Goal: Information Seeking & Learning: Check status

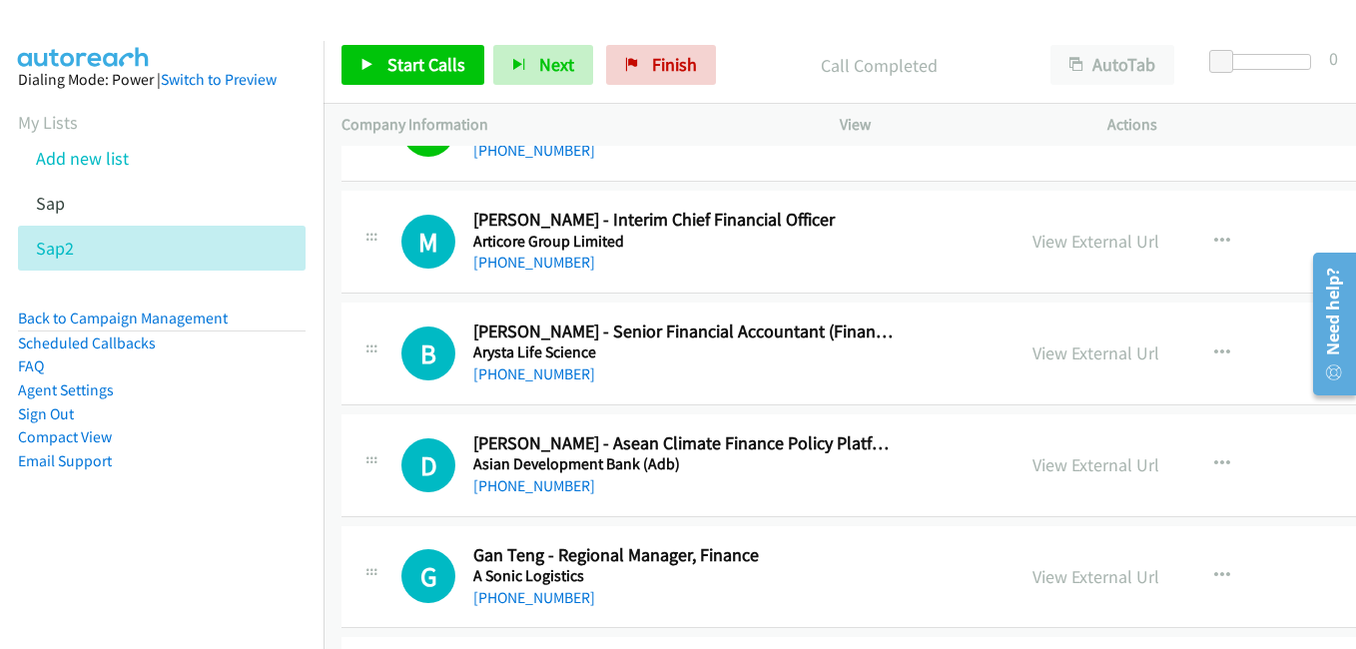
scroll to position [7088, 0]
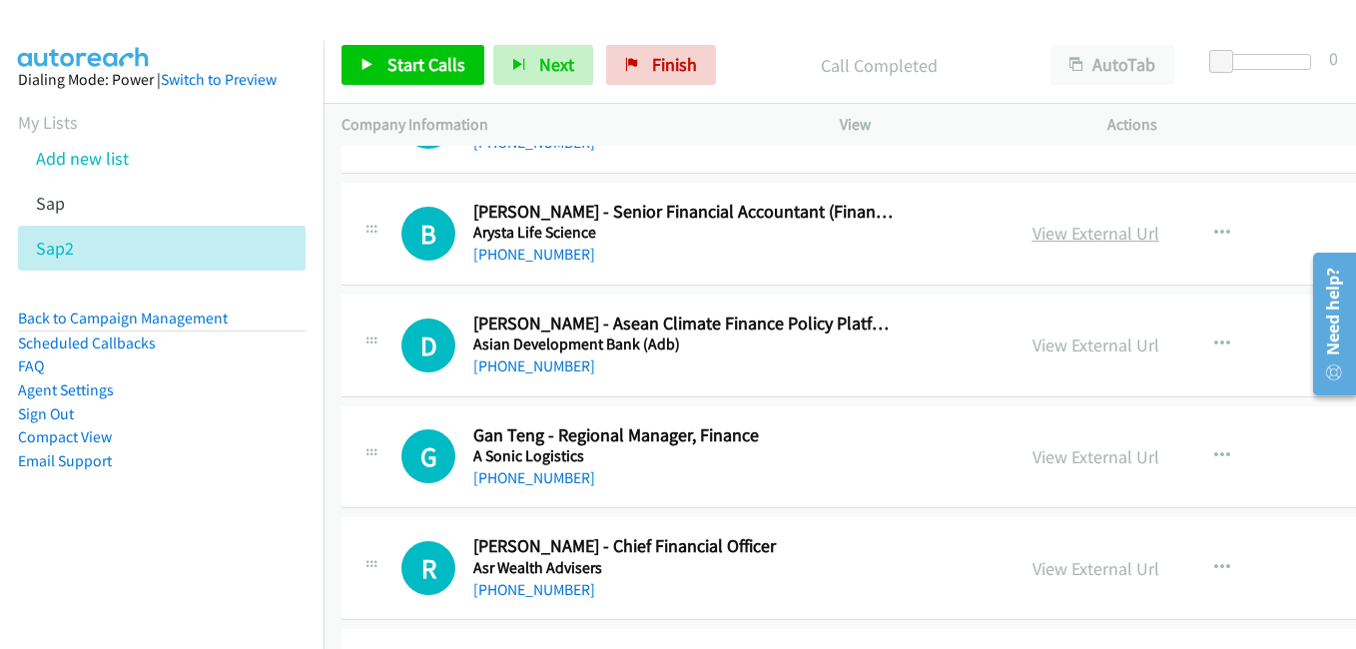
click at [1042, 230] on link "View External Url" at bounding box center [1095, 233] width 127 height 23
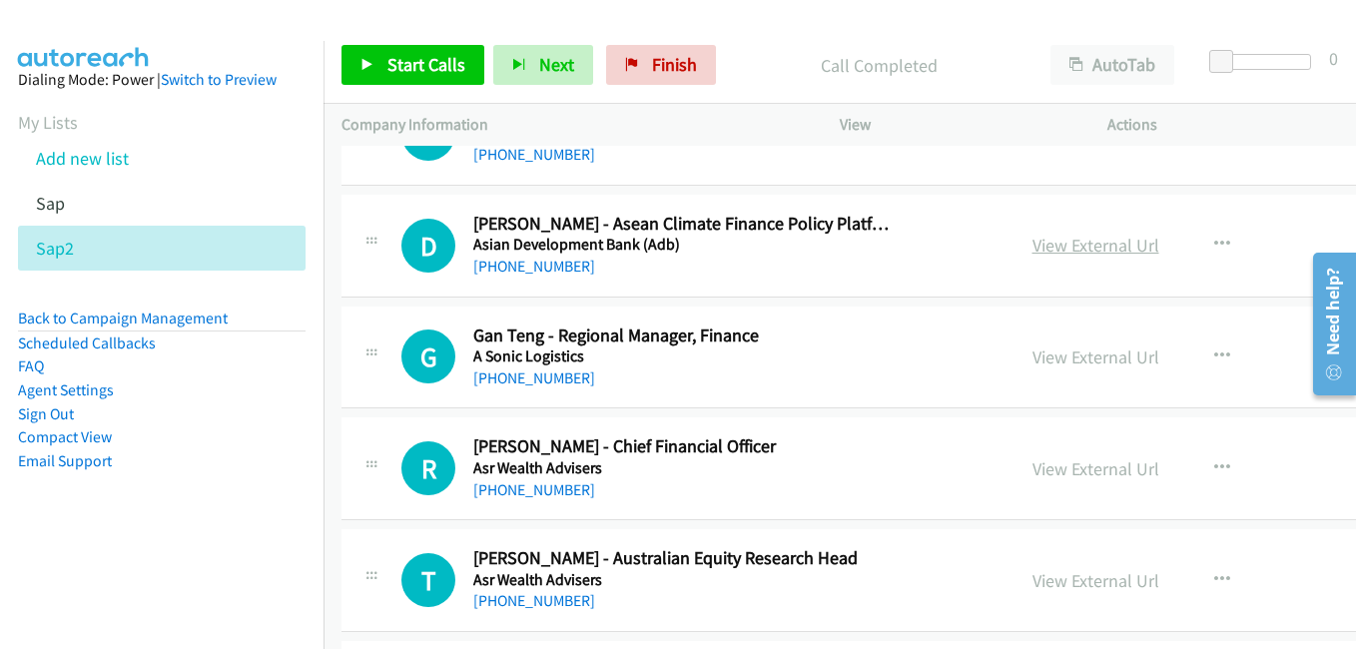
scroll to position [7287, 0]
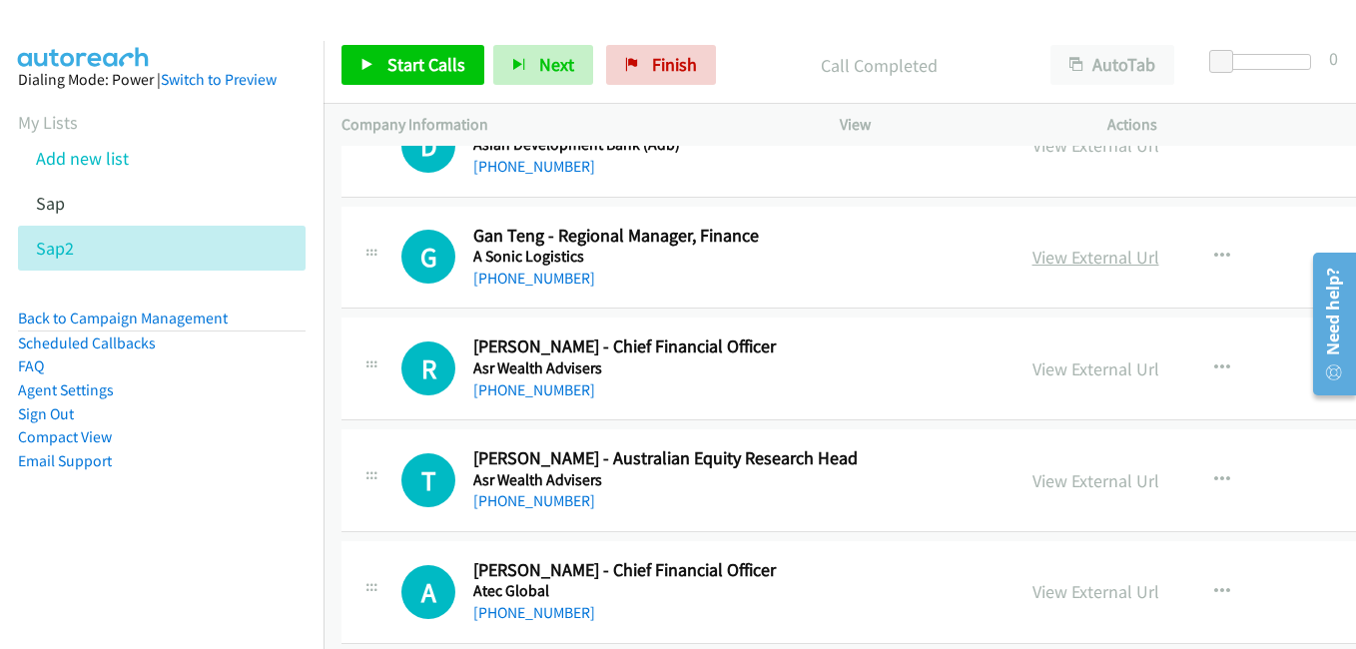
drag, startPoint x: 1030, startPoint y: 256, endPoint x: 1014, endPoint y: 256, distance: 16.0
click at [1032, 256] on link "View External Url" at bounding box center [1095, 257] width 127 height 23
drag, startPoint x: 1030, startPoint y: 366, endPoint x: 473, endPoint y: 51, distance: 640.2
click at [1032, 366] on link "View External Url" at bounding box center [1095, 368] width 127 height 23
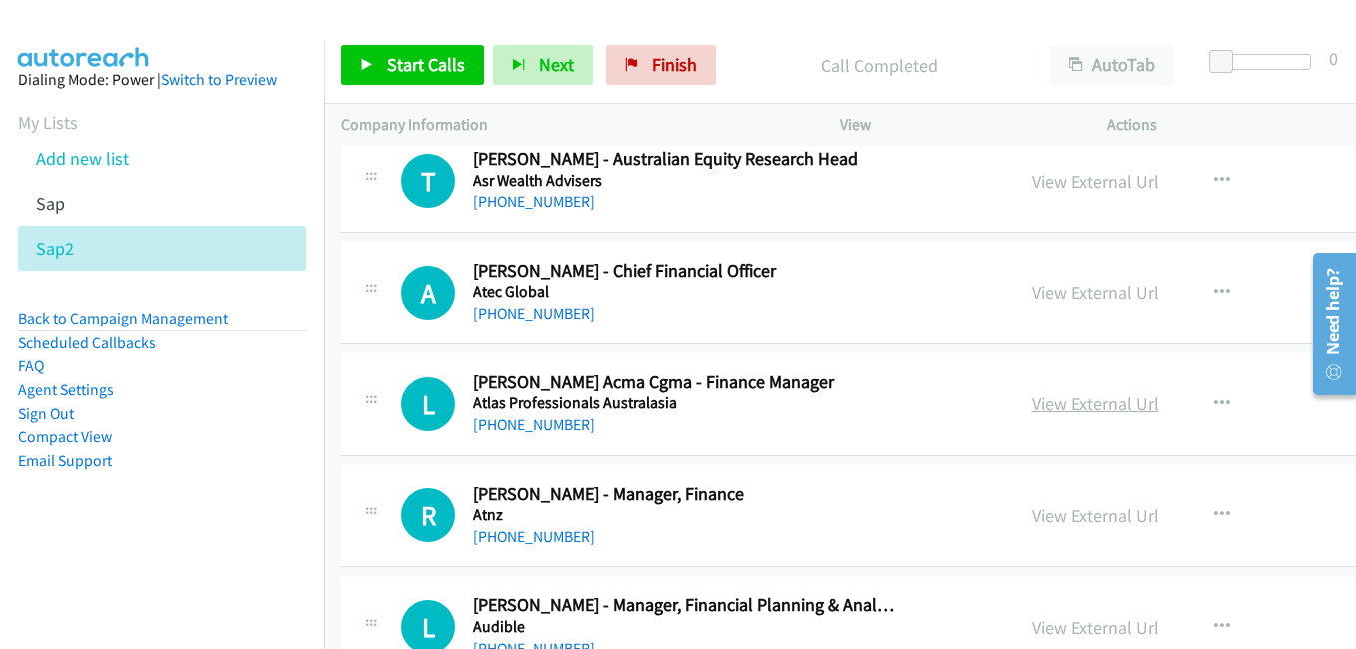
scroll to position [7687, 0]
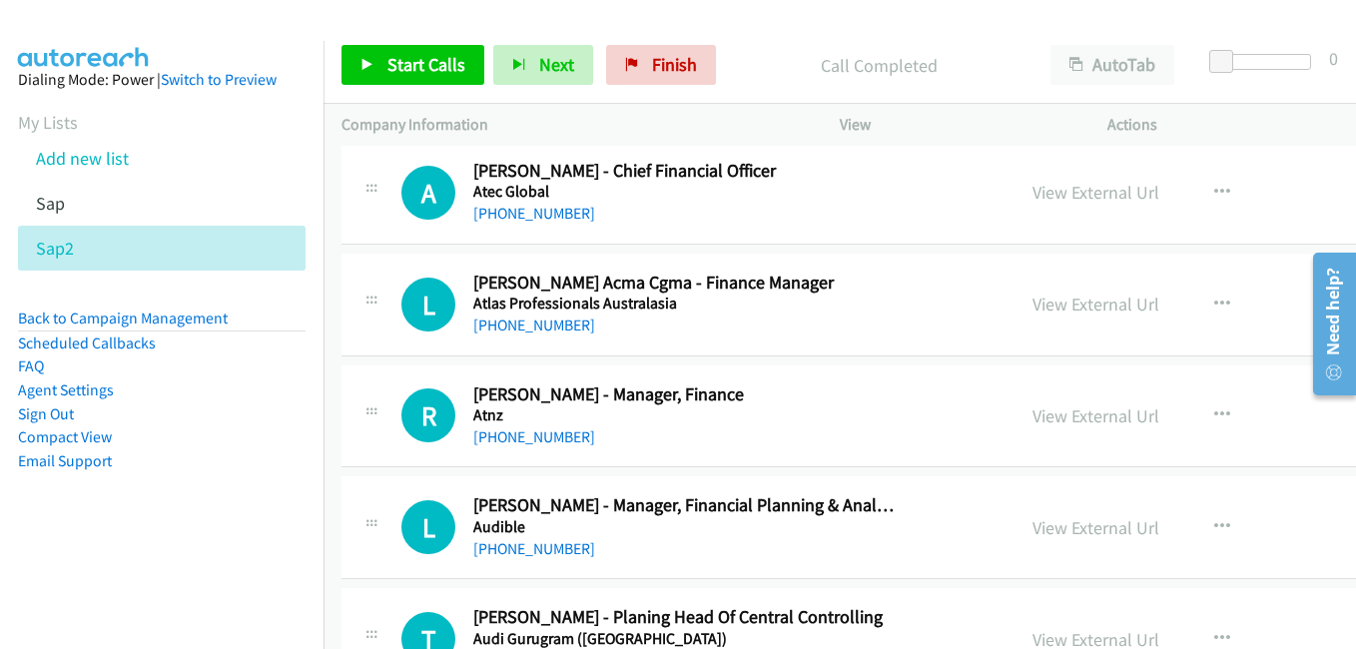
drag, startPoint x: 1062, startPoint y: 308, endPoint x: 716, endPoint y: 187, distance: 367.2
click at [1062, 308] on link "View External Url" at bounding box center [1095, 303] width 127 height 23
drag, startPoint x: 1062, startPoint y: 420, endPoint x: 303, endPoint y: 3, distance: 865.9
click at [1062, 420] on link "View External Url" at bounding box center [1095, 415] width 127 height 23
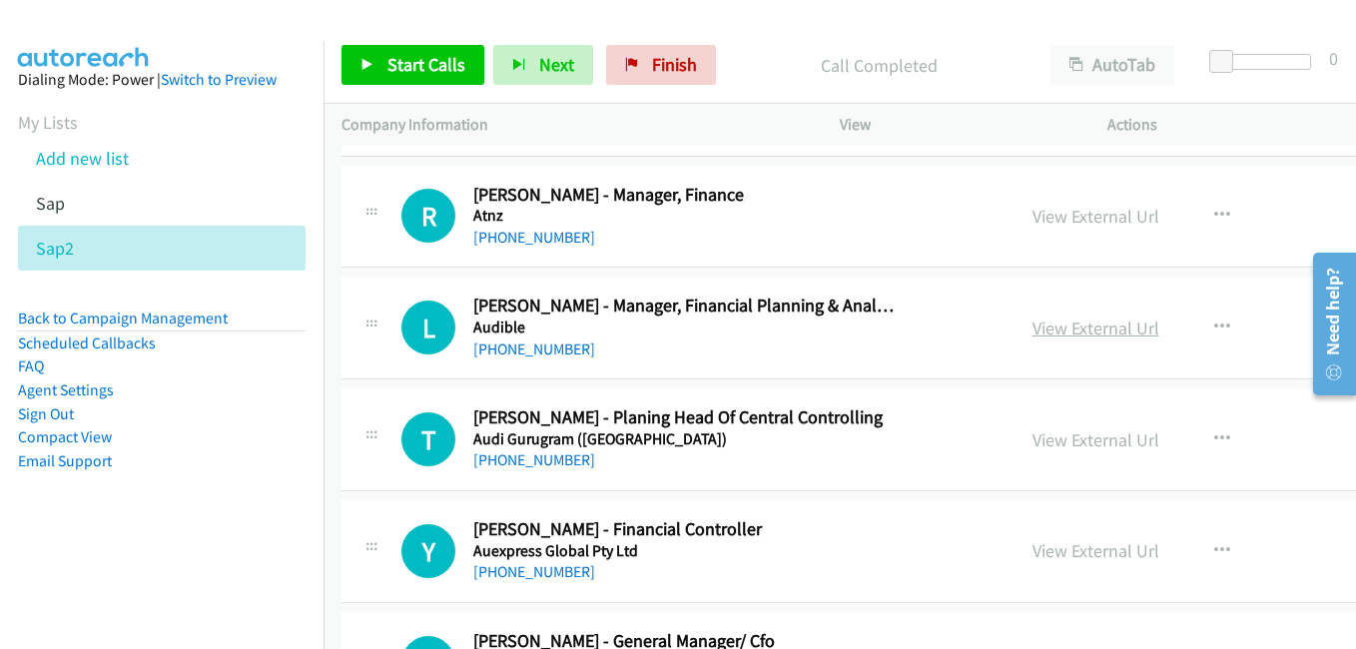
drag, startPoint x: 1051, startPoint y: 336, endPoint x: 1029, endPoint y: 334, distance: 22.1
click at [1051, 336] on link "View External Url" at bounding box center [1095, 327] width 127 height 23
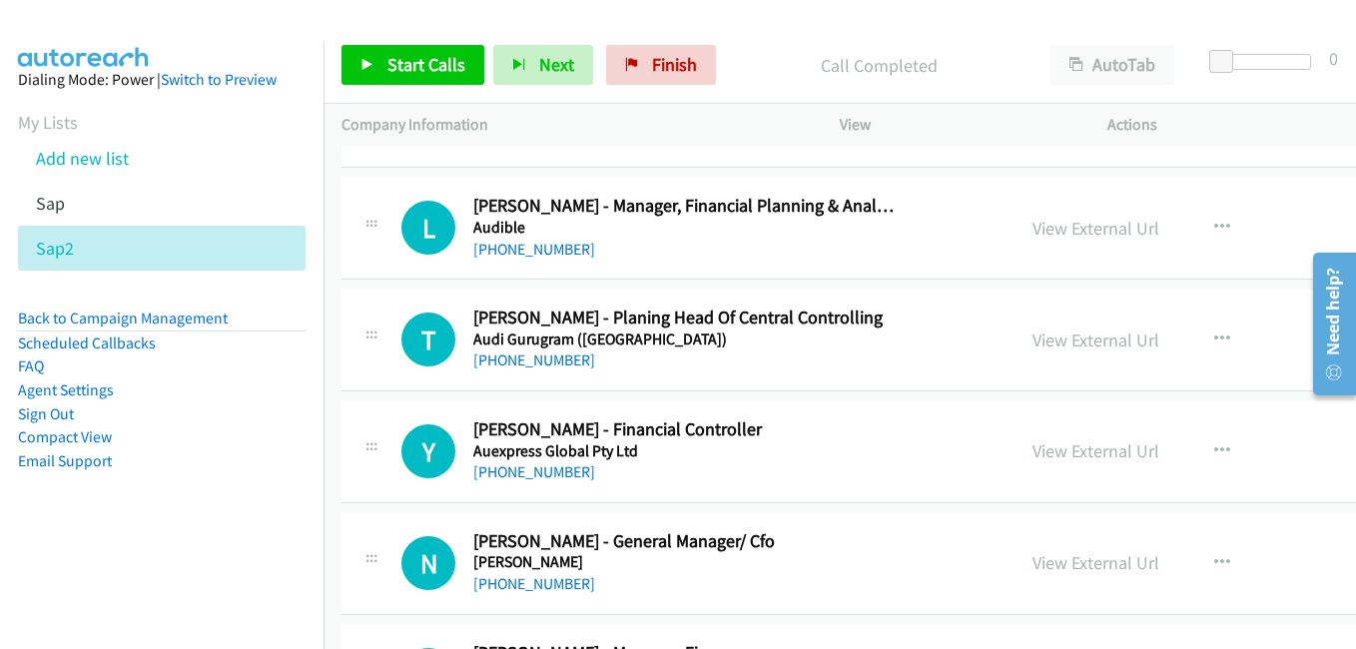
scroll to position [8086, 0]
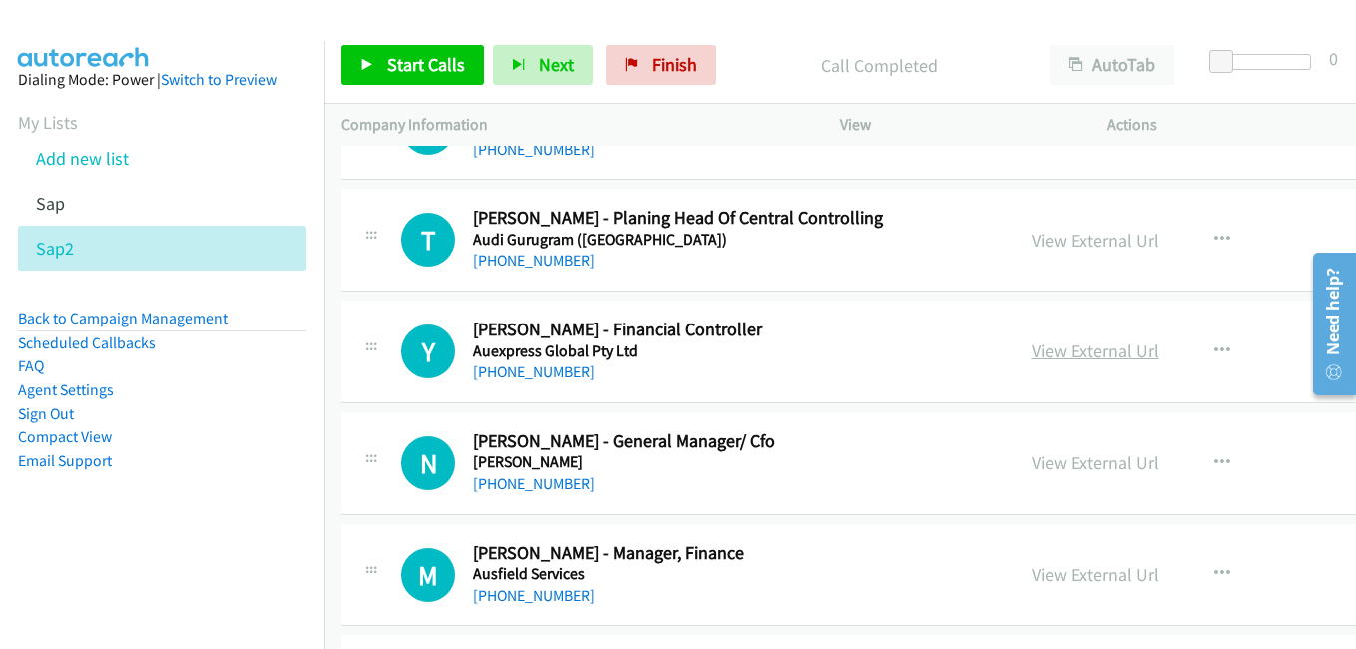
click at [1048, 345] on link "View External Url" at bounding box center [1095, 350] width 127 height 23
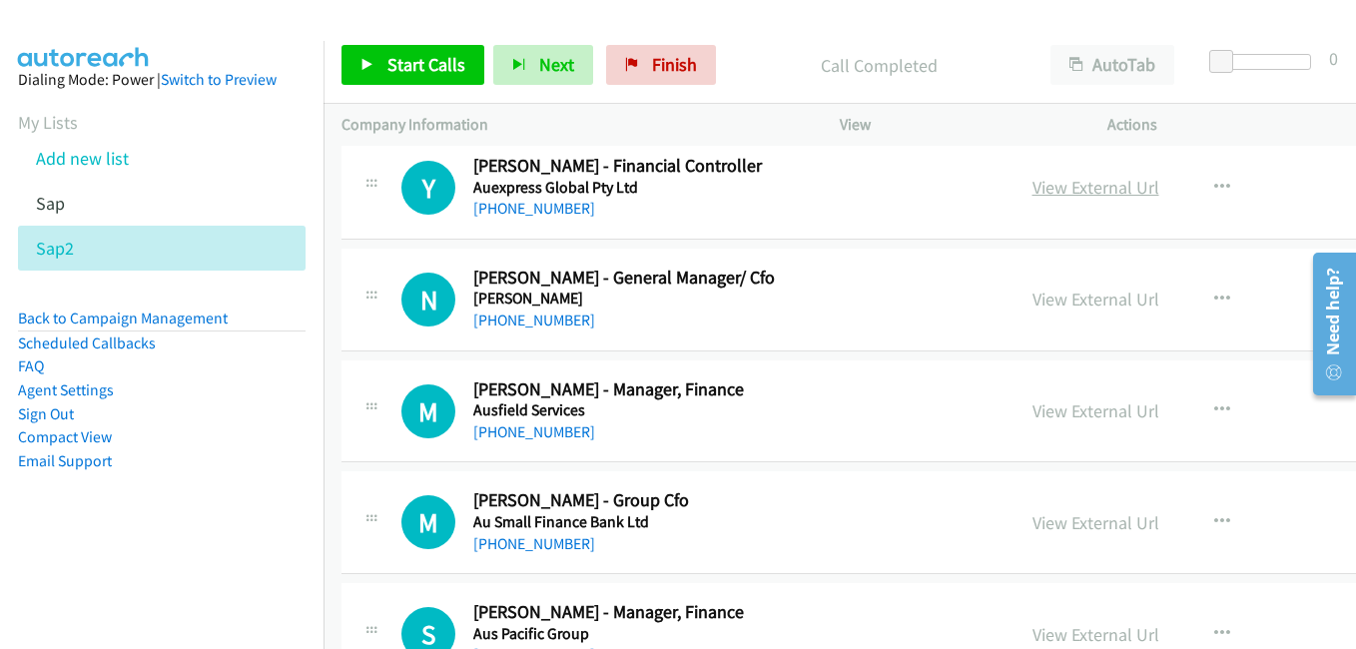
scroll to position [8286, 0]
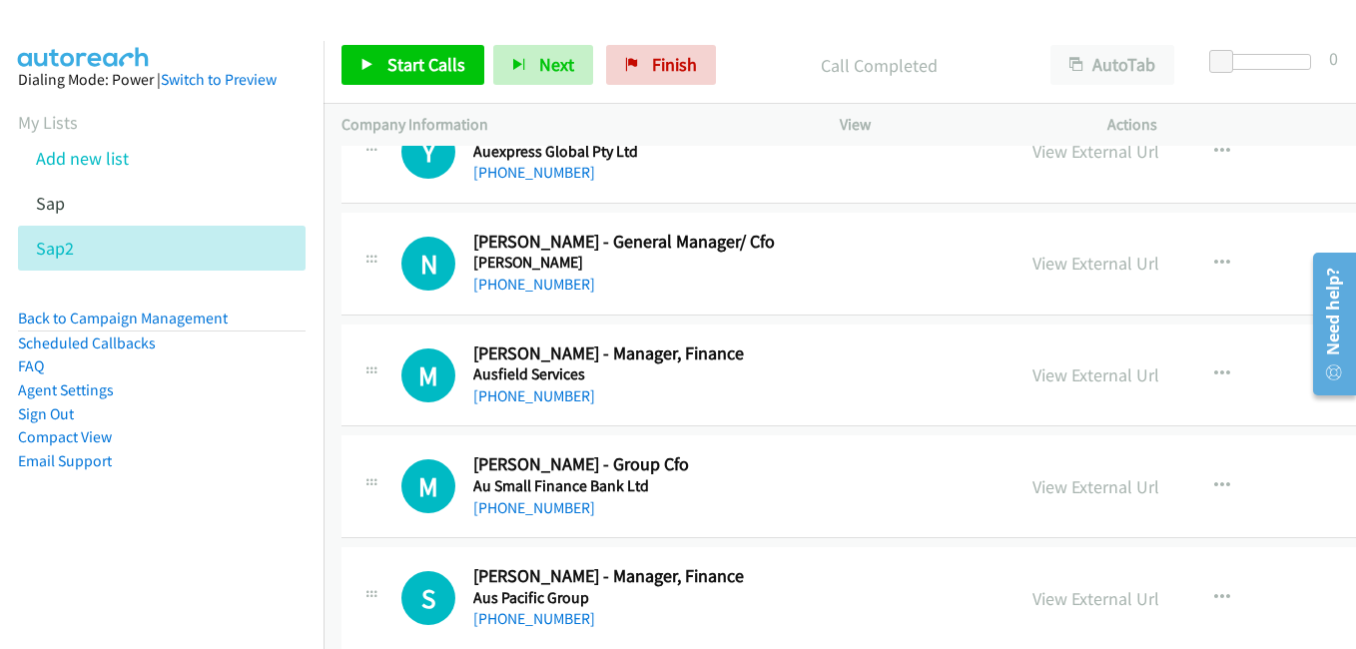
click at [1039, 262] on link "View External Url" at bounding box center [1095, 263] width 127 height 23
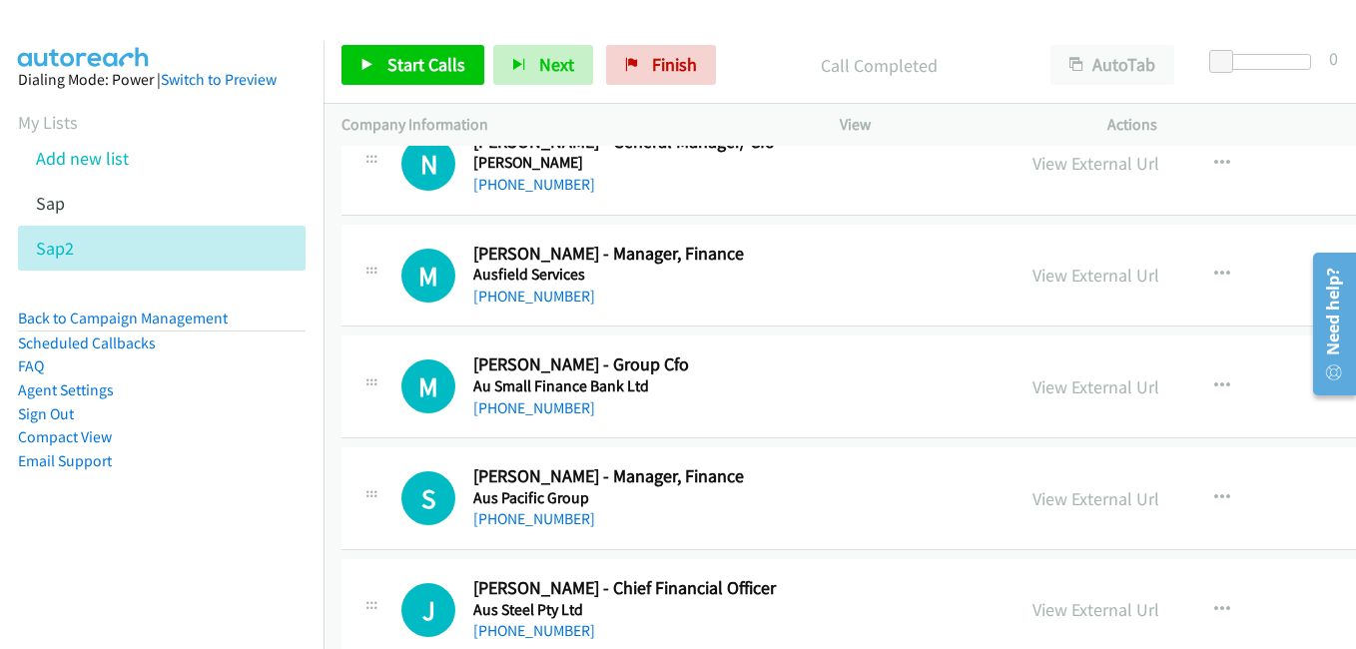
drag, startPoint x: 1060, startPoint y: 286, endPoint x: 1107, endPoint y: 293, distance: 47.6
click at [1060, 286] on link "View External Url" at bounding box center [1095, 275] width 127 height 23
drag, startPoint x: 1062, startPoint y: 385, endPoint x: 710, endPoint y: 258, distance: 374.8
click at [1062, 385] on link "View External Url" at bounding box center [1095, 386] width 127 height 23
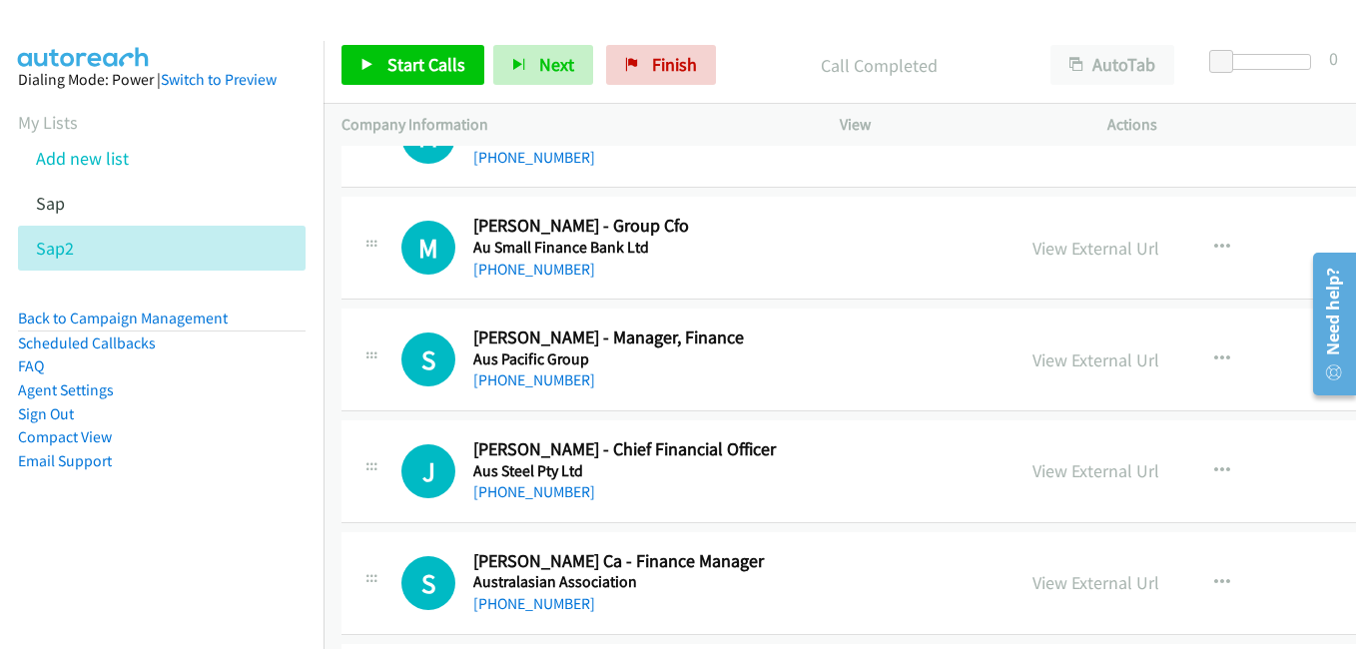
scroll to position [8585, 0]
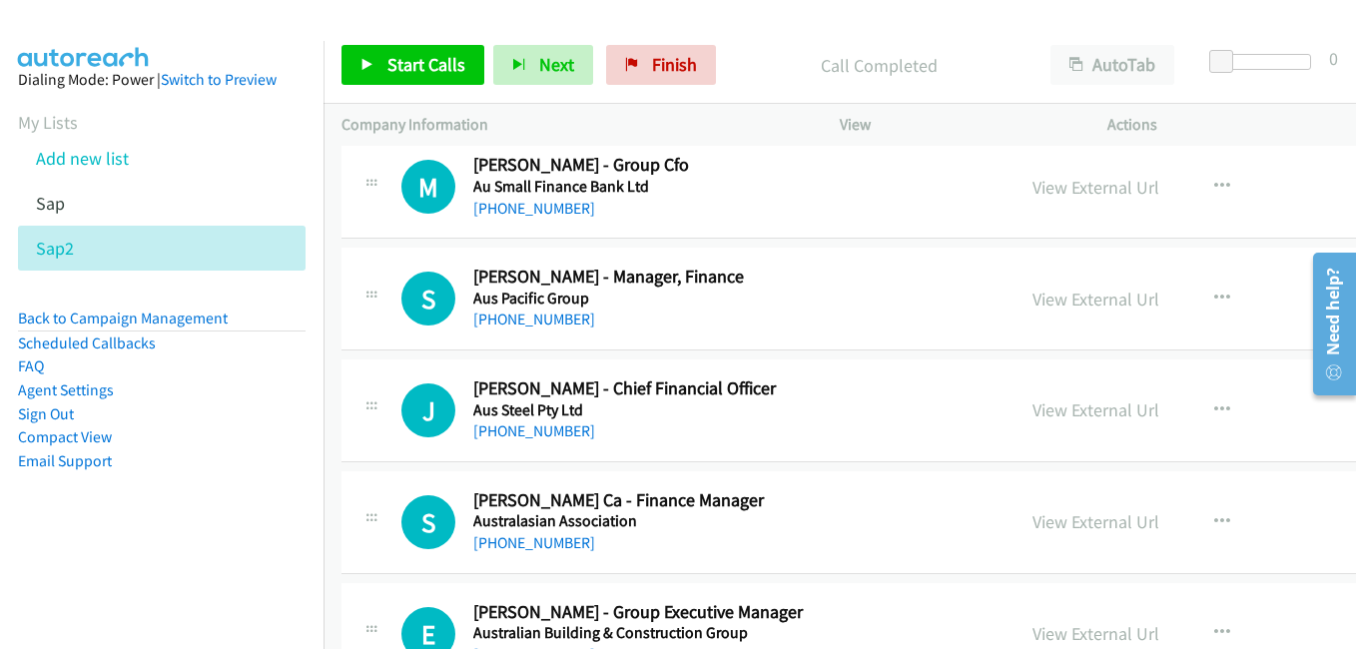
drag, startPoint x: 1037, startPoint y: 298, endPoint x: 290, endPoint y: 17, distance: 798.0
click at [1037, 298] on link "View External Url" at bounding box center [1095, 299] width 127 height 23
drag, startPoint x: 1066, startPoint y: 408, endPoint x: 1355, endPoint y: 500, distance: 302.8
click at [1066, 408] on link "View External Url" at bounding box center [1095, 409] width 127 height 23
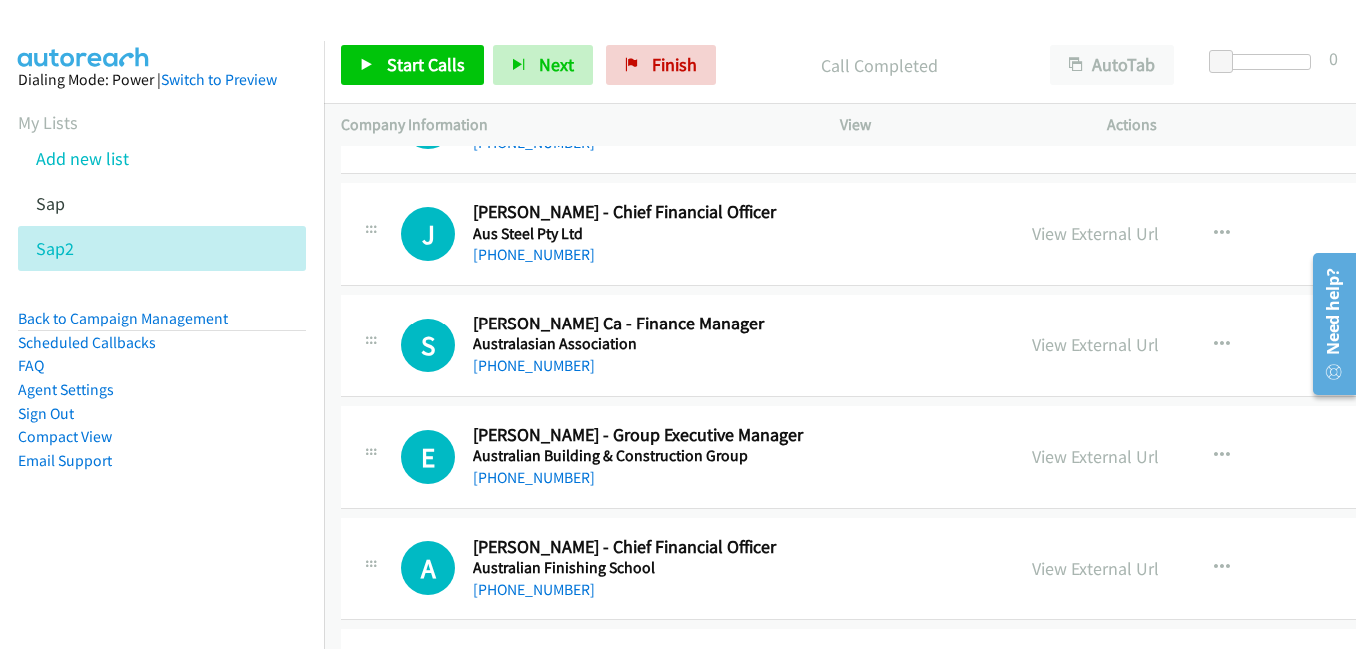
scroll to position [8785, 0]
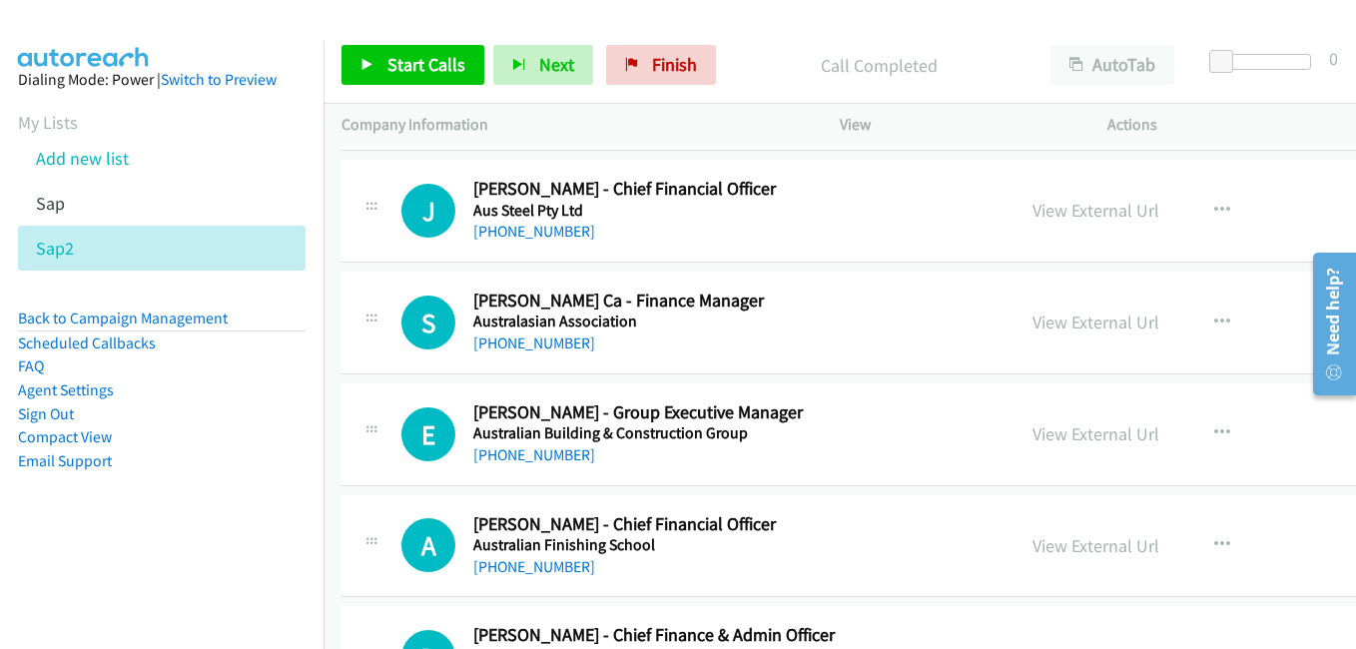
drag, startPoint x: 1075, startPoint y: 319, endPoint x: 1224, endPoint y: 390, distance: 164.8
click at [1075, 319] on link "View External Url" at bounding box center [1095, 321] width 127 height 23
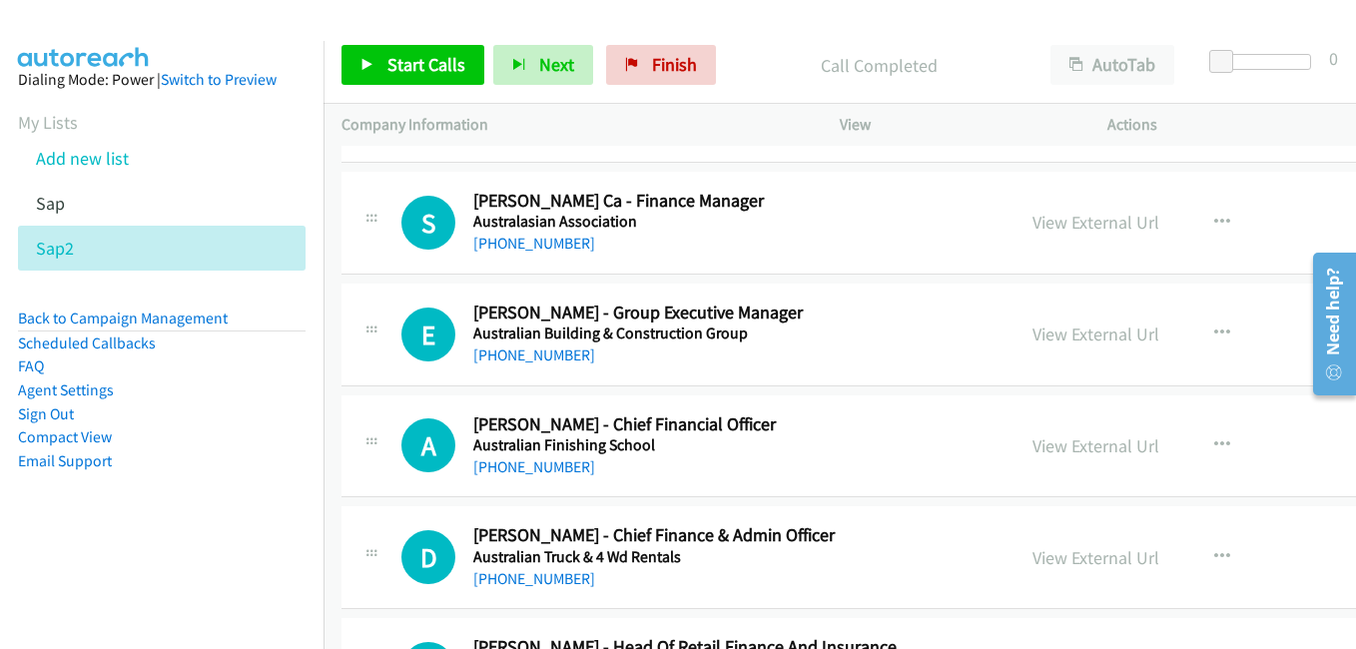
drag, startPoint x: 1043, startPoint y: 338, endPoint x: 892, endPoint y: 335, distance: 150.8
click at [1043, 338] on link "View External Url" at bounding box center [1095, 333] width 127 height 23
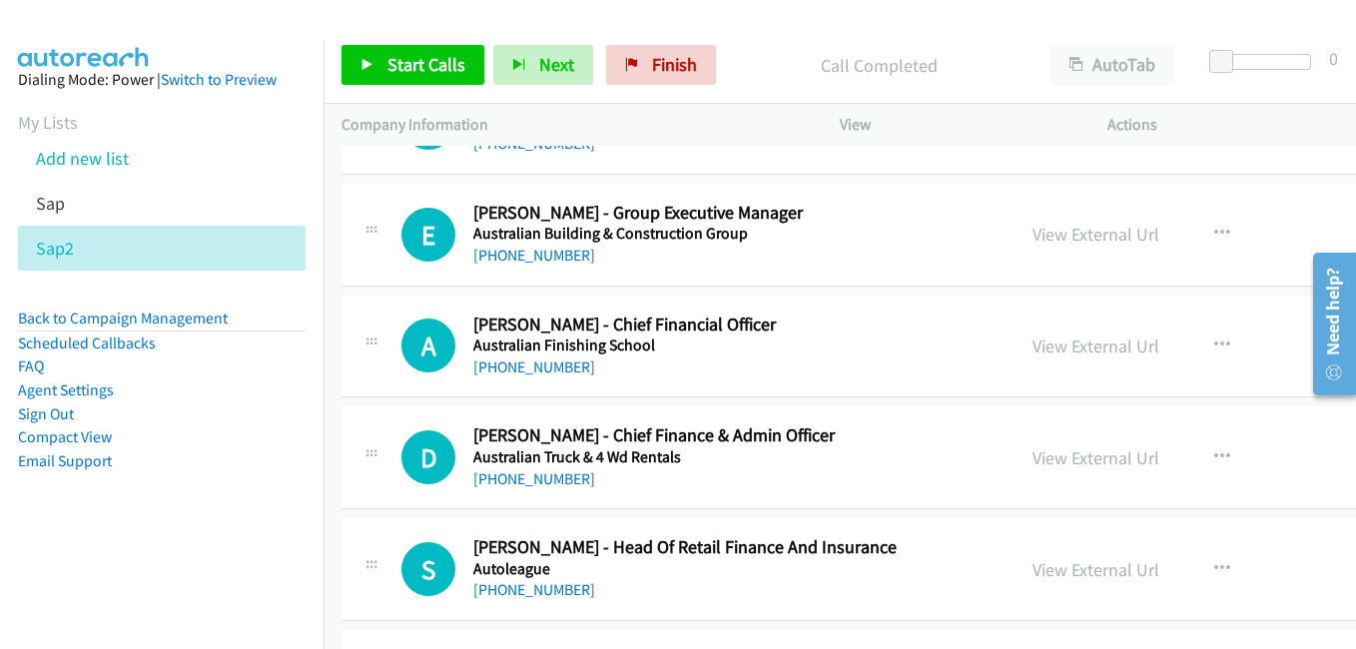
drag, startPoint x: 1034, startPoint y: 349, endPoint x: 900, endPoint y: 316, distance: 137.8
click at [1034, 349] on link "View External Url" at bounding box center [1095, 345] width 127 height 23
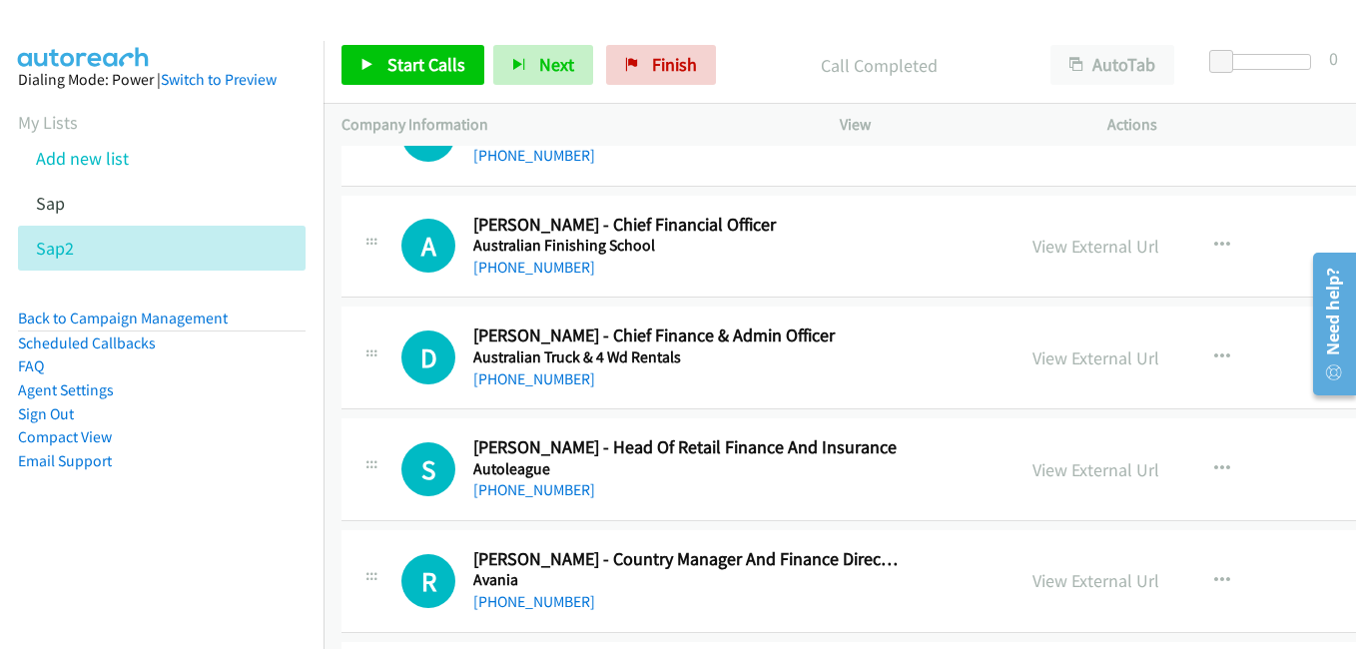
drag, startPoint x: 1037, startPoint y: 362, endPoint x: 286, endPoint y: 11, distance: 829.8
click at [1037, 362] on link "View External Url" at bounding box center [1095, 357] width 127 height 23
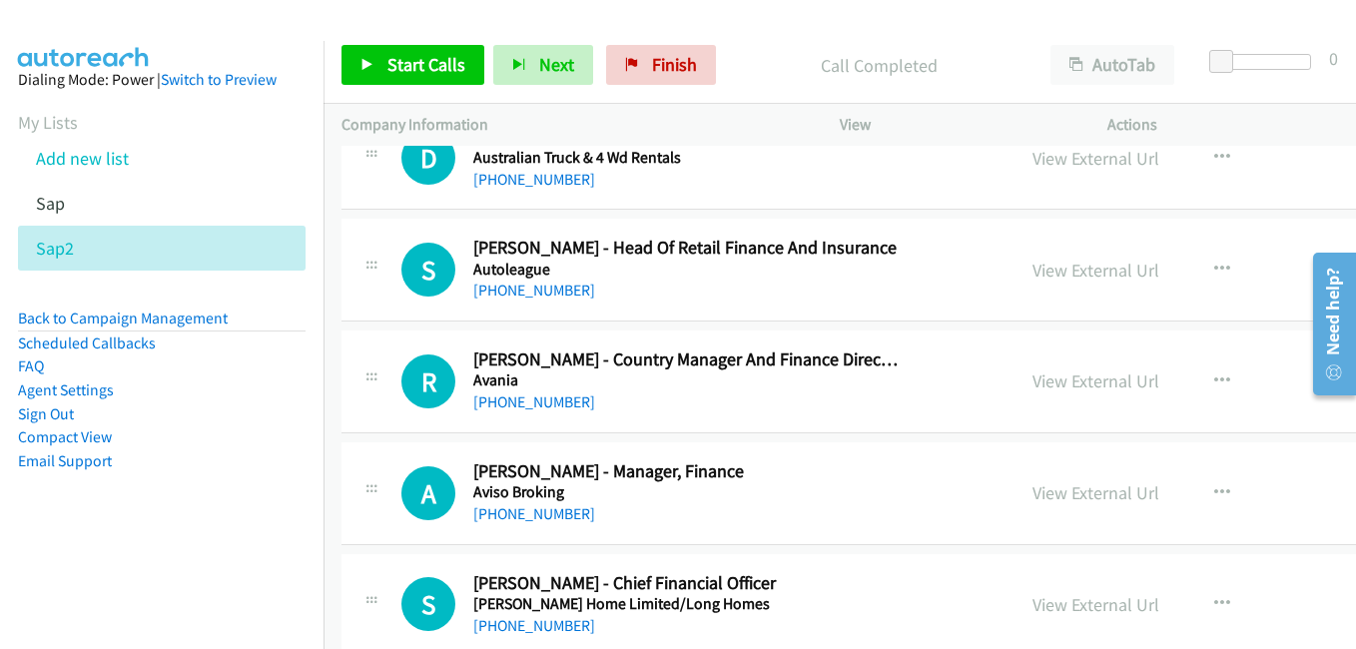
drag, startPoint x: 1059, startPoint y: 389, endPoint x: 977, endPoint y: 388, distance: 81.9
click at [1059, 389] on link "View External Url" at bounding box center [1095, 380] width 127 height 23
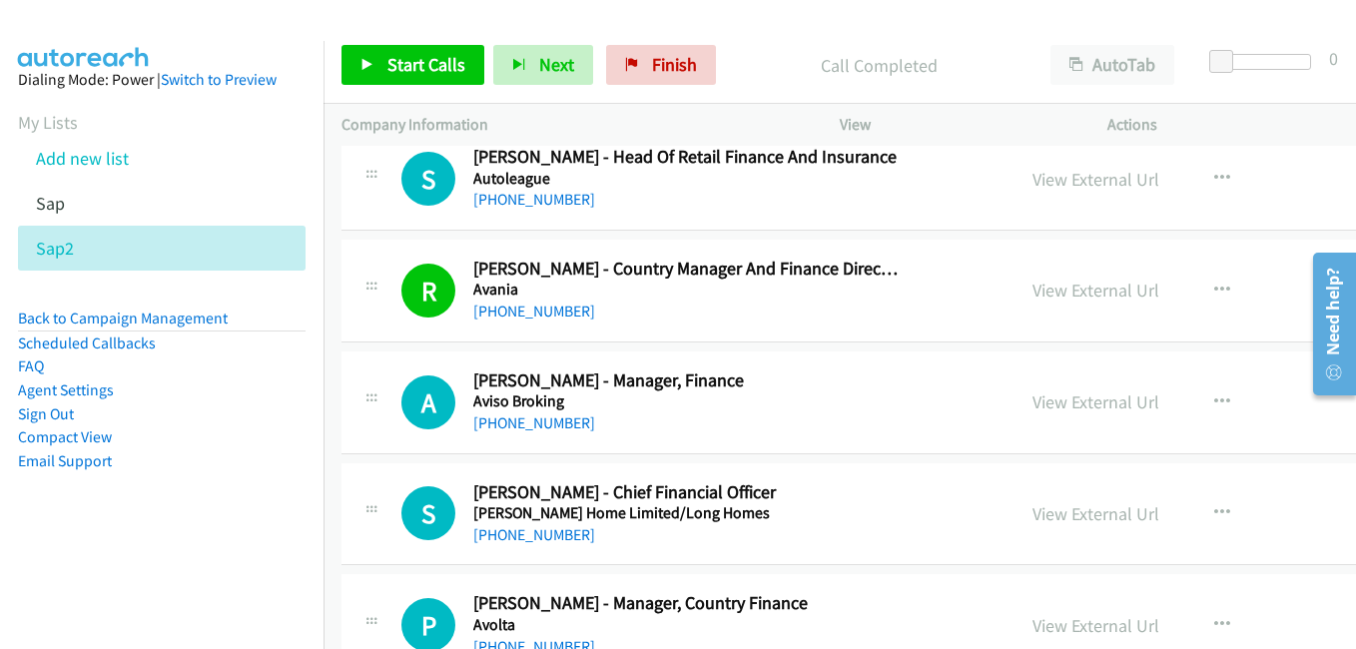
scroll to position [9384, 0]
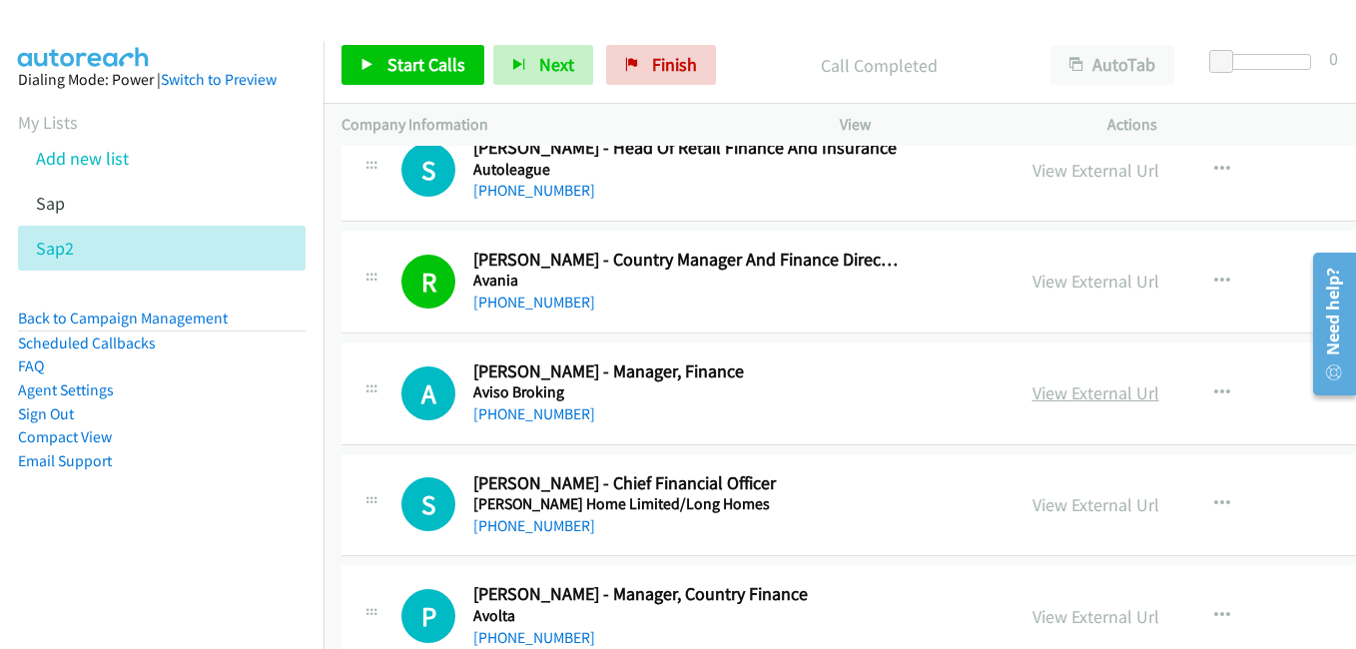
drag, startPoint x: 1045, startPoint y: 393, endPoint x: 1013, endPoint y: 390, distance: 32.1
click at [1045, 393] on link "View External Url" at bounding box center [1095, 392] width 127 height 23
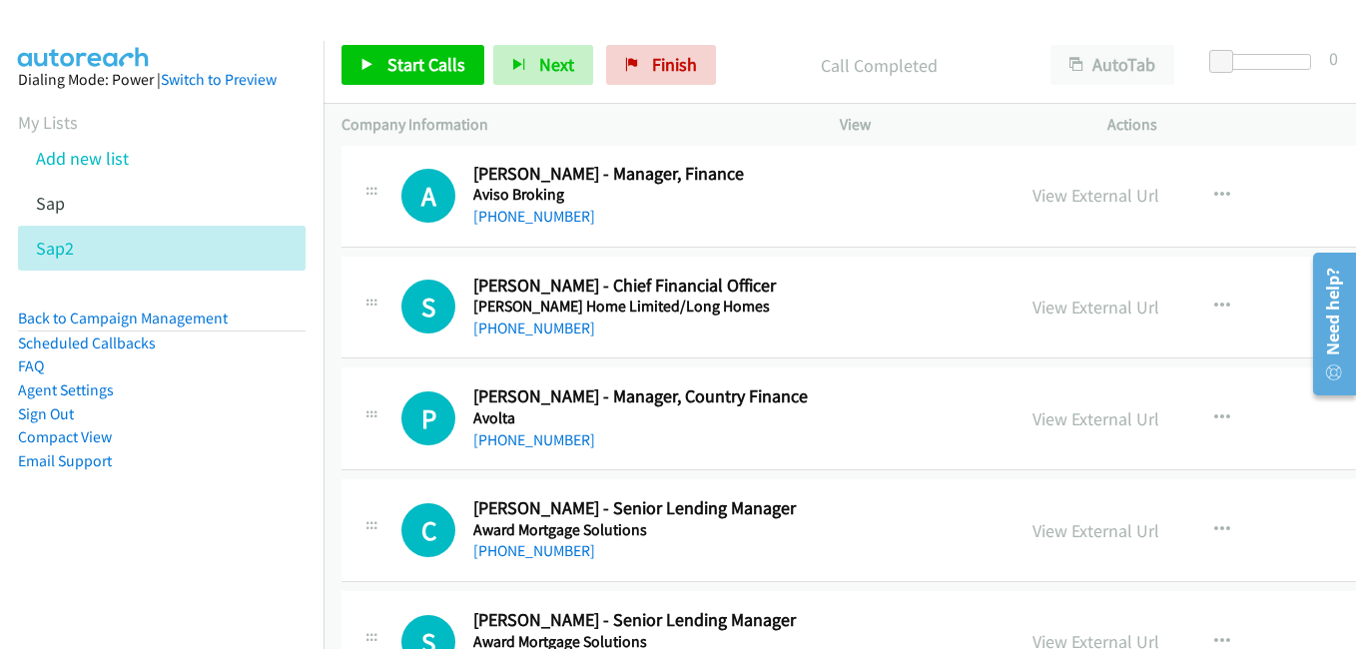
scroll to position [9583, 0]
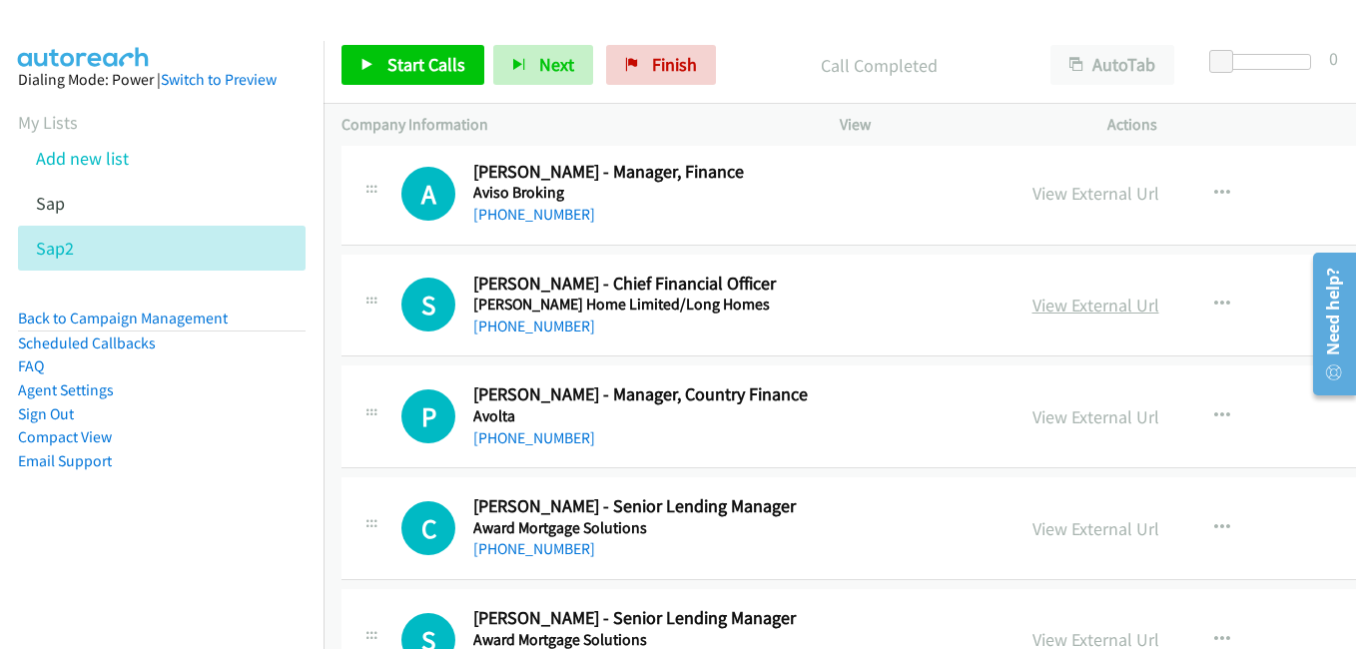
click at [1040, 303] on link "View External Url" at bounding box center [1095, 304] width 127 height 23
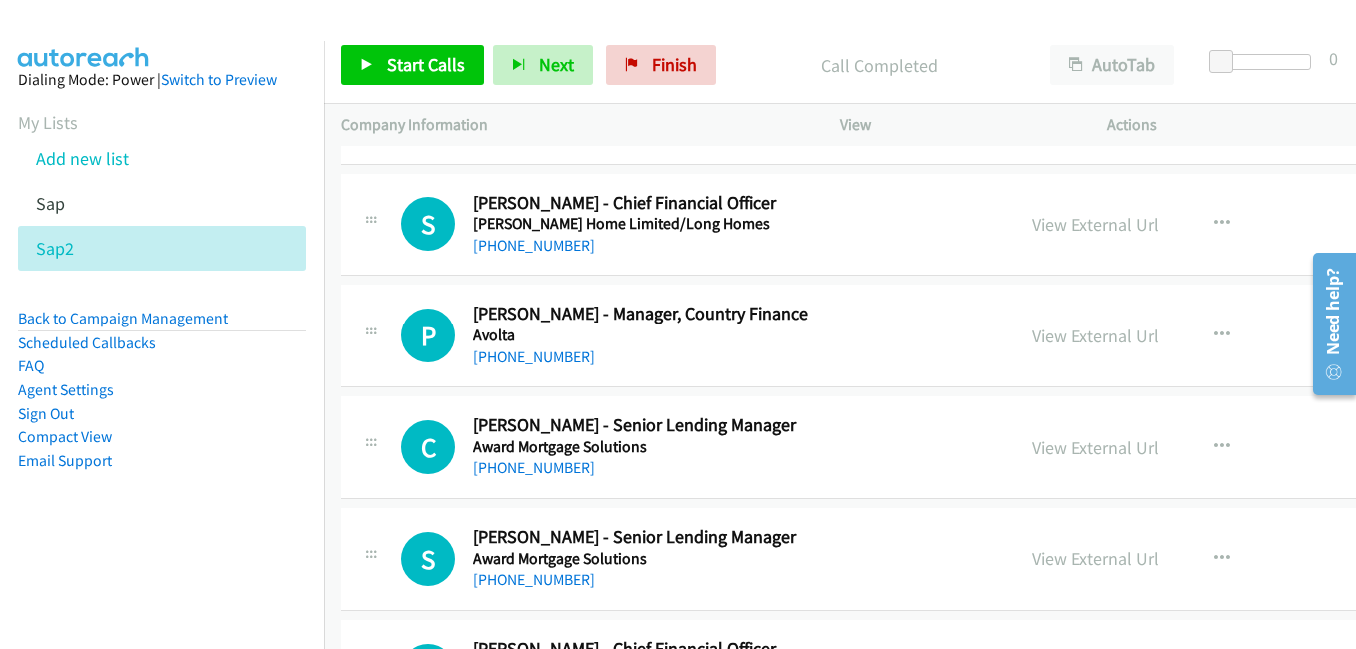
scroll to position [9683, 0]
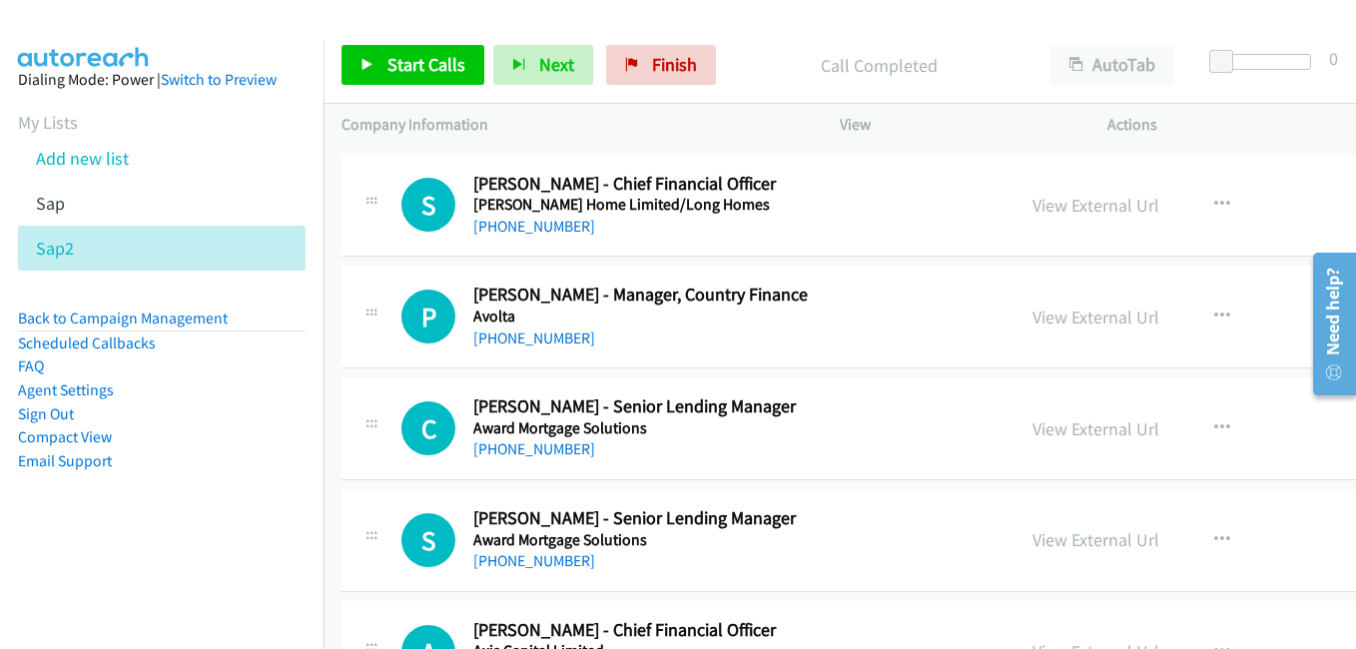
click at [1073, 311] on link "View External Url" at bounding box center [1095, 316] width 127 height 23
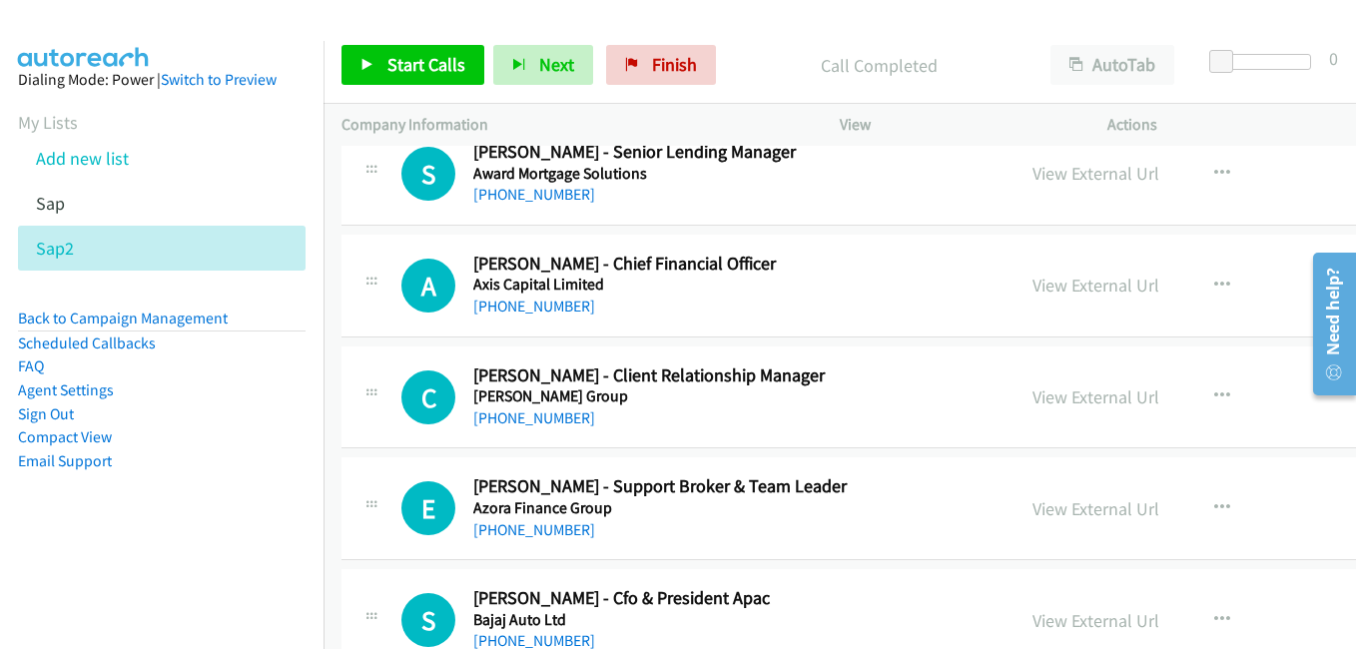
scroll to position [10082, 0]
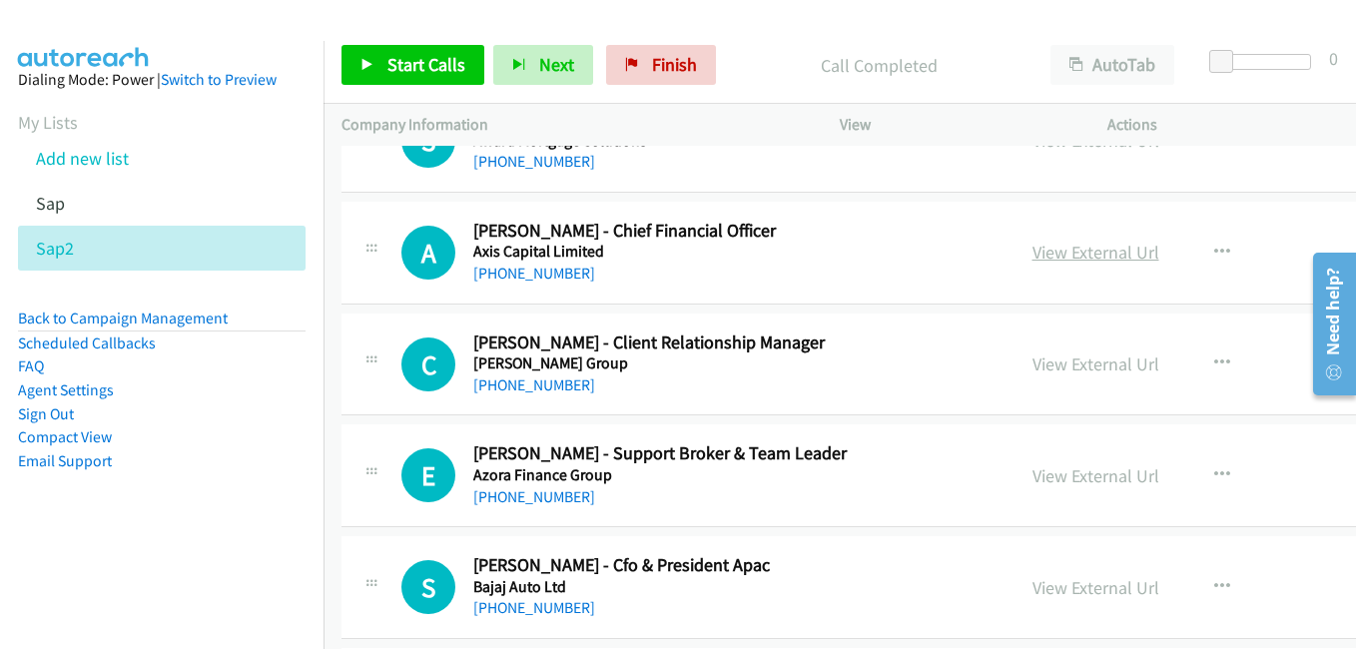
click at [1045, 251] on link "View External Url" at bounding box center [1095, 252] width 127 height 23
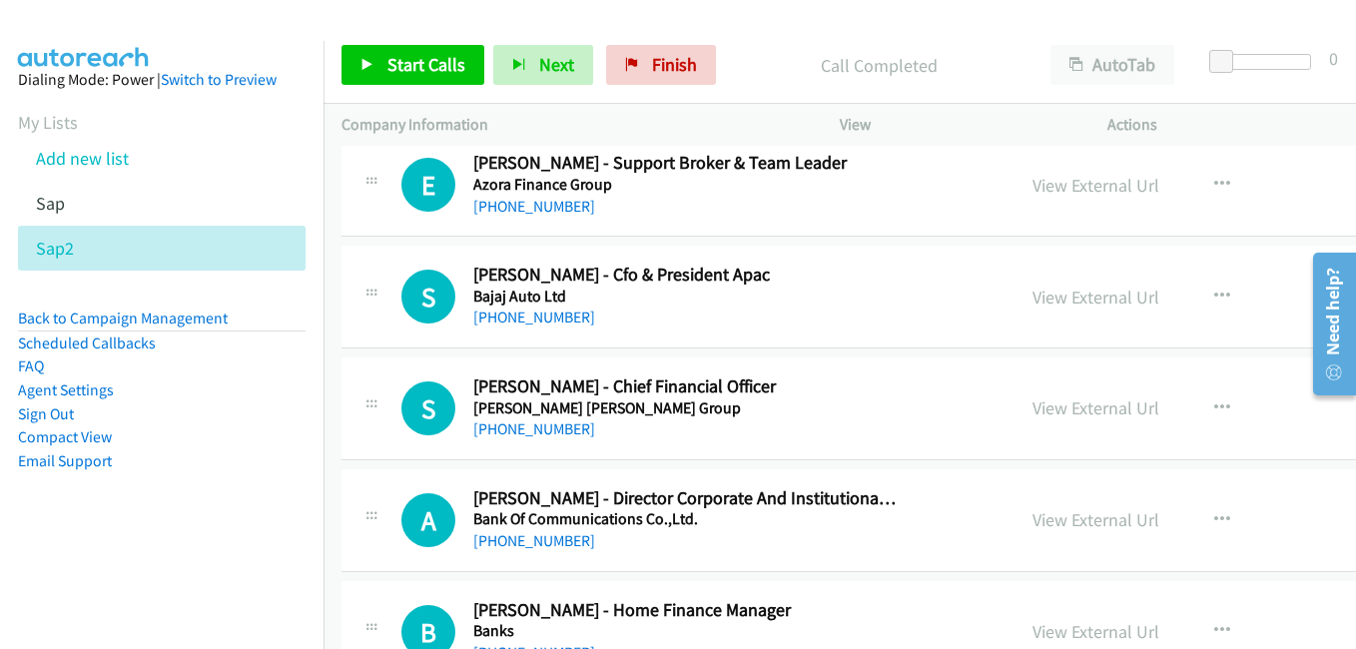
scroll to position [10382, 0]
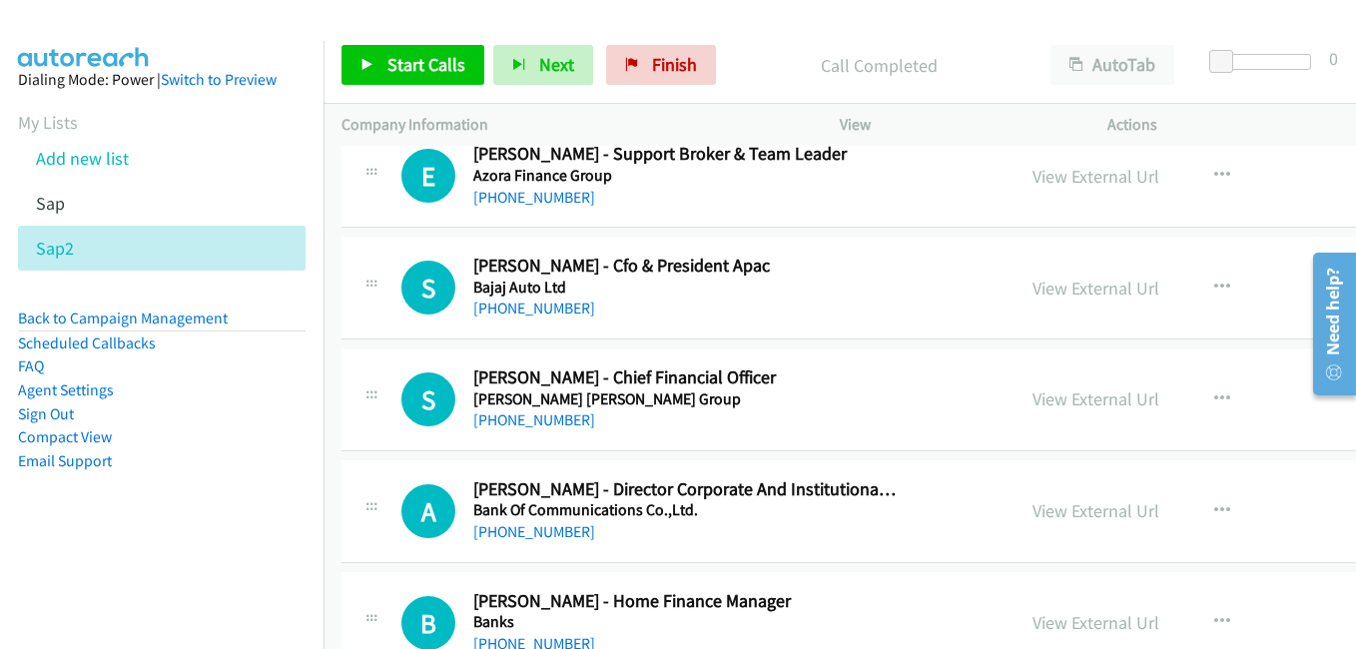
drag, startPoint x: 1021, startPoint y: 400, endPoint x: 565, endPoint y: 216, distance: 492.2
click at [1032, 400] on link "View External Url" at bounding box center [1095, 398] width 127 height 23
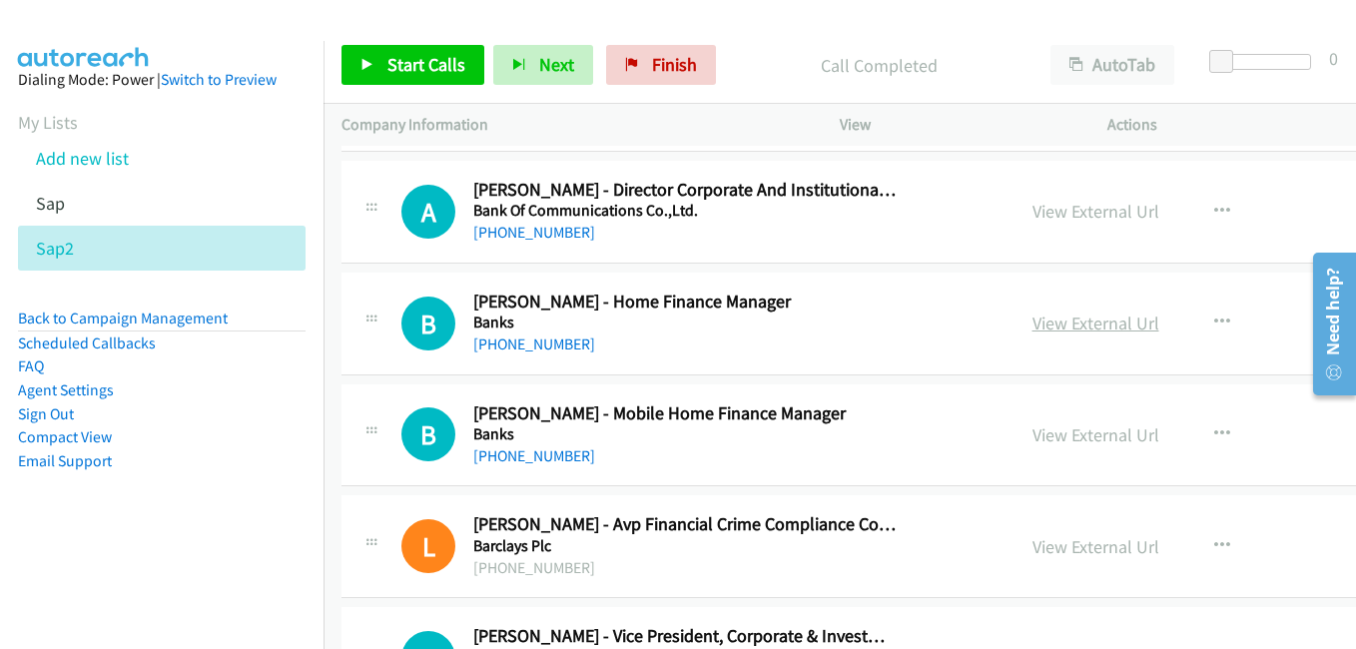
click at [1067, 318] on link "View External Url" at bounding box center [1095, 322] width 127 height 23
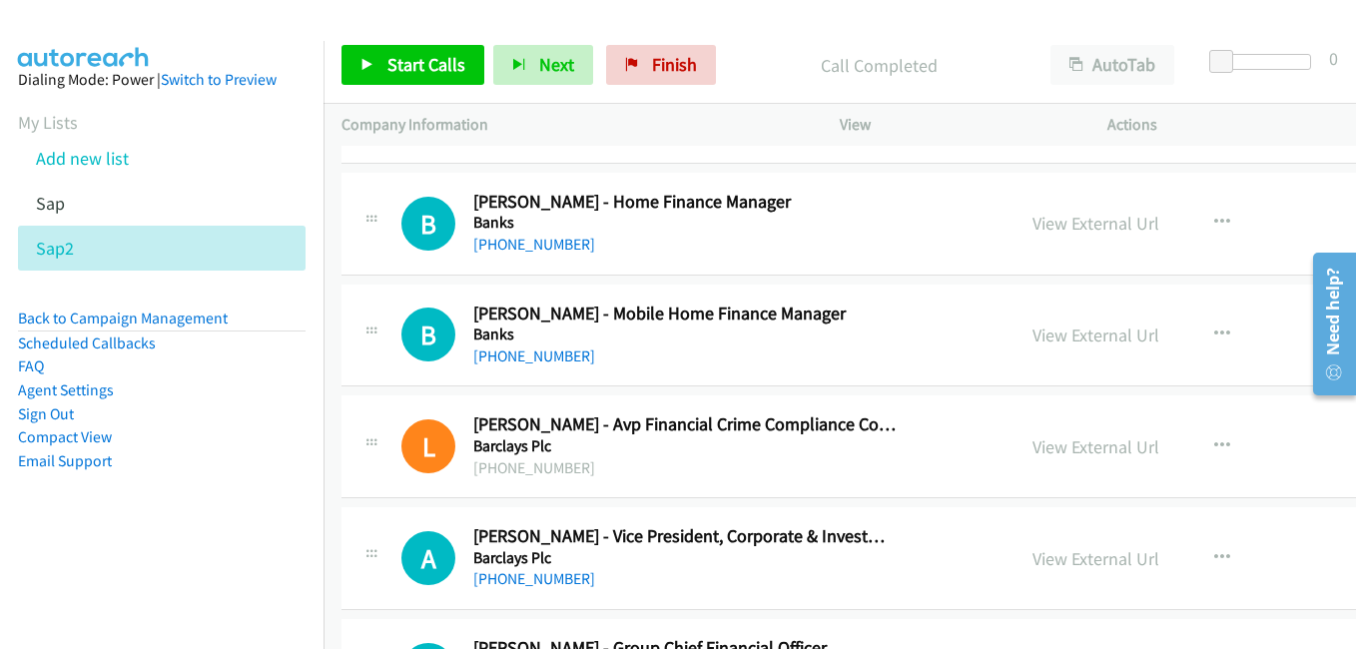
drag, startPoint x: 1048, startPoint y: 332, endPoint x: 741, endPoint y: 245, distance: 319.8
click at [1048, 332] on link "View External Url" at bounding box center [1095, 334] width 127 height 23
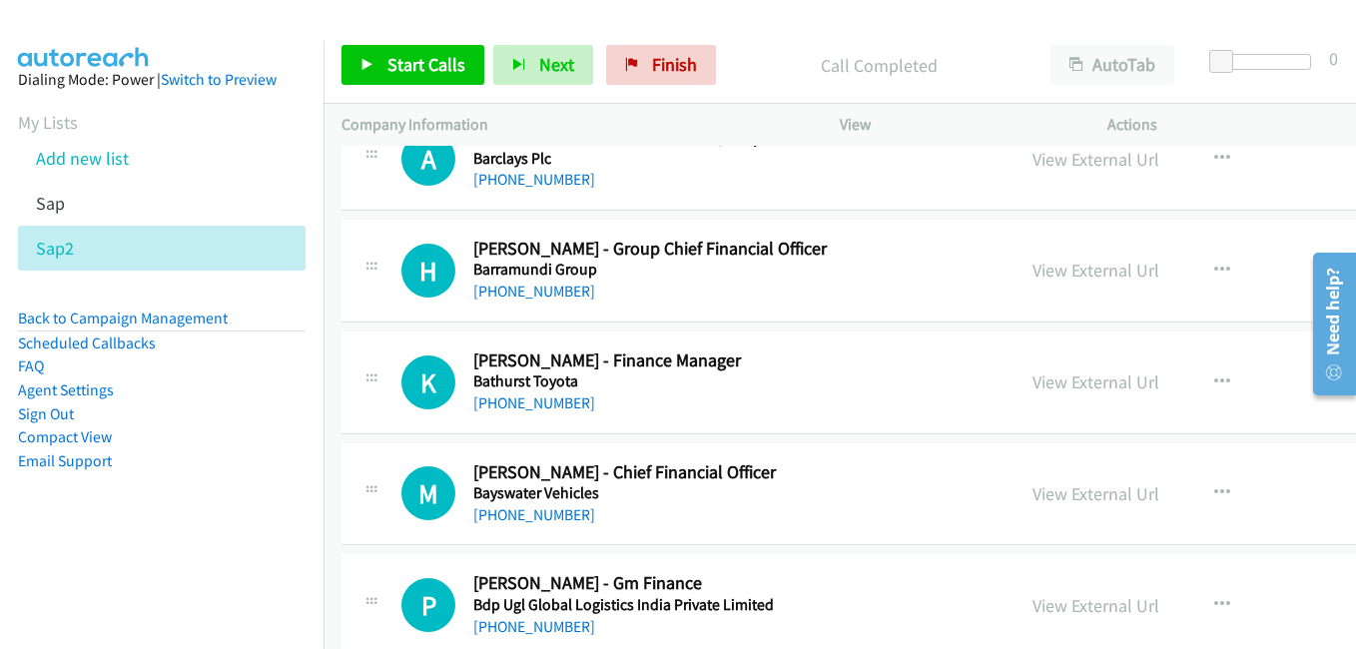
scroll to position [11081, 0]
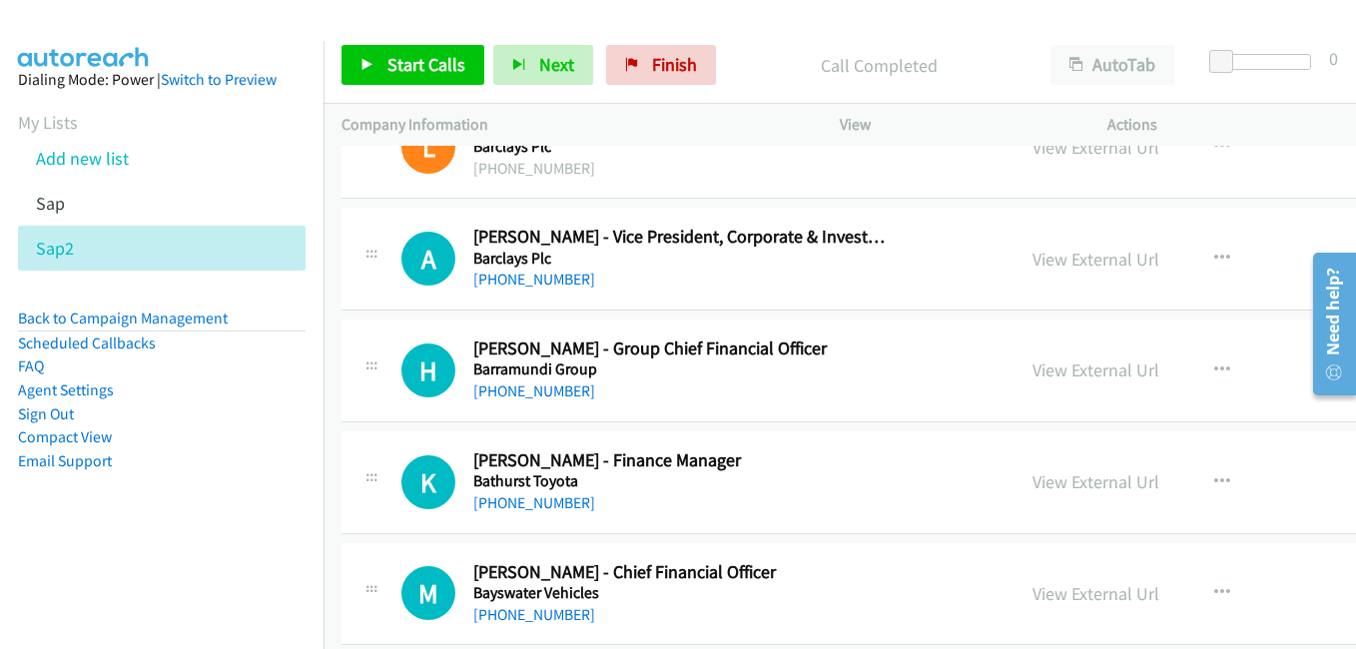
drag, startPoint x: 1065, startPoint y: 365, endPoint x: 636, endPoint y: 264, distance: 441.2
click at [1065, 365] on link "View External Url" at bounding box center [1095, 369] width 127 height 23
click at [1058, 487] on link "View External Url" at bounding box center [1095, 481] width 127 height 23
drag, startPoint x: 1003, startPoint y: 596, endPoint x: 546, endPoint y: 369, distance: 510.3
click at [1032, 596] on link "View External Url" at bounding box center [1095, 593] width 127 height 23
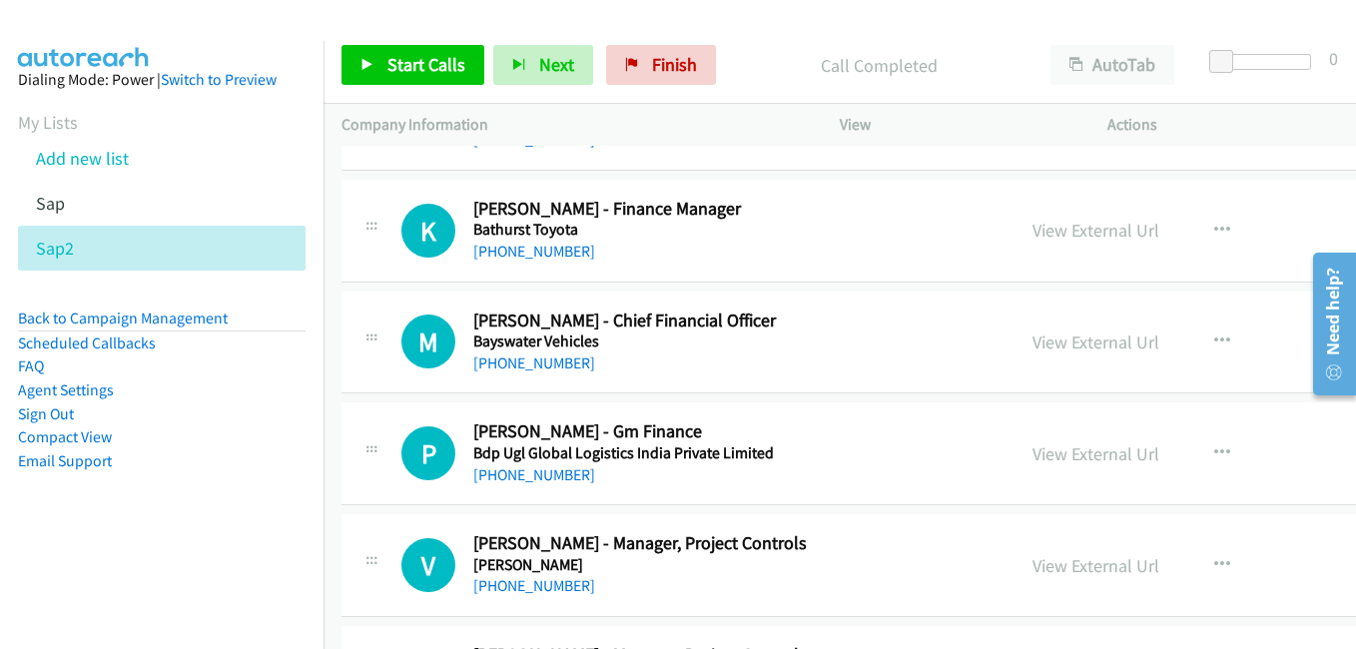
scroll to position [11380, 0]
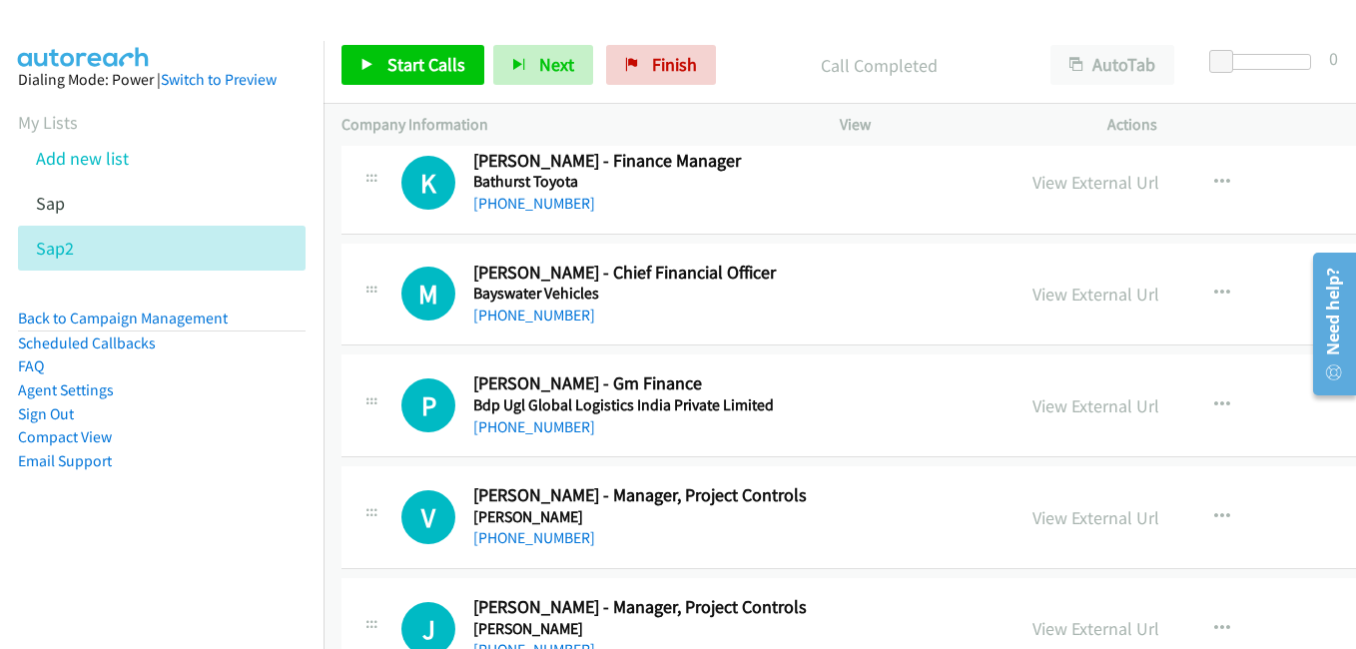
drag, startPoint x: 1078, startPoint y: 404, endPoint x: 723, endPoint y: 277, distance: 377.7
click at [1078, 404] on link "View External Url" at bounding box center [1095, 405] width 127 height 23
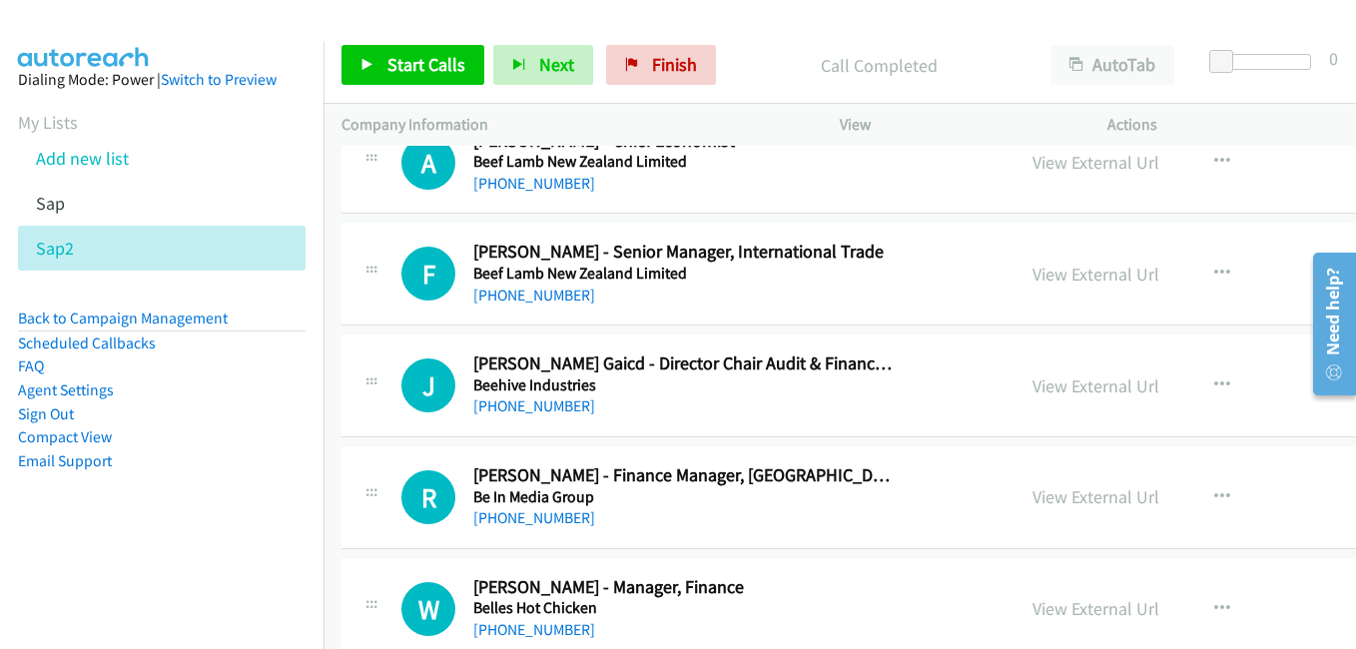
scroll to position [12079, 0]
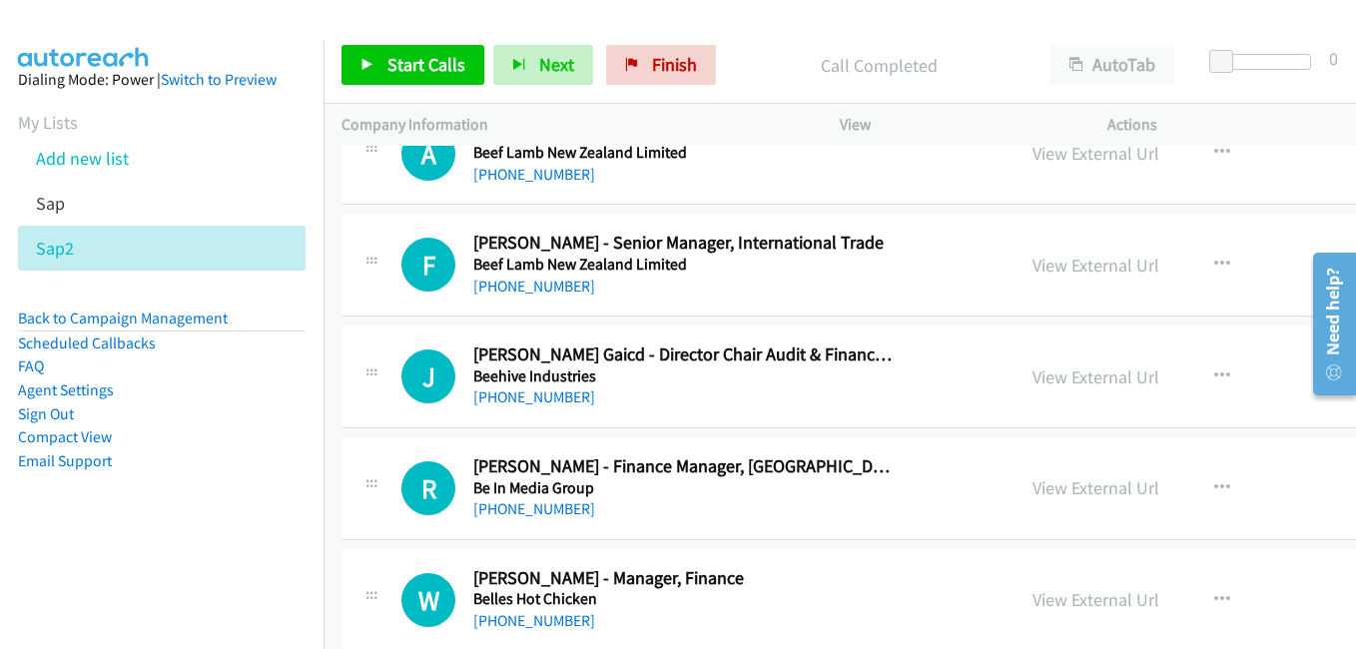
drag, startPoint x: 1026, startPoint y: 484, endPoint x: 898, endPoint y: 455, distance: 131.0
click at [1032, 484] on link "View External Url" at bounding box center [1095, 487] width 127 height 23
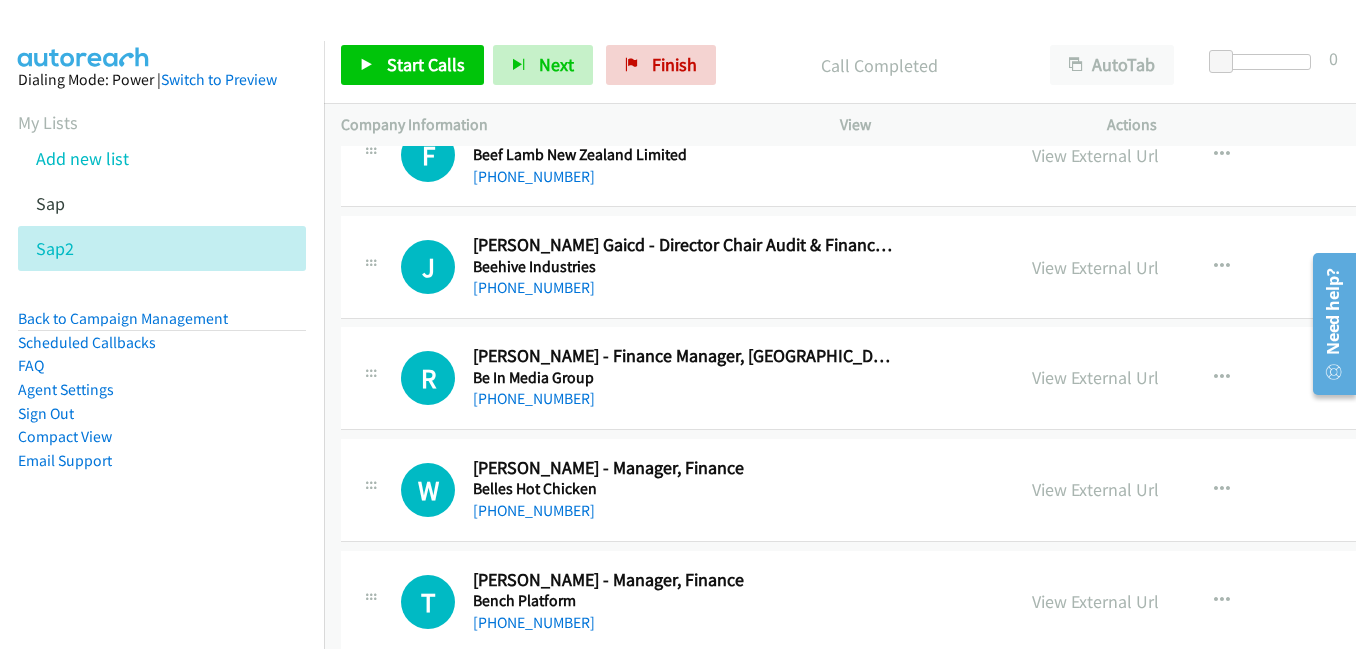
scroll to position [12279, 0]
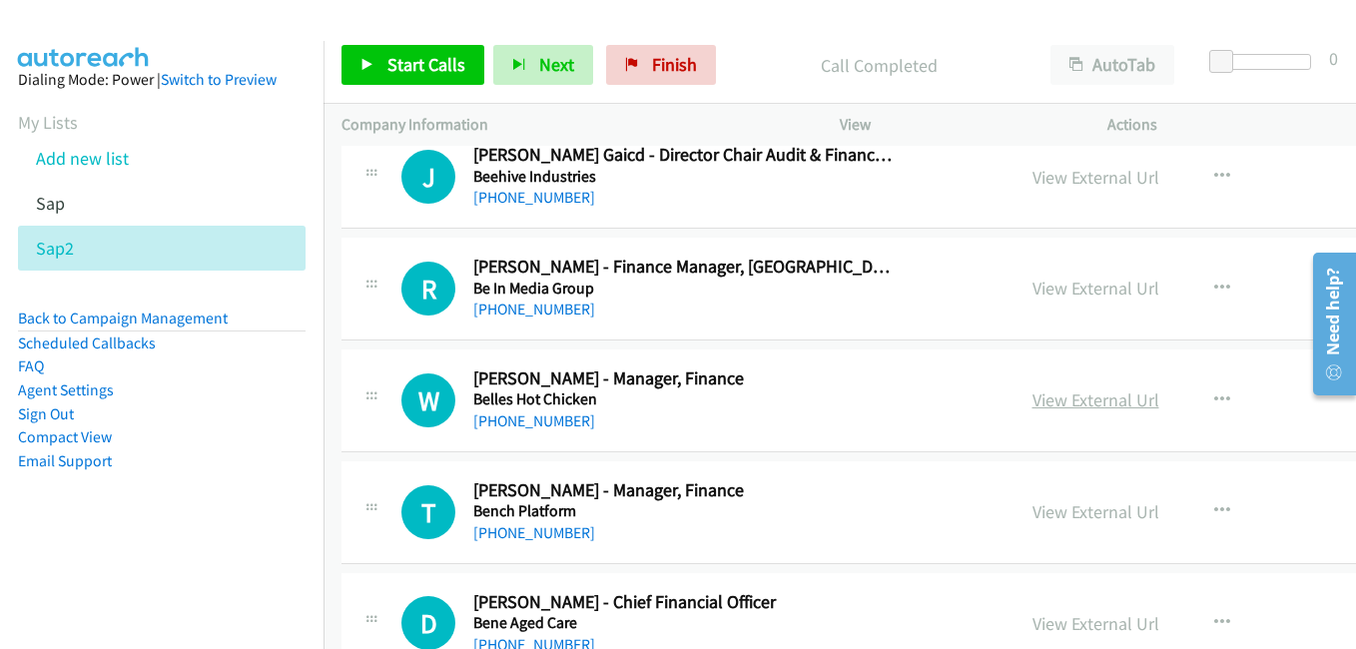
click at [1056, 392] on link "View External Url" at bounding box center [1095, 399] width 127 height 23
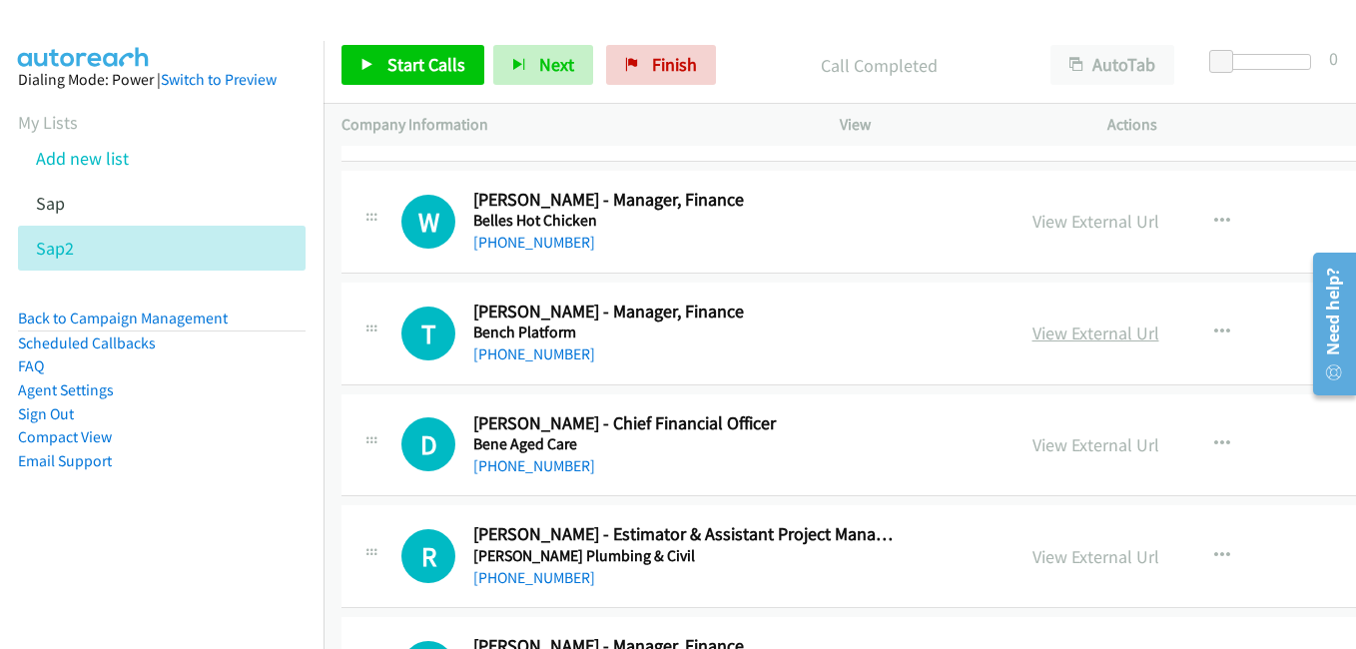
scroll to position [12478, 0]
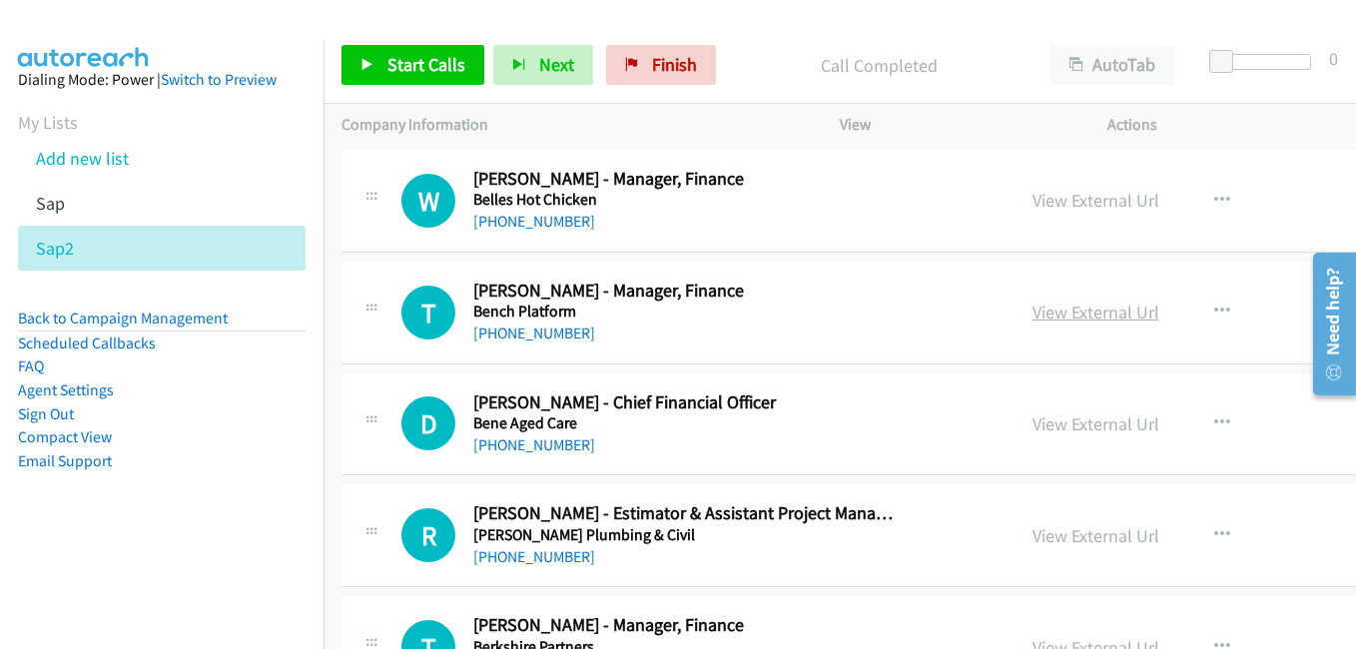
click at [1032, 307] on link "View External Url" at bounding box center [1095, 311] width 127 height 23
drag, startPoint x: 1038, startPoint y: 422, endPoint x: 345, endPoint y: 107, distance: 761.2
click at [1038, 422] on link "View External Url" at bounding box center [1095, 423] width 127 height 23
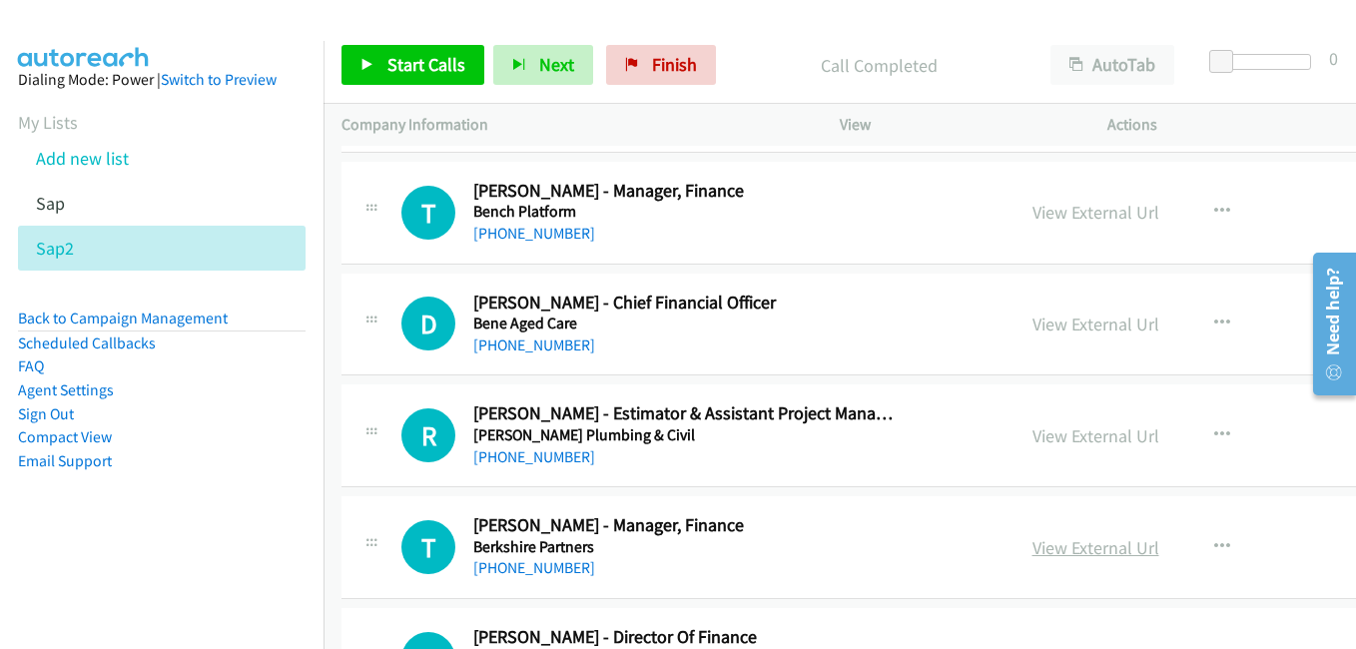
scroll to position [12678, 0]
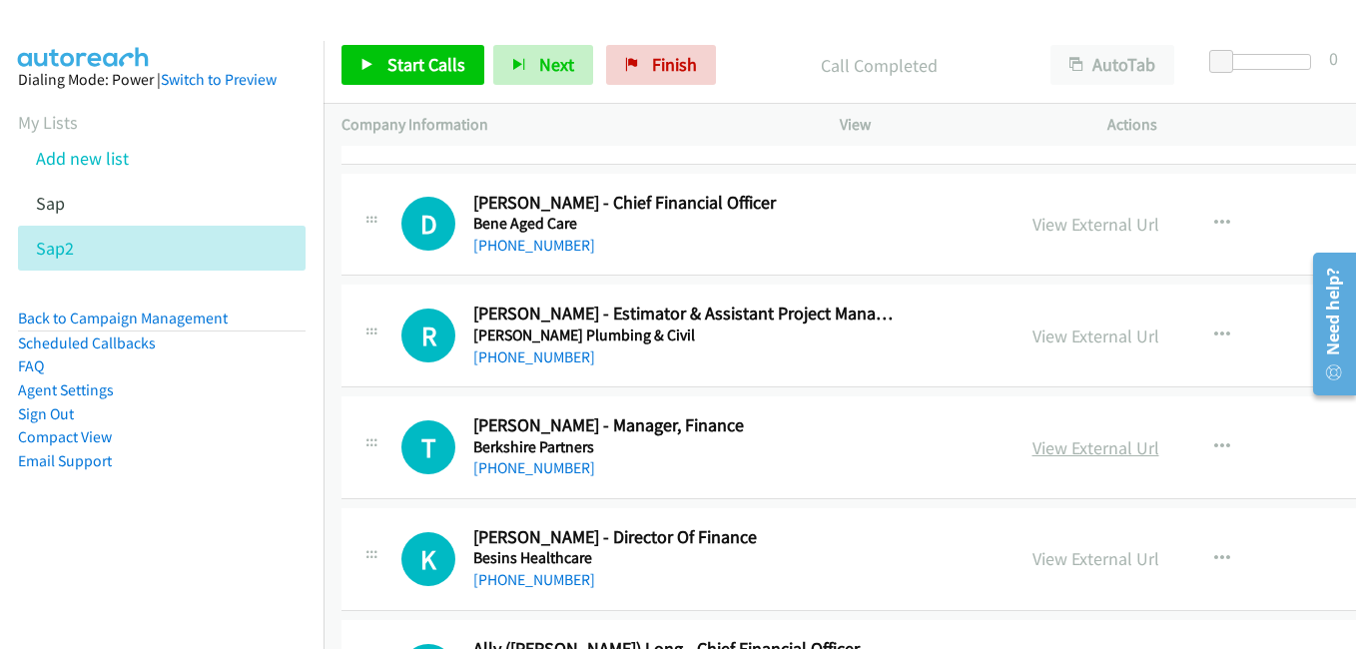
click at [1041, 438] on link "View External Url" at bounding box center [1095, 447] width 127 height 23
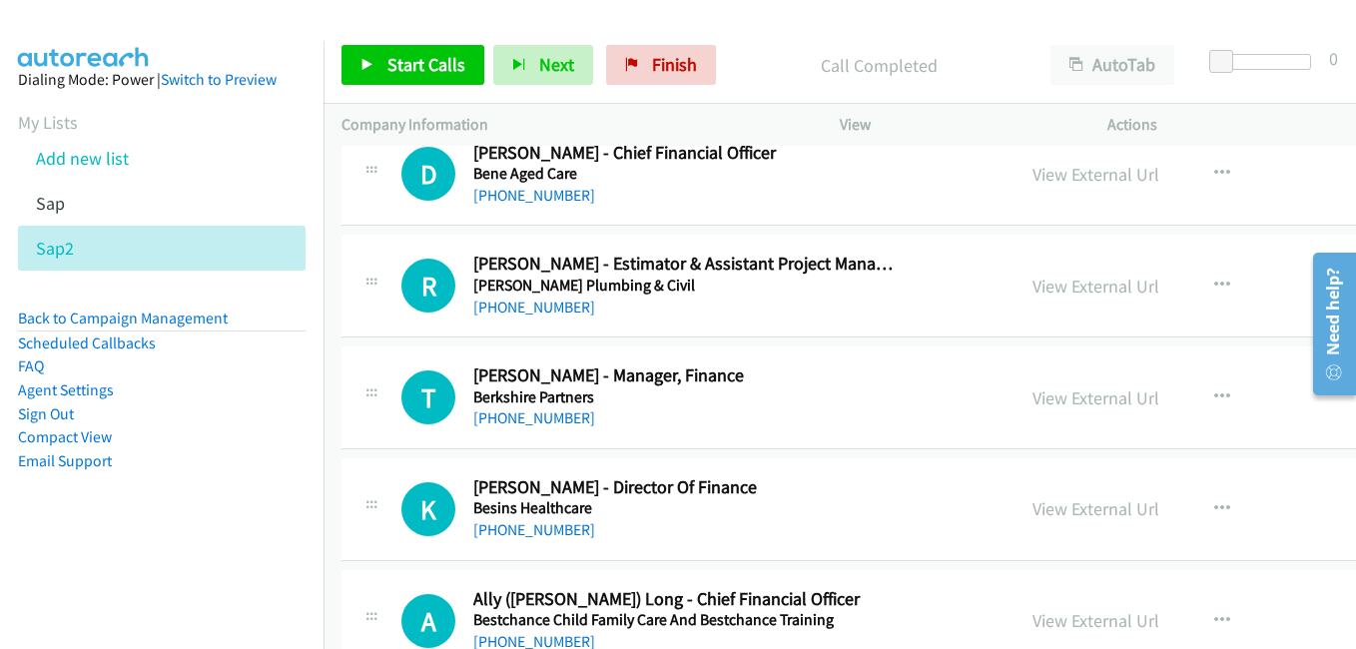
scroll to position [12878, 0]
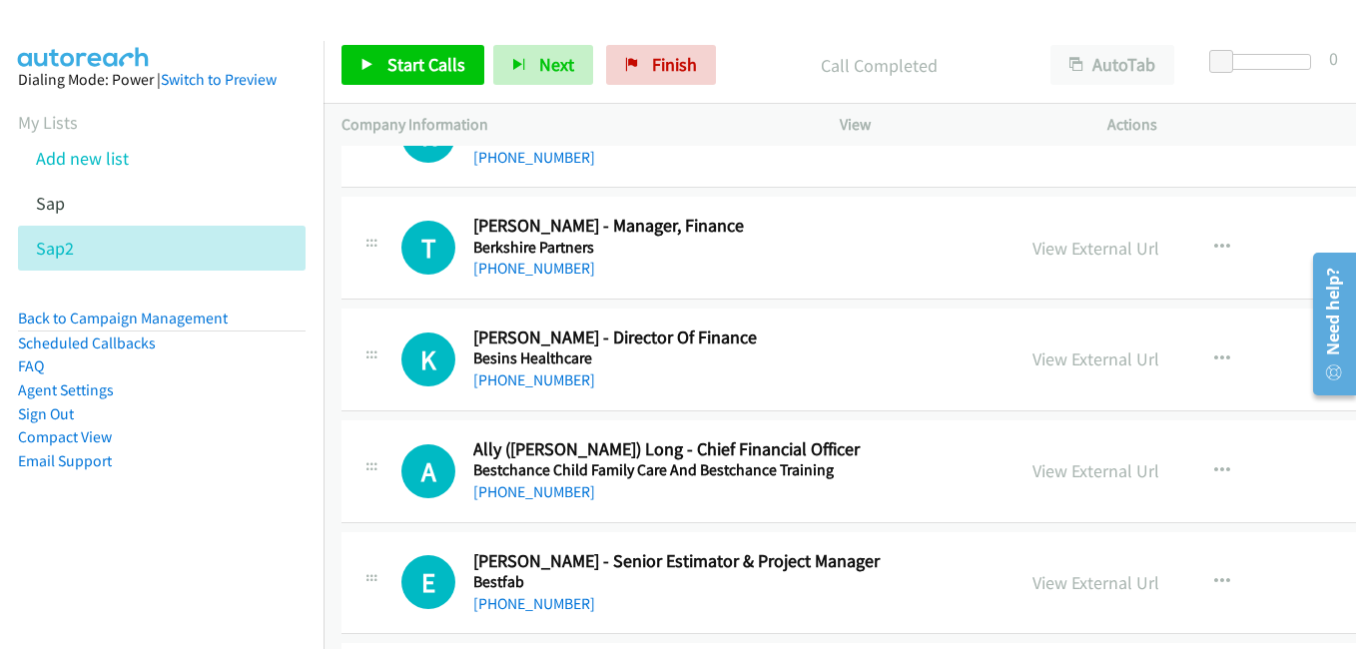
drag, startPoint x: 1052, startPoint y: 358, endPoint x: 469, endPoint y: 165, distance: 614.3
click at [1052, 358] on link "View External Url" at bounding box center [1095, 358] width 127 height 23
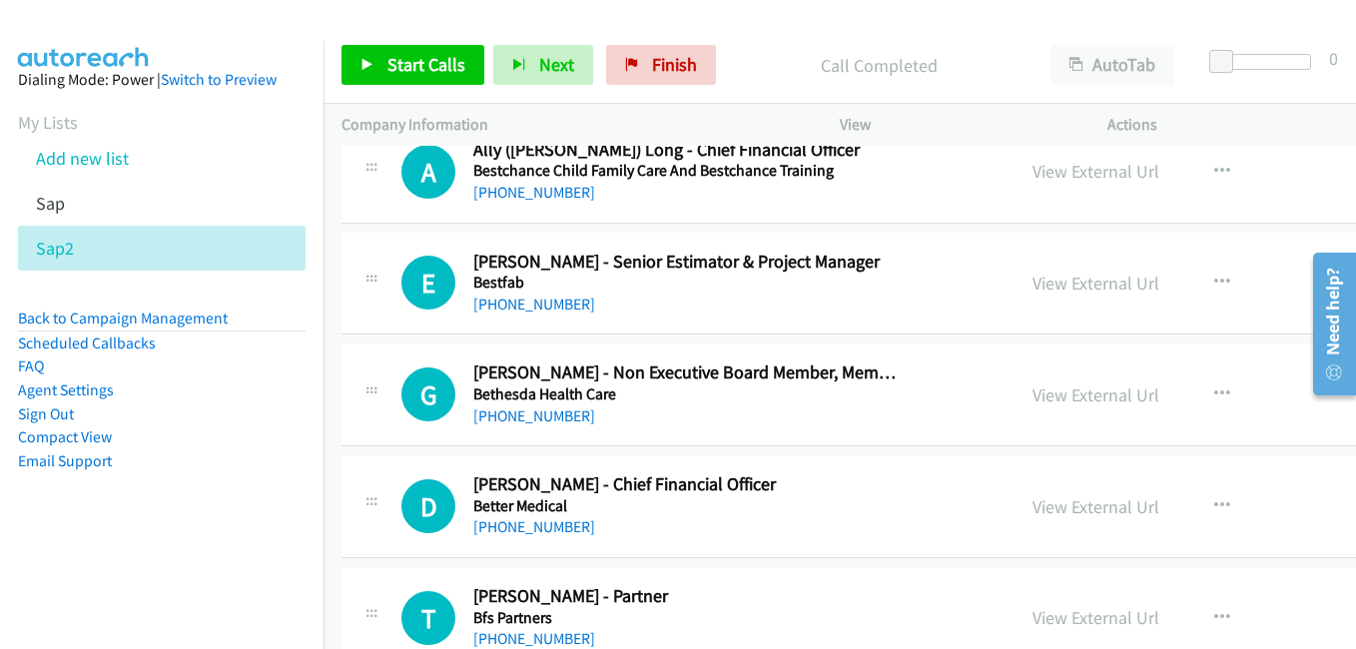
scroll to position [13277, 0]
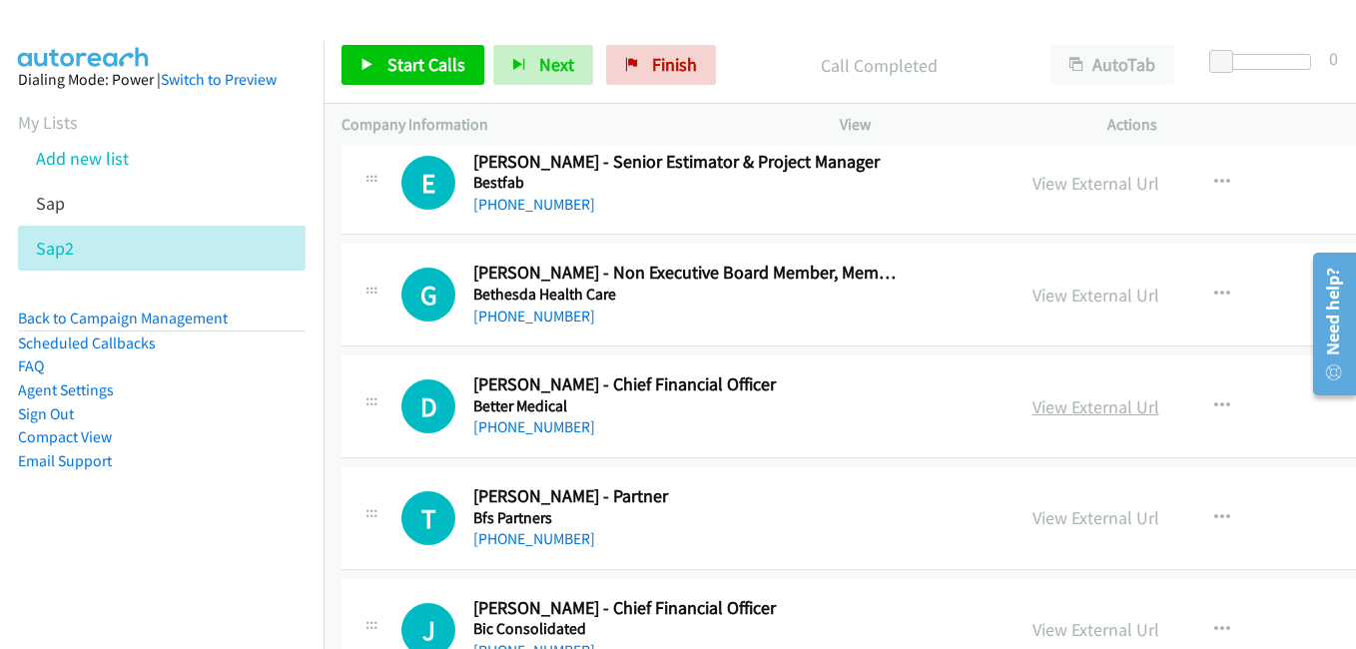
click at [1057, 403] on link "View External Url" at bounding box center [1095, 406] width 127 height 23
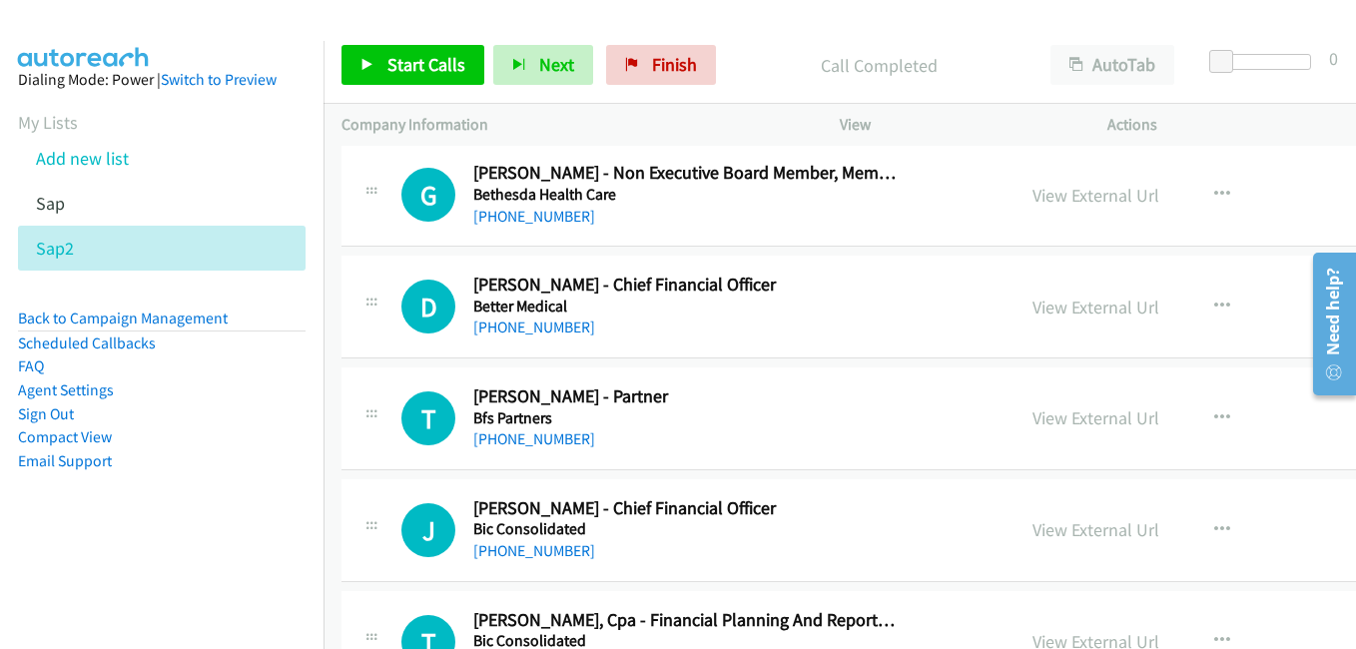
scroll to position [13576, 0]
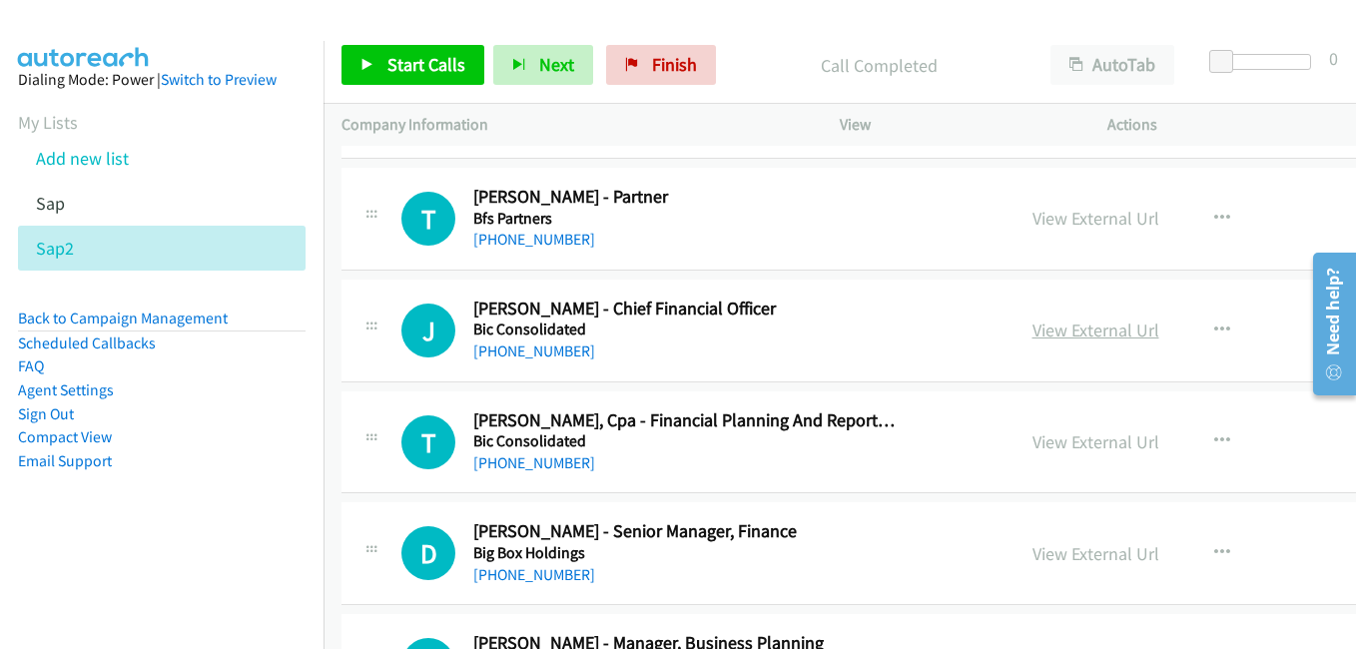
click at [1055, 323] on link "View External Url" at bounding box center [1095, 329] width 127 height 23
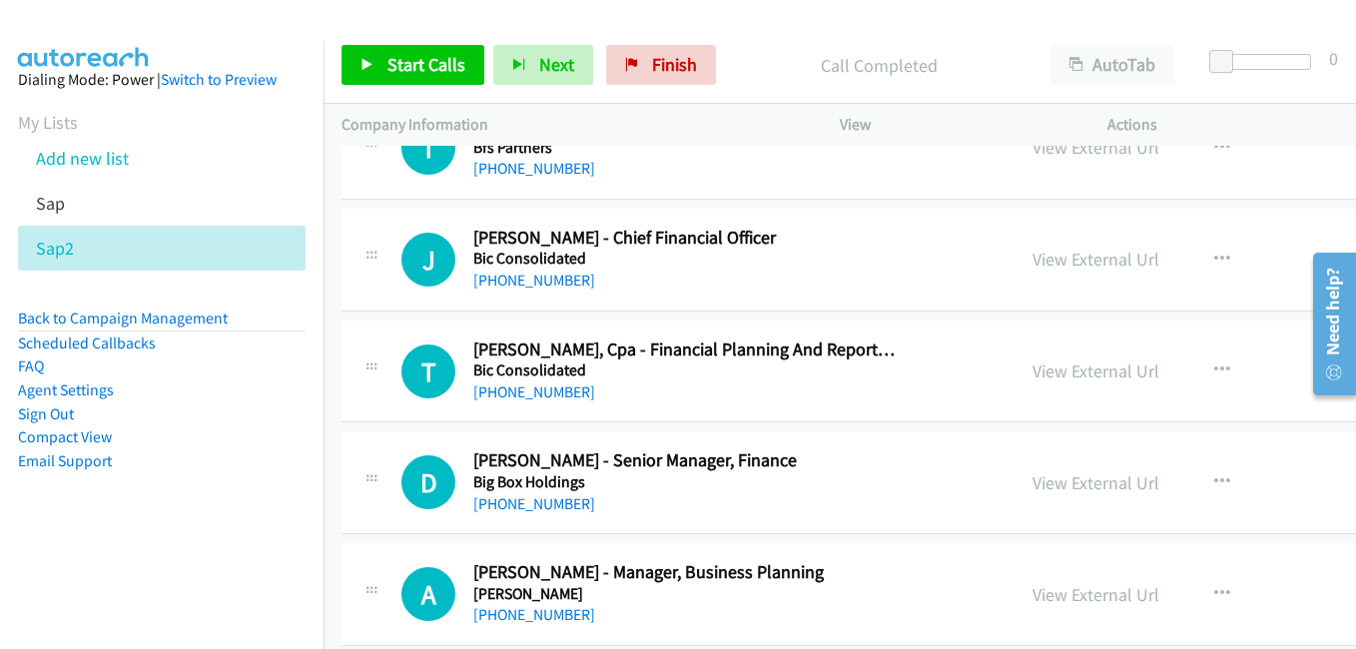
scroll to position [13676, 0]
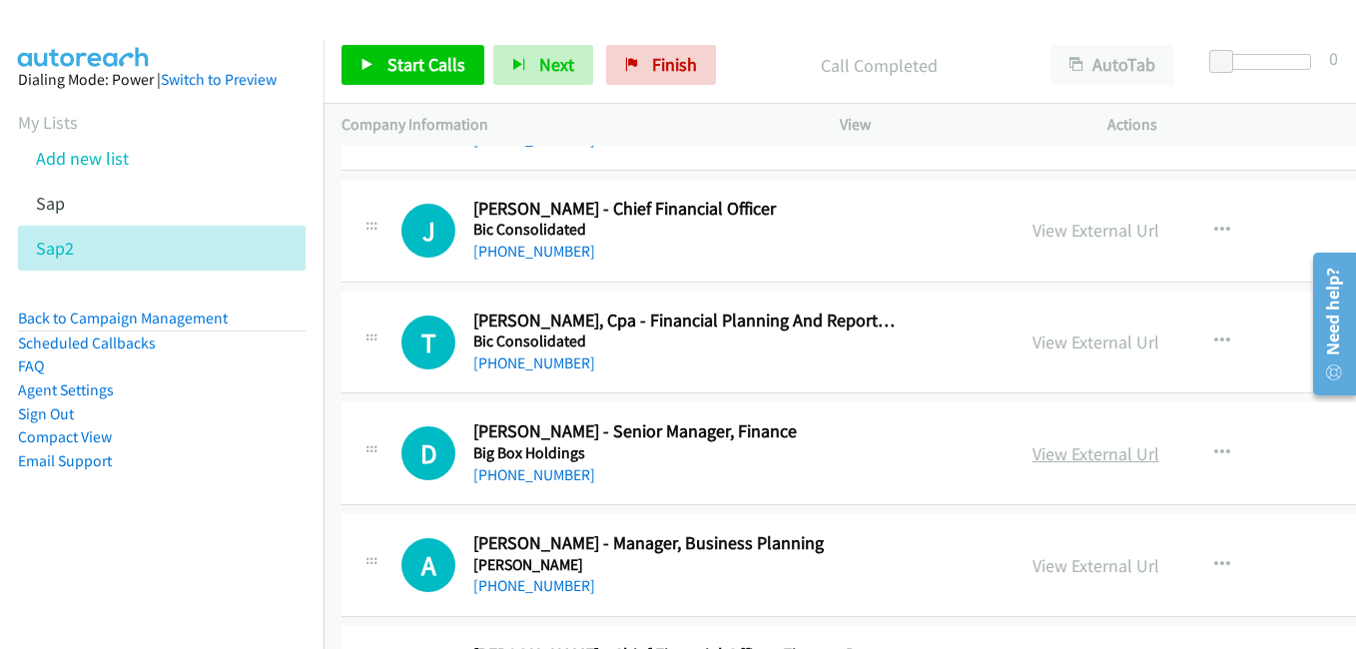
click at [1040, 460] on link "View External Url" at bounding box center [1095, 453] width 127 height 23
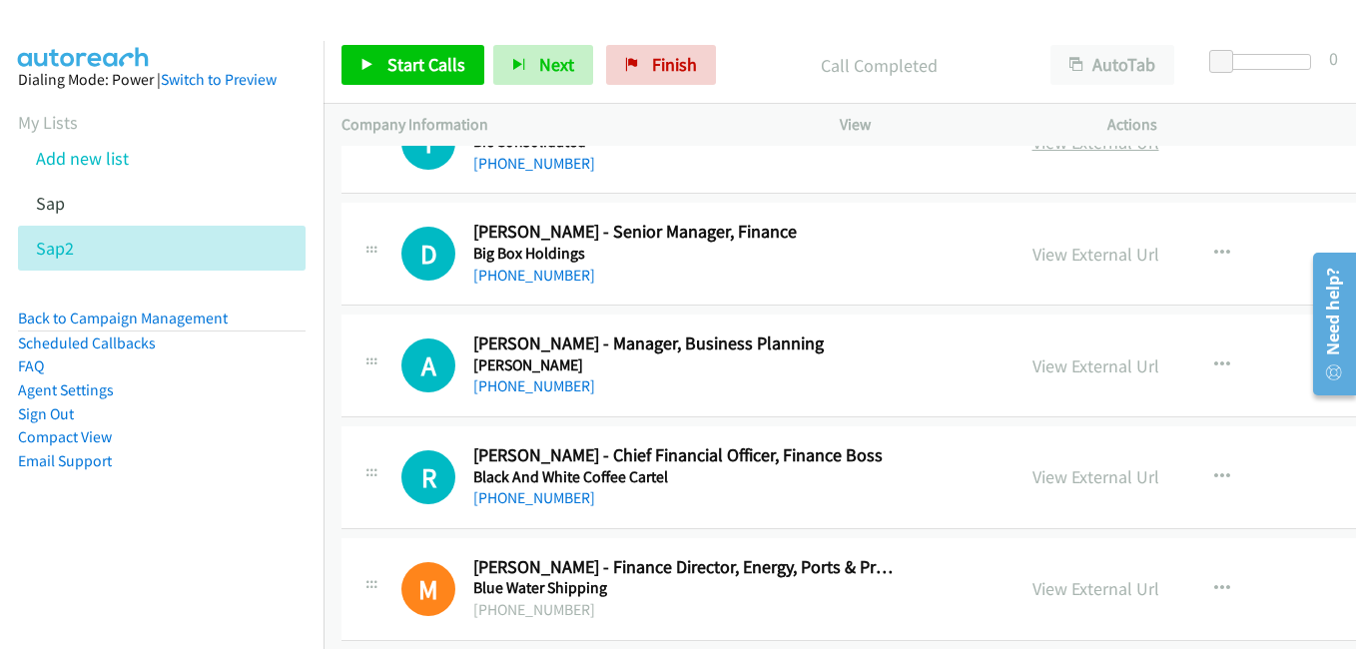
scroll to position [13976, 0]
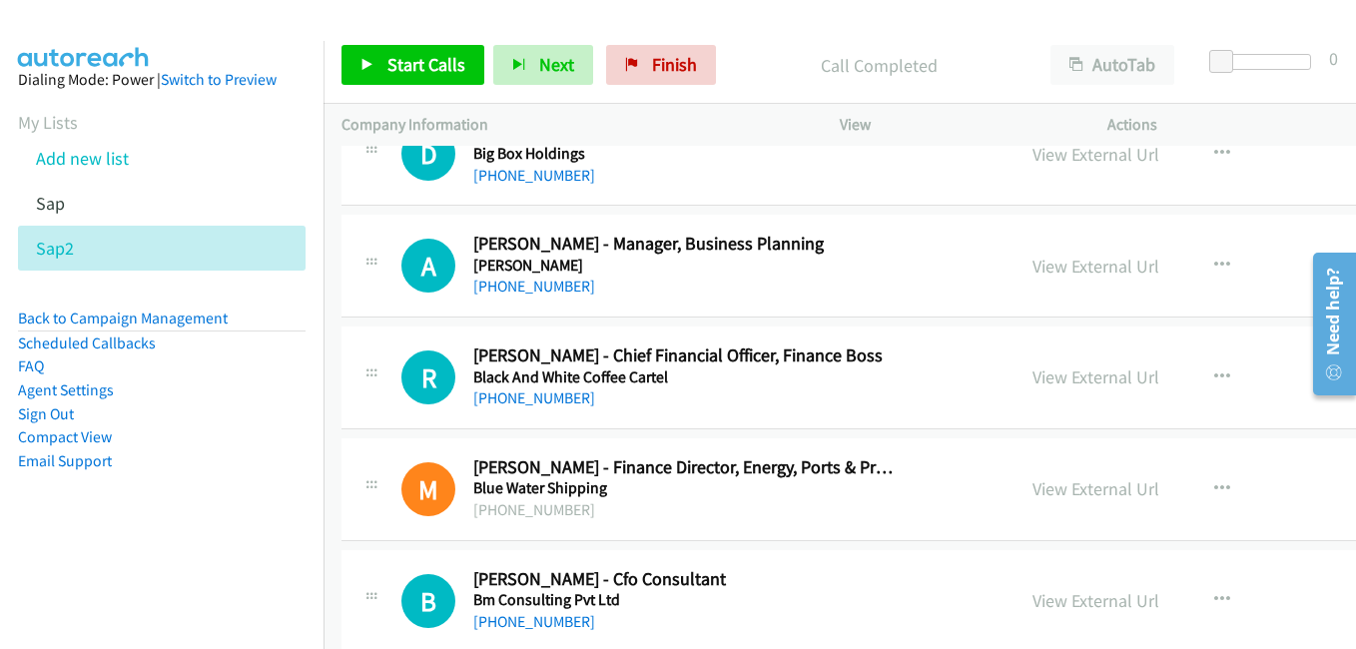
drag, startPoint x: 1034, startPoint y: 378, endPoint x: 387, endPoint y: 9, distance: 744.9
click at [1034, 378] on link "View External Url" at bounding box center [1095, 376] width 127 height 23
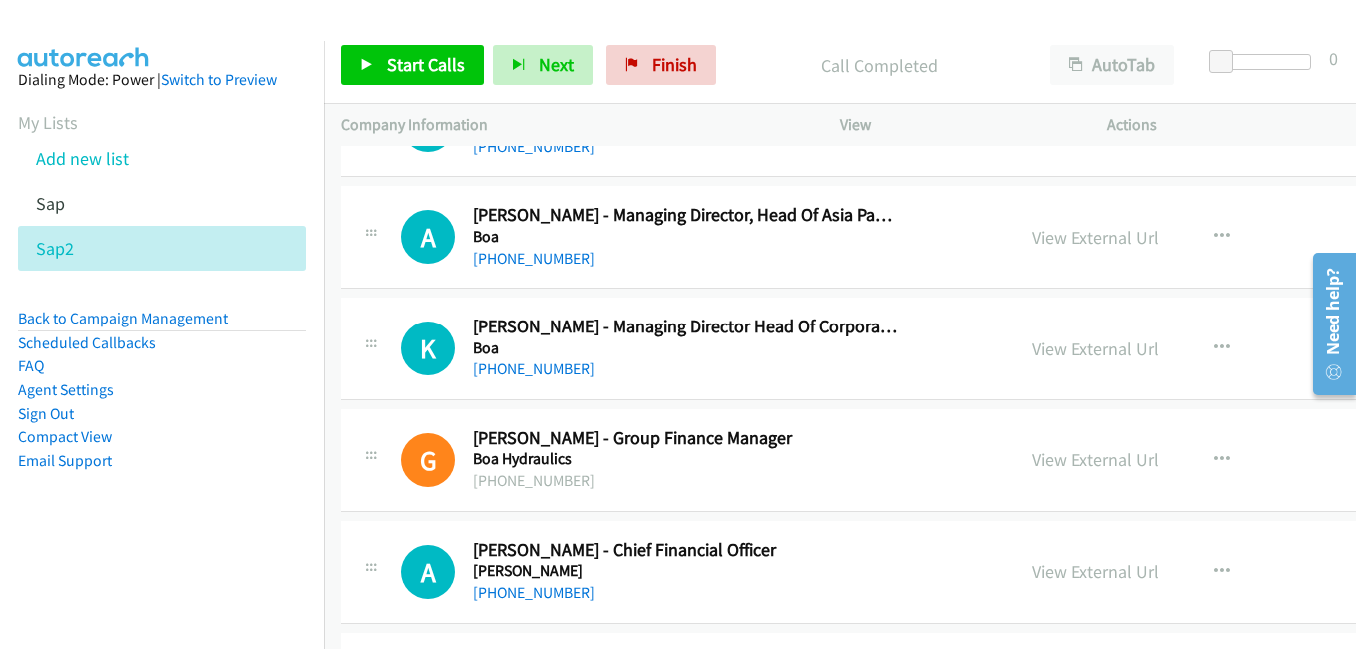
scroll to position [14575, 0]
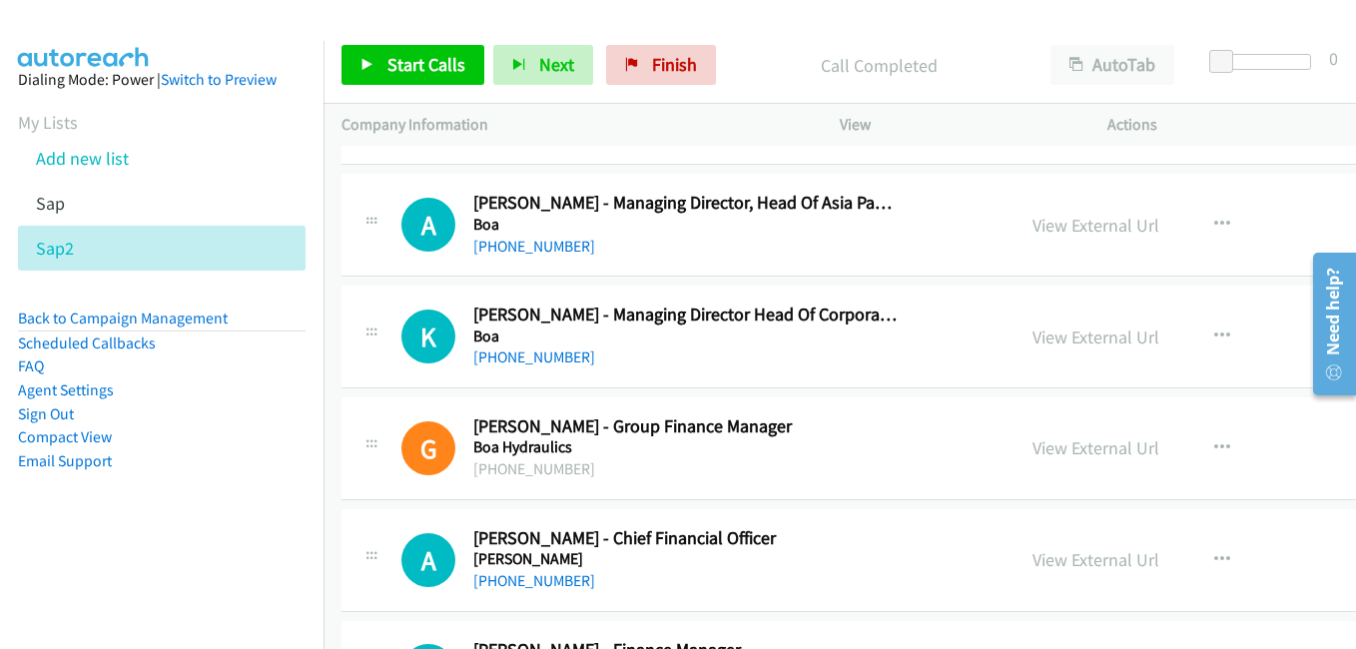
drag, startPoint x: 1057, startPoint y: 333, endPoint x: 1153, endPoint y: 348, distance: 97.0
click at [1083, 343] on link "View External Url" at bounding box center [1095, 336] width 127 height 23
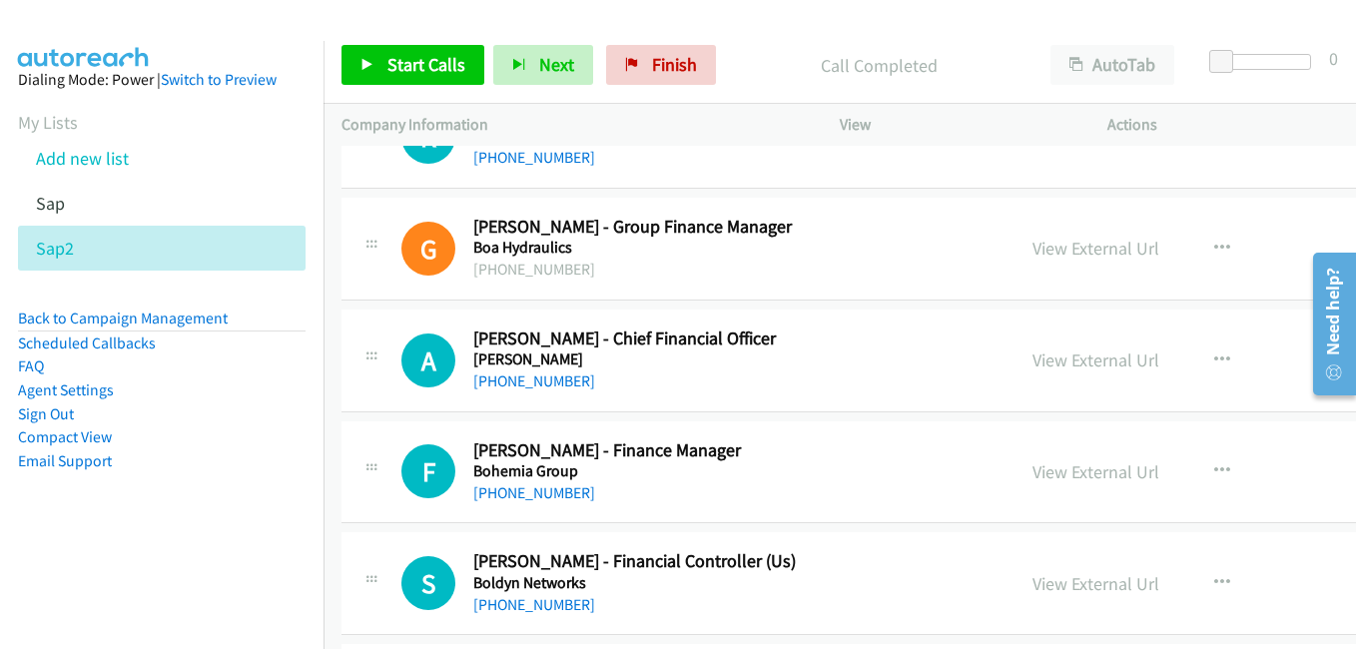
drag, startPoint x: 1026, startPoint y: 249, endPoint x: 547, endPoint y: 11, distance: 534.8
click at [1050, 253] on link "View External Url" at bounding box center [1095, 248] width 127 height 23
click at [1032, 355] on link "View External Url" at bounding box center [1095, 359] width 127 height 23
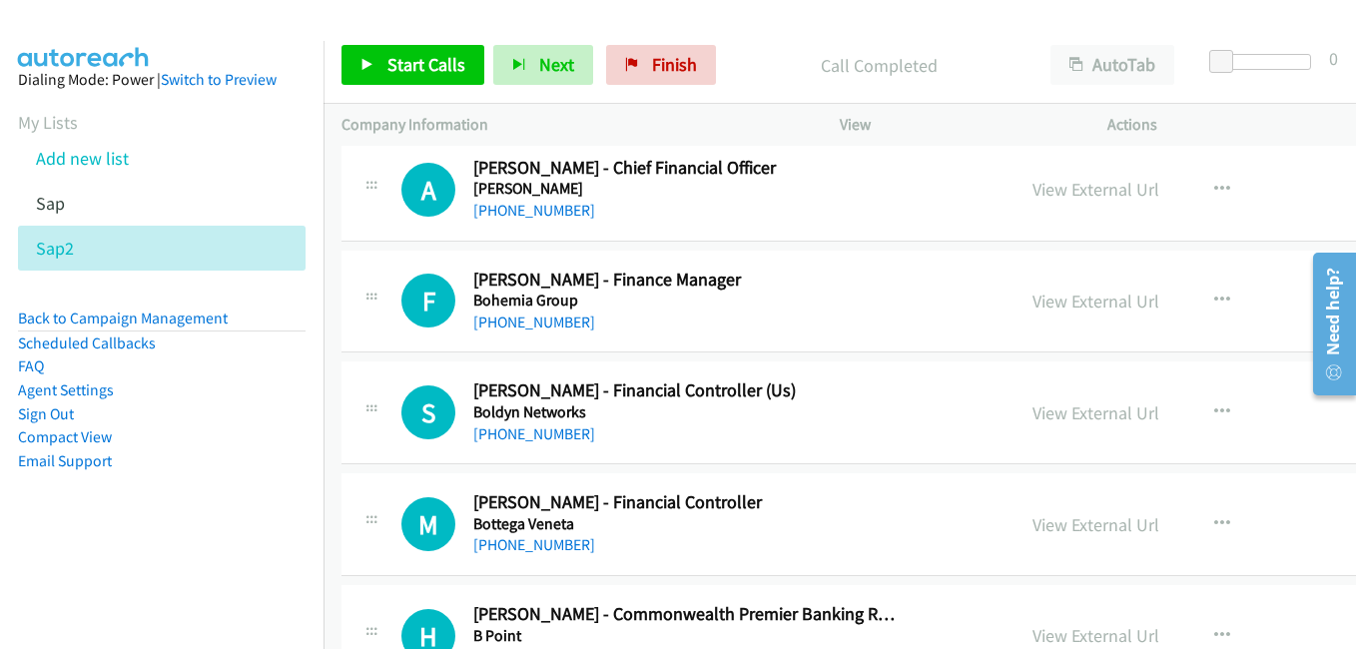
scroll to position [14974, 0]
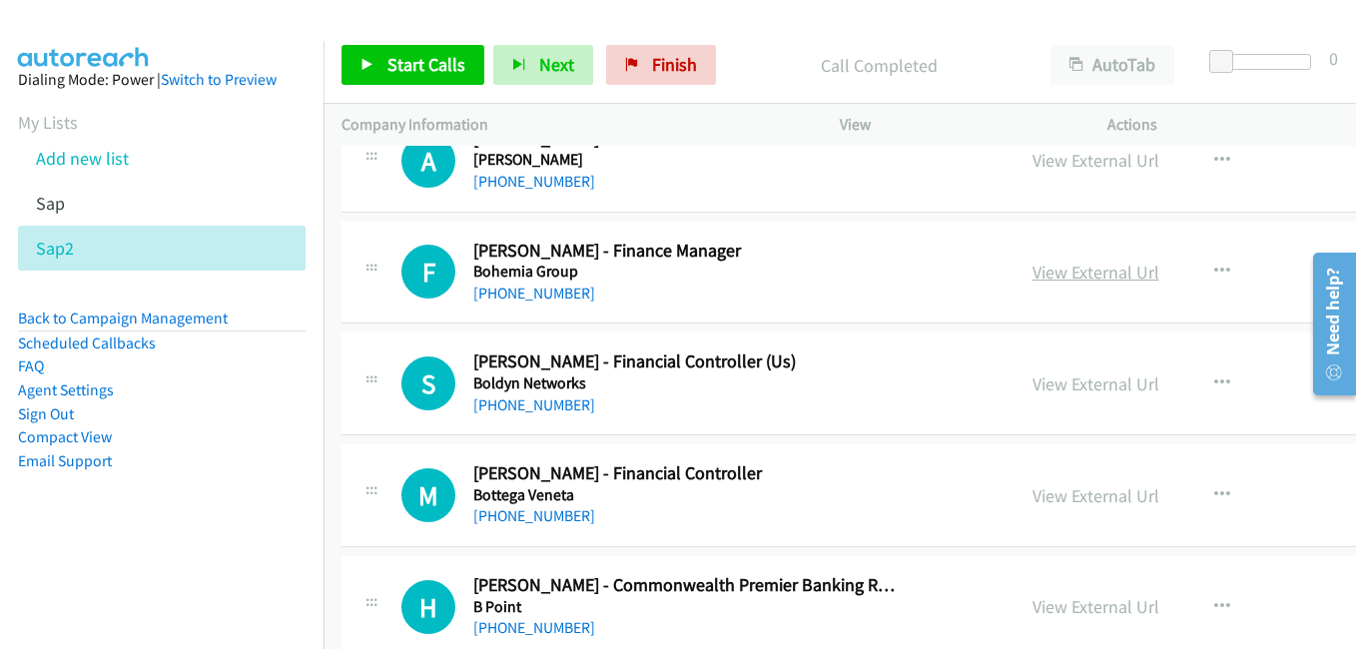
click at [1082, 274] on link "View External Url" at bounding box center [1095, 272] width 127 height 23
drag, startPoint x: 1062, startPoint y: 386, endPoint x: 483, endPoint y: 175, distance: 616.5
click at [1062, 386] on link "View External Url" at bounding box center [1095, 383] width 127 height 23
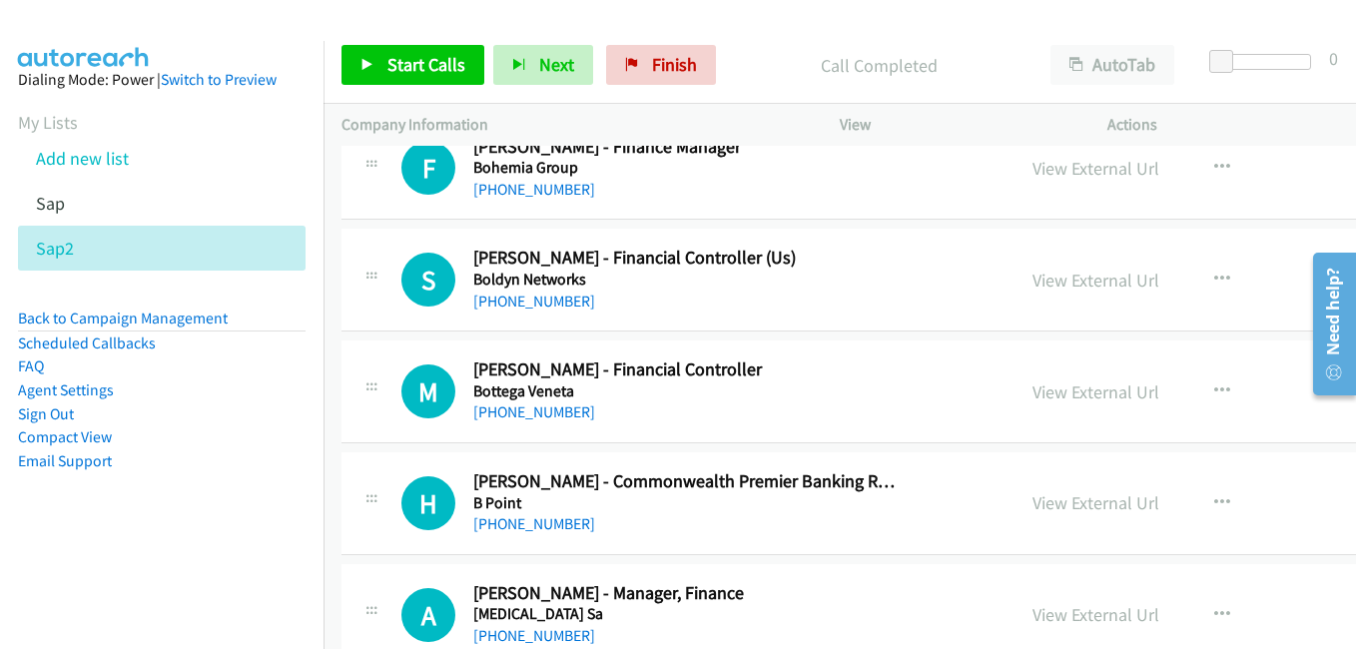
scroll to position [15174, 0]
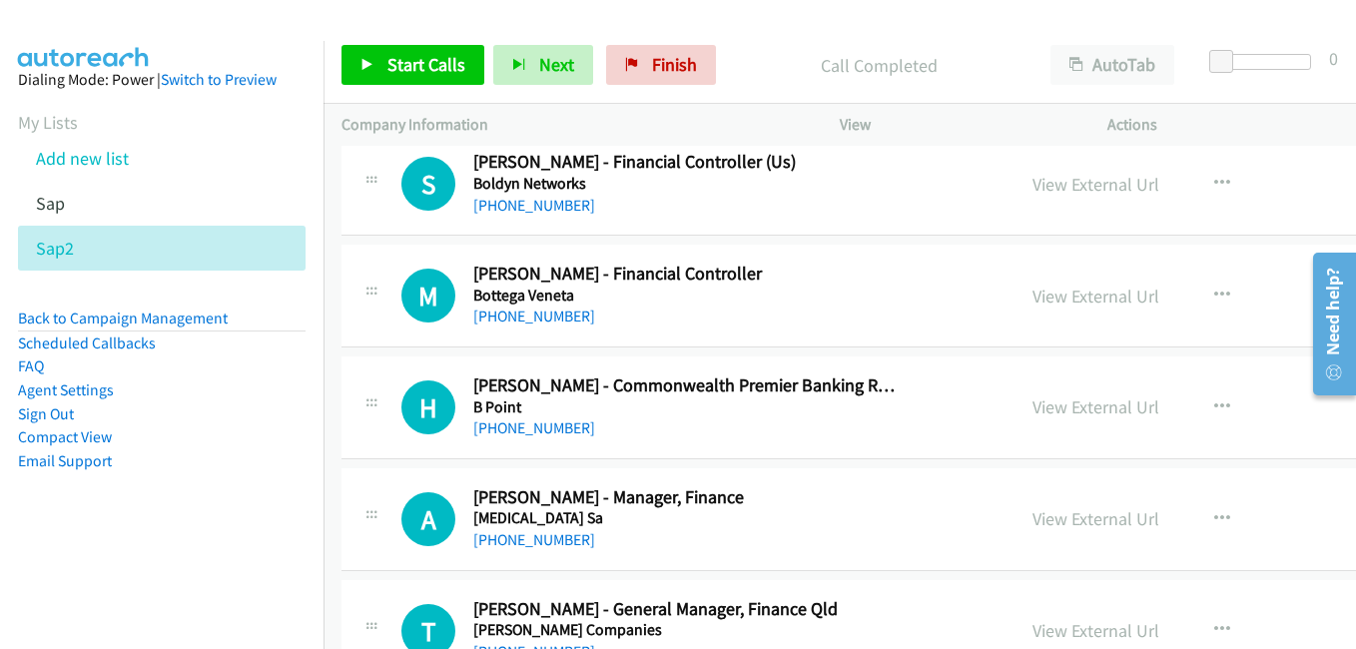
drag, startPoint x: 1040, startPoint y: 301, endPoint x: 443, endPoint y: 21, distance: 659.6
click at [1040, 301] on link "View External Url" at bounding box center [1095, 296] width 127 height 23
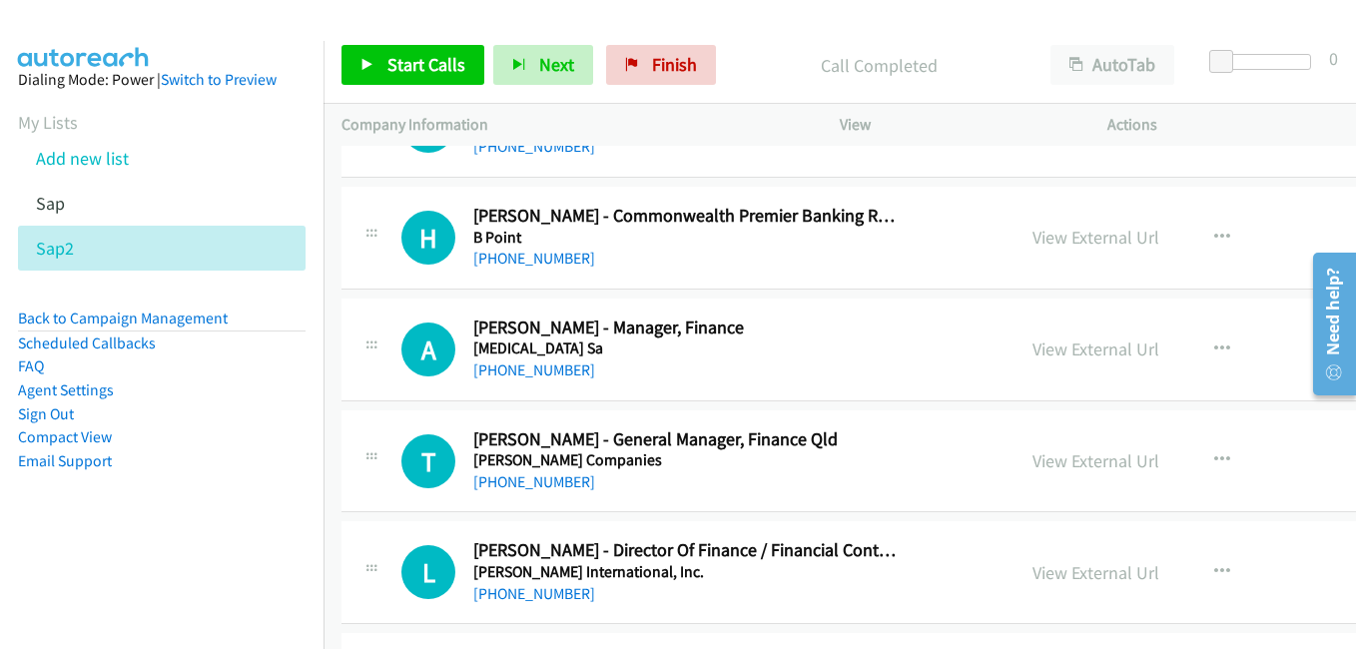
scroll to position [15373, 0]
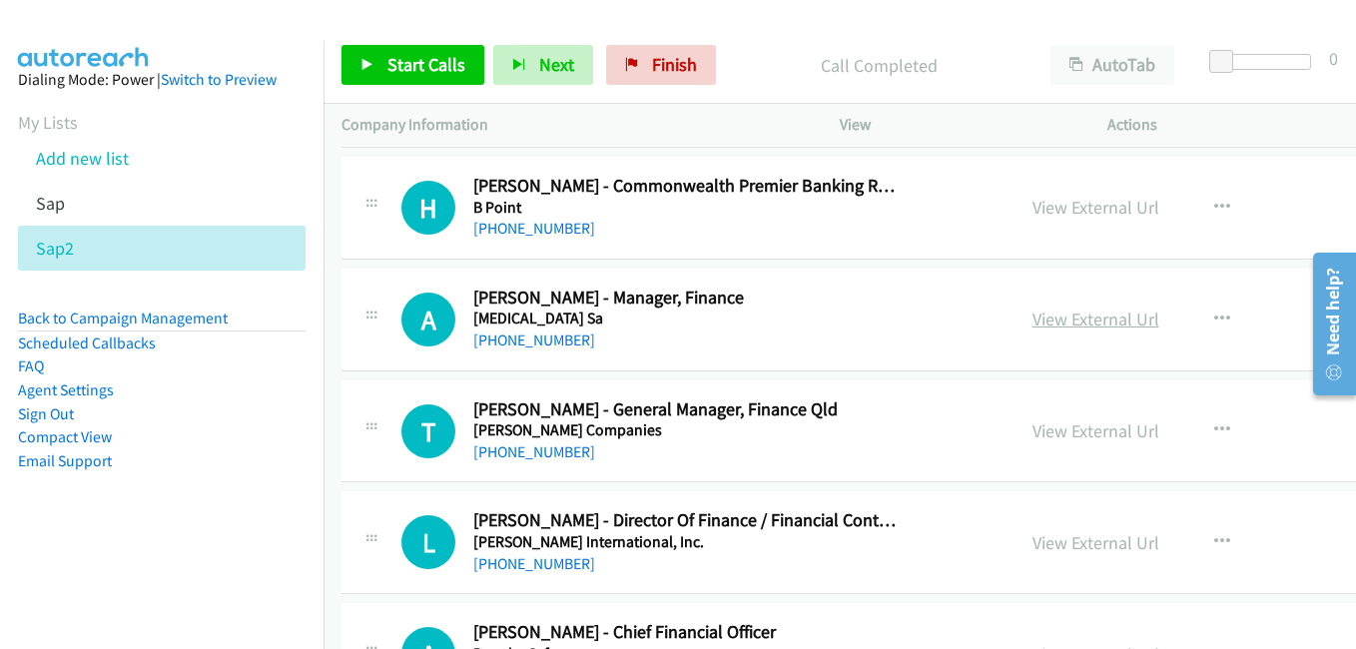
click at [1046, 315] on link "View External Url" at bounding box center [1095, 318] width 127 height 23
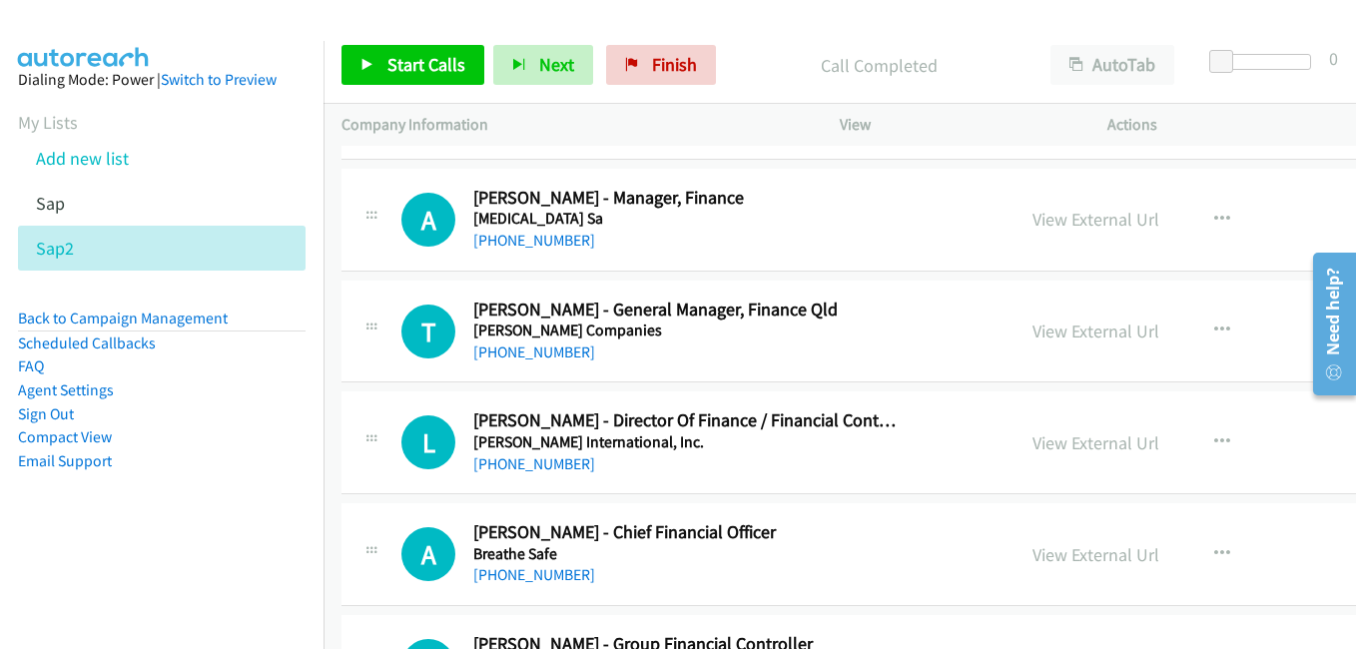
drag, startPoint x: 1060, startPoint y: 339, endPoint x: 452, endPoint y: 70, distance: 665.0
click at [1060, 339] on link "View External Url" at bounding box center [1095, 330] width 127 height 23
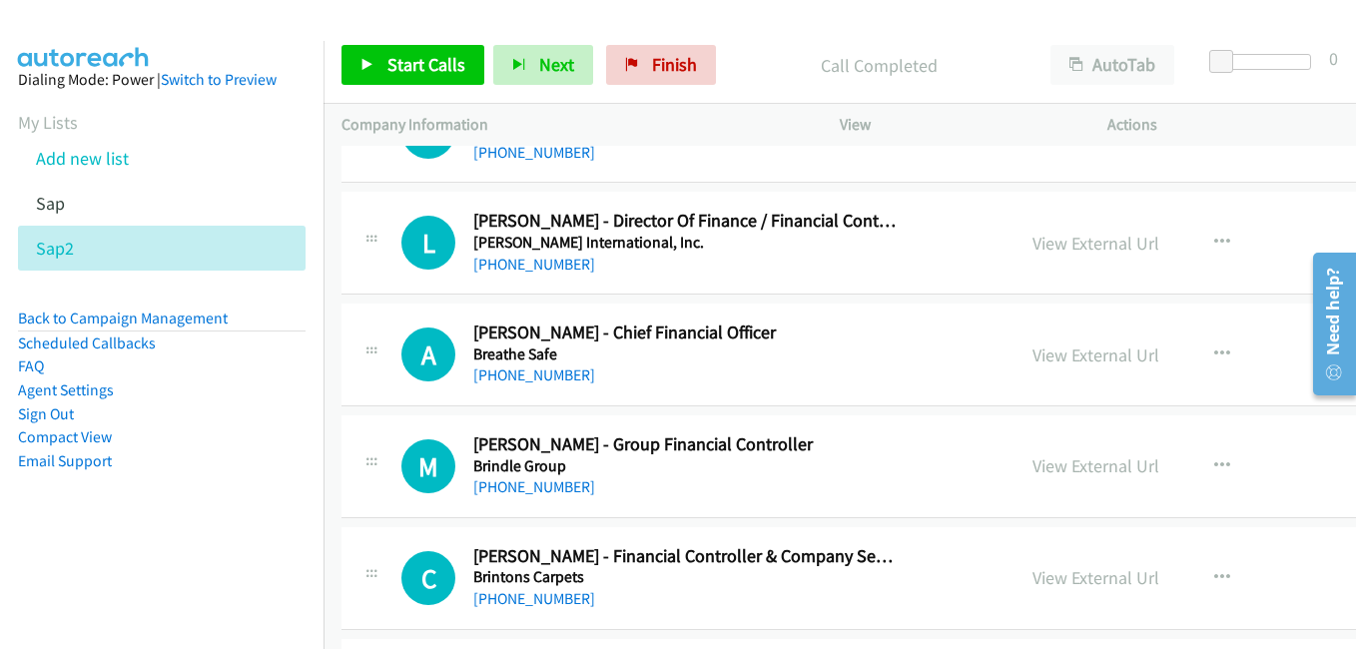
drag, startPoint x: 1047, startPoint y: 349, endPoint x: 474, endPoint y: 107, distance: 622.2
click at [1047, 349] on link "View External Url" at bounding box center [1095, 354] width 127 height 23
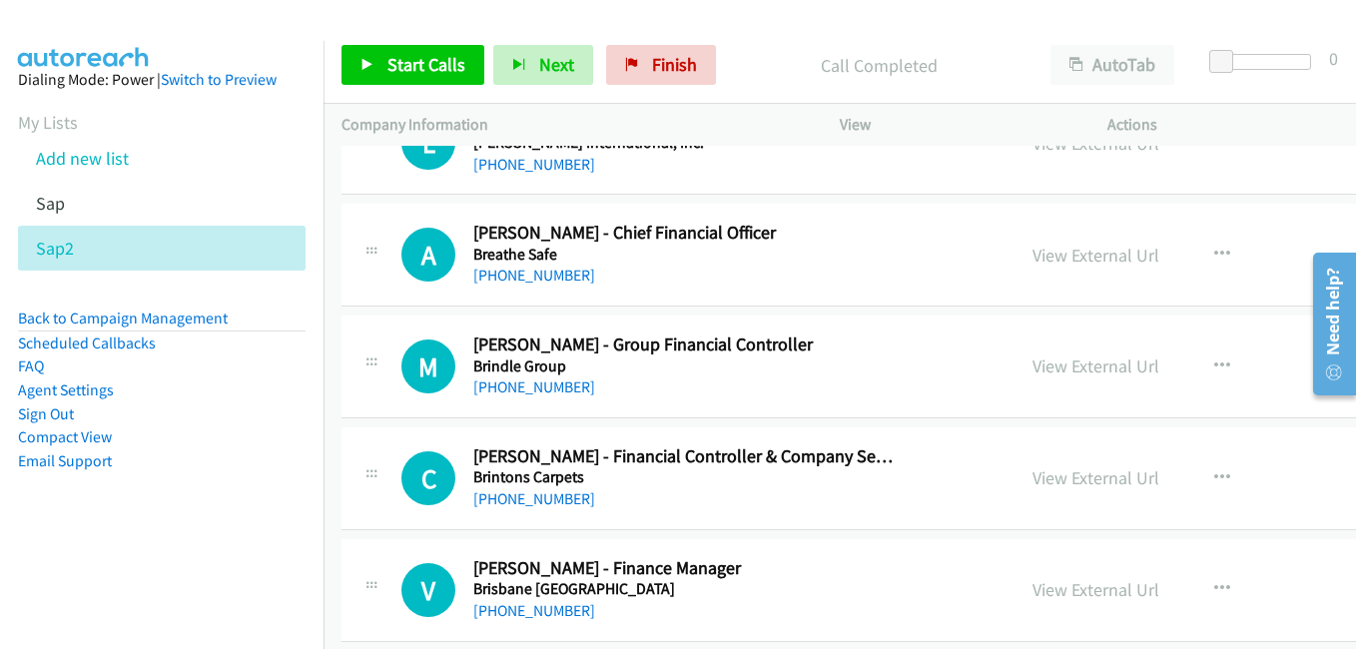
drag, startPoint x: 1056, startPoint y: 372, endPoint x: 941, endPoint y: 346, distance: 117.7
click at [1056, 372] on link "View External Url" at bounding box center [1095, 365] width 127 height 23
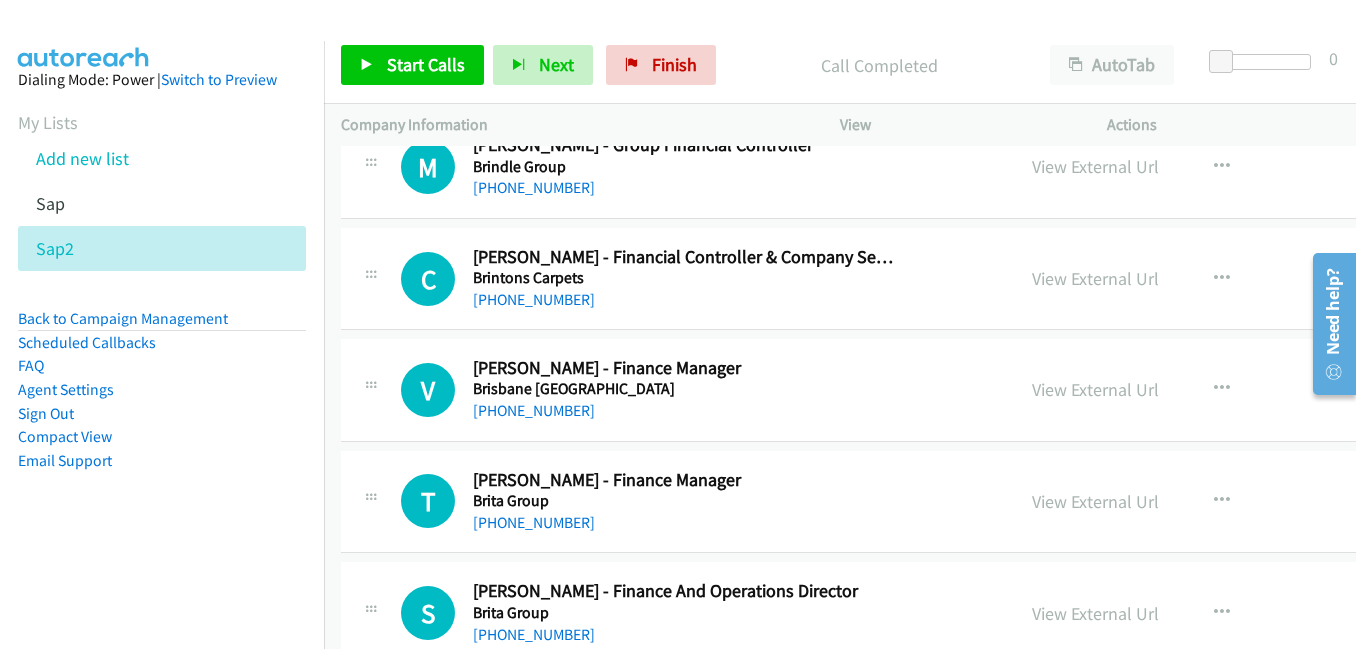
click at [1088, 276] on link "View External Url" at bounding box center [1095, 278] width 127 height 23
drag, startPoint x: 1054, startPoint y: 387, endPoint x: 31, endPoint y: 2, distance: 1093.4
click at [1054, 387] on link "View External Url" at bounding box center [1095, 389] width 127 height 23
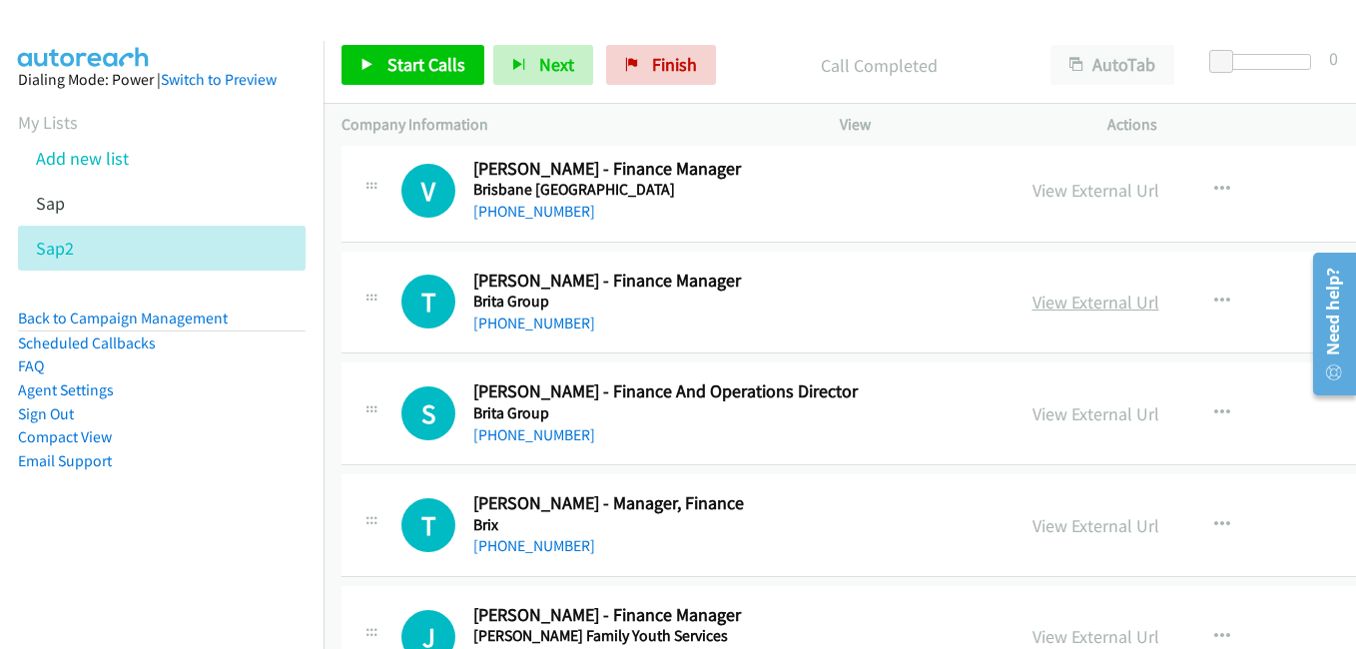
click at [1052, 306] on link "View External Url" at bounding box center [1095, 301] width 127 height 23
click at [1032, 420] on link "View External Url" at bounding box center [1095, 413] width 127 height 23
drag, startPoint x: 1053, startPoint y: 531, endPoint x: 1114, endPoint y: 607, distance: 97.3
click at [1053, 531] on link "View External Url" at bounding box center [1095, 525] width 127 height 23
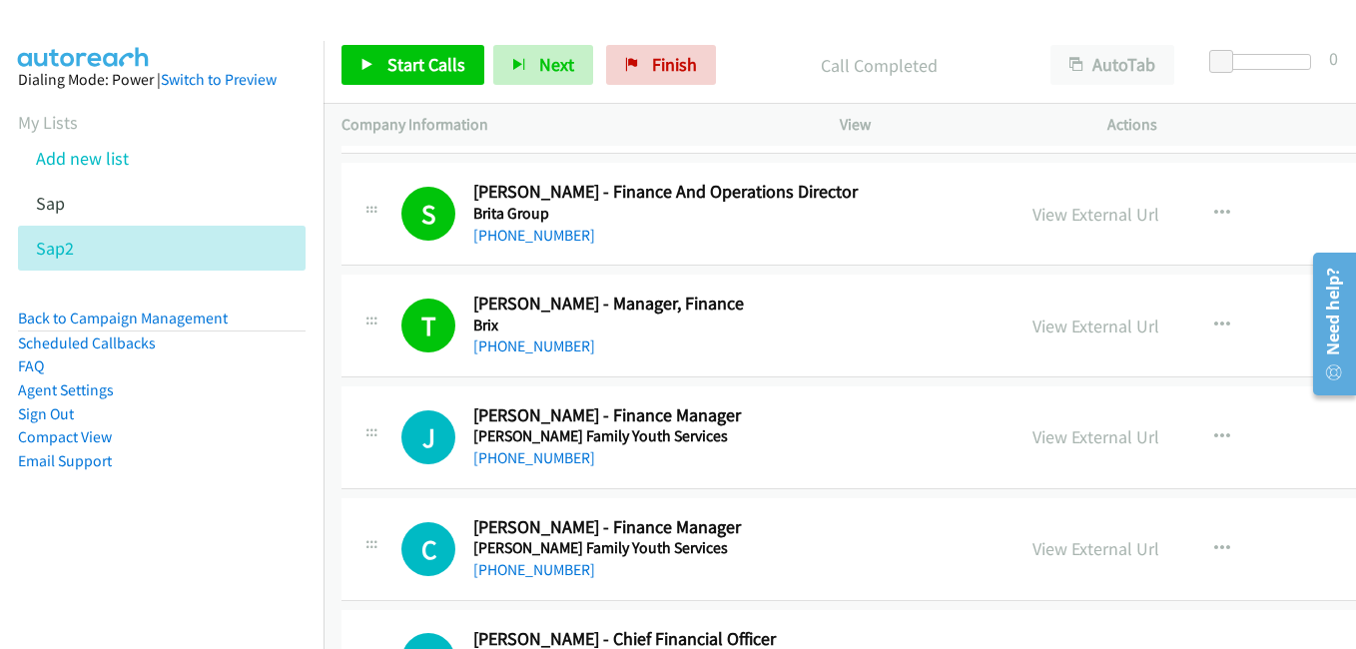
scroll to position [16471, 0]
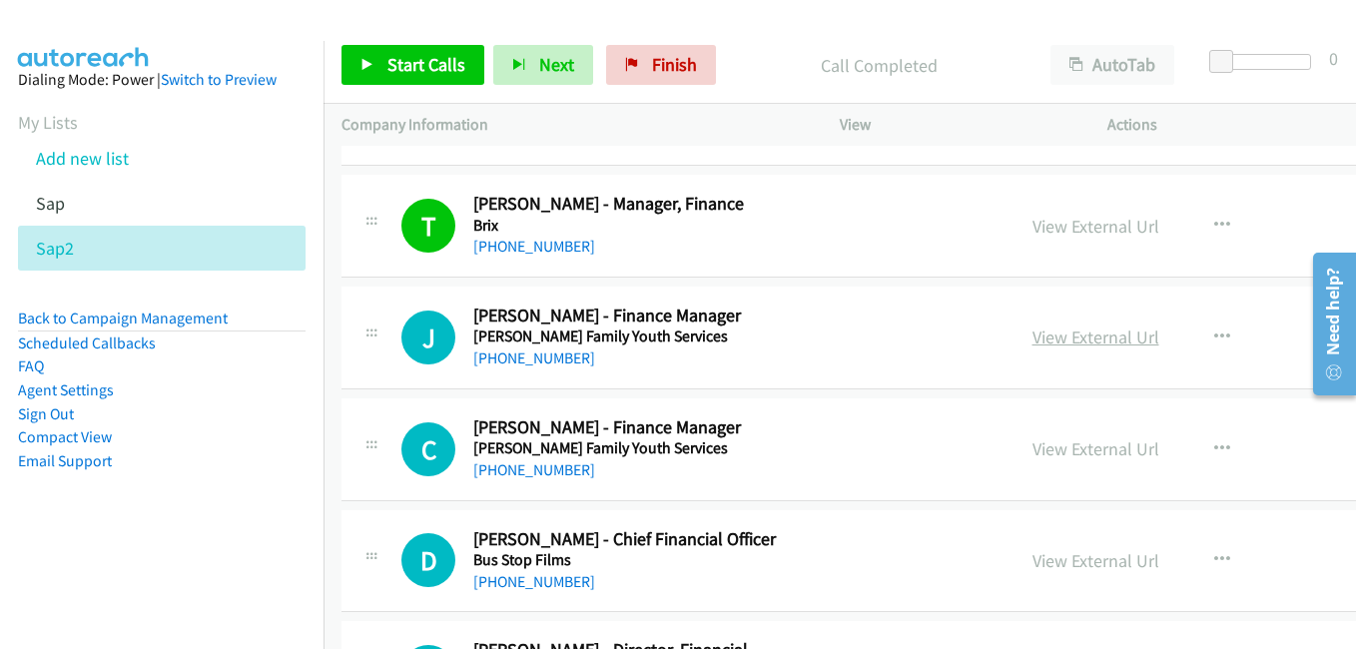
drag, startPoint x: 1030, startPoint y: 328, endPoint x: 1011, endPoint y: 328, distance: 19.0
click at [1032, 328] on link "View External Url" at bounding box center [1095, 336] width 127 height 23
drag, startPoint x: 1070, startPoint y: 451, endPoint x: 1027, endPoint y: 426, distance: 49.7
click at [1070, 451] on link "View External Url" at bounding box center [1095, 448] width 127 height 23
drag, startPoint x: 1033, startPoint y: 553, endPoint x: 374, endPoint y: 11, distance: 853.2
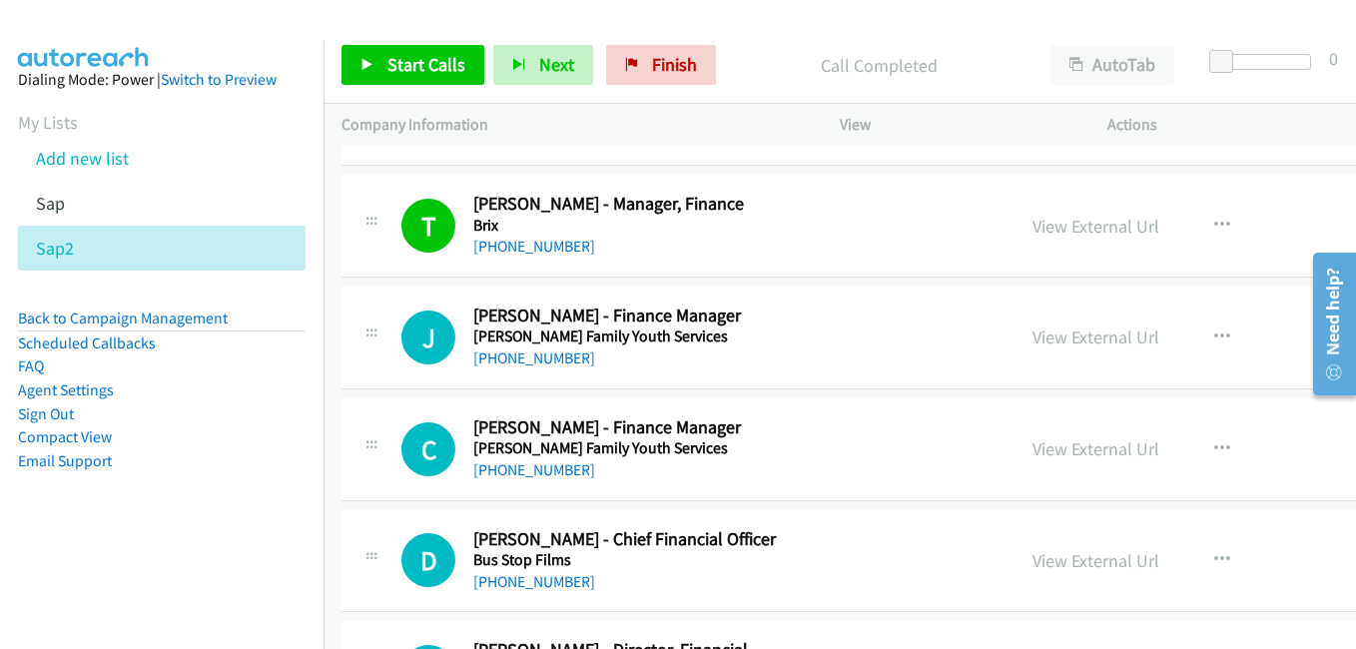
click at [1033, 553] on link "View External Url" at bounding box center [1095, 560] width 127 height 23
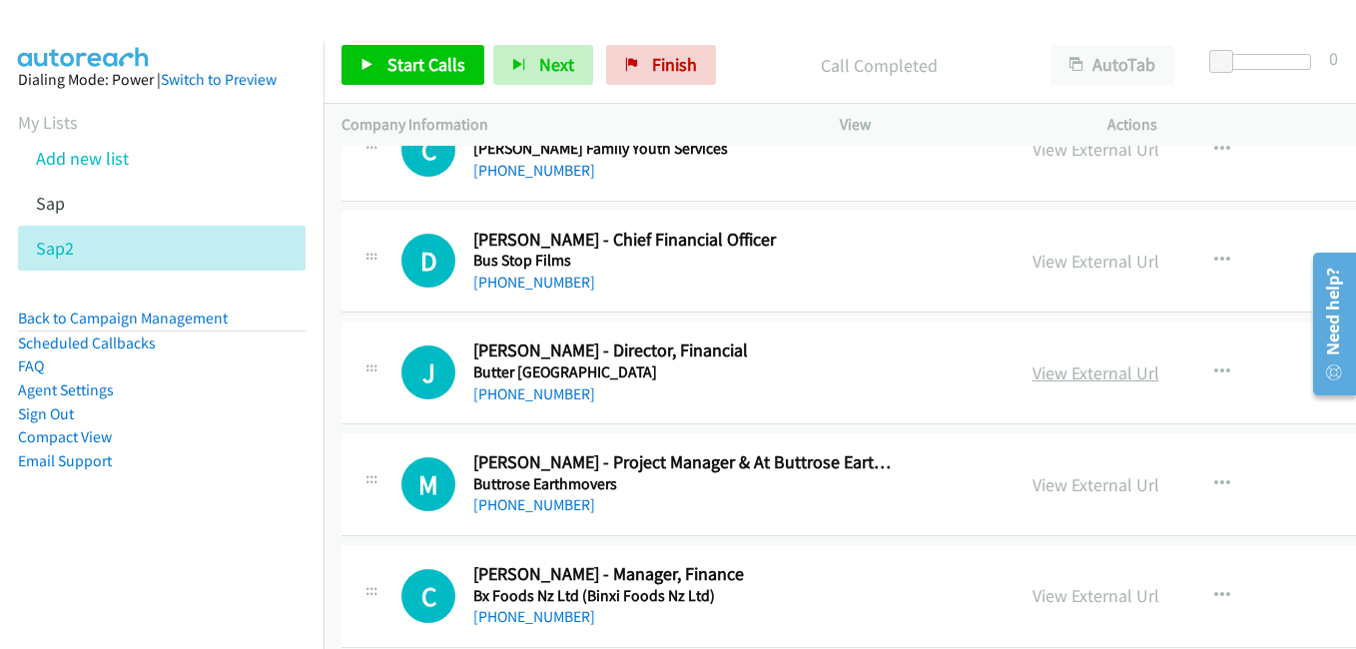
click at [1058, 377] on link "View External Url" at bounding box center [1095, 372] width 127 height 23
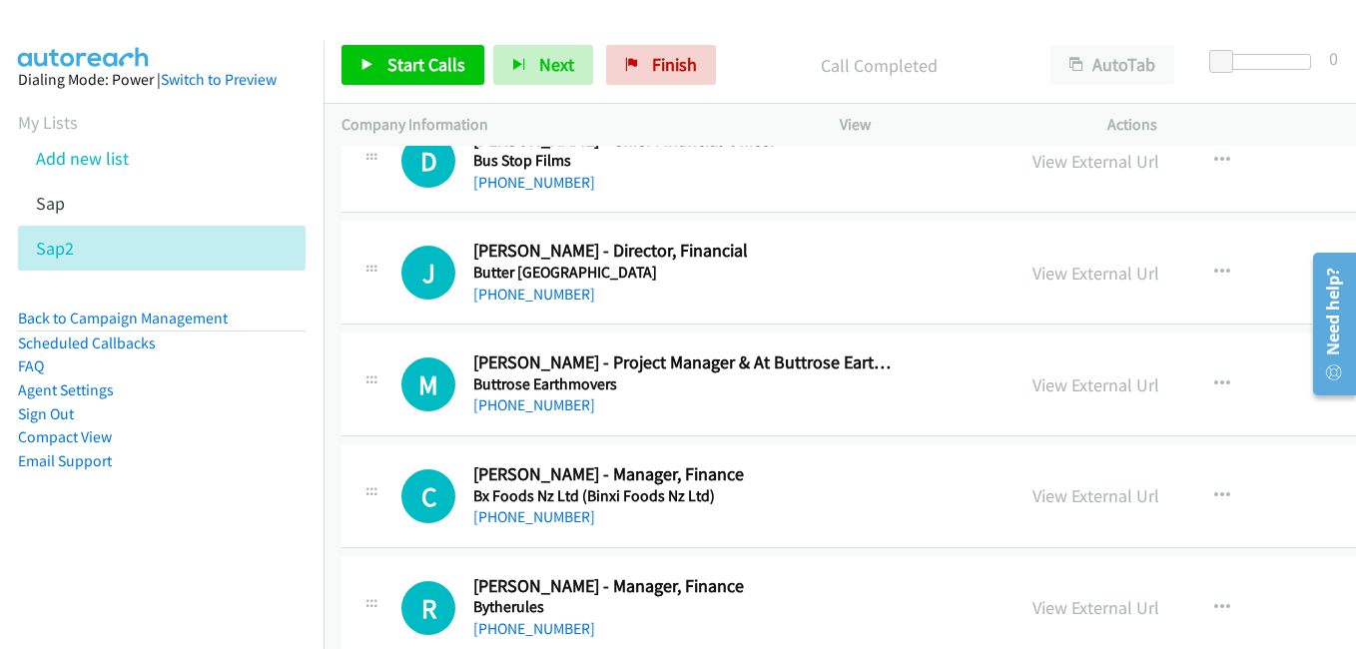
scroll to position [16971, 0]
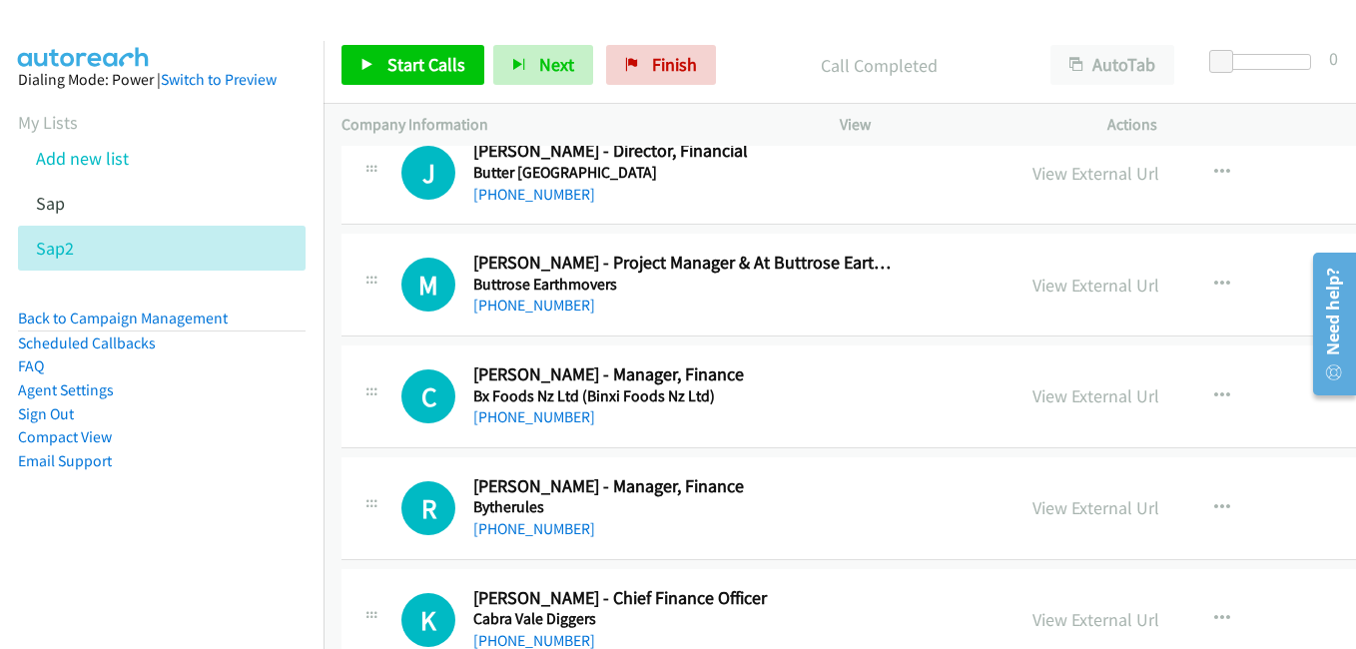
drag, startPoint x: 1025, startPoint y: 391, endPoint x: 623, endPoint y: 263, distance: 422.4
click at [1032, 391] on link "View External Url" at bounding box center [1095, 395] width 127 height 23
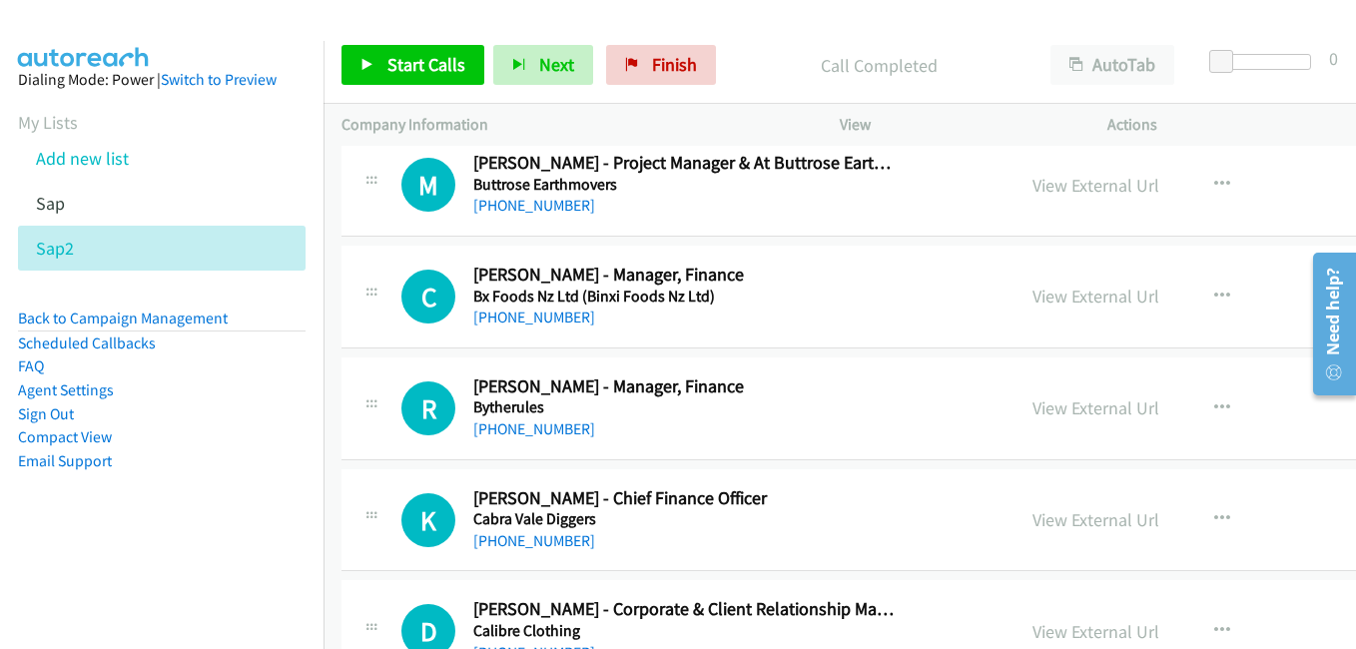
click at [1090, 411] on link "View External Url" at bounding box center [1095, 407] width 127 height 23
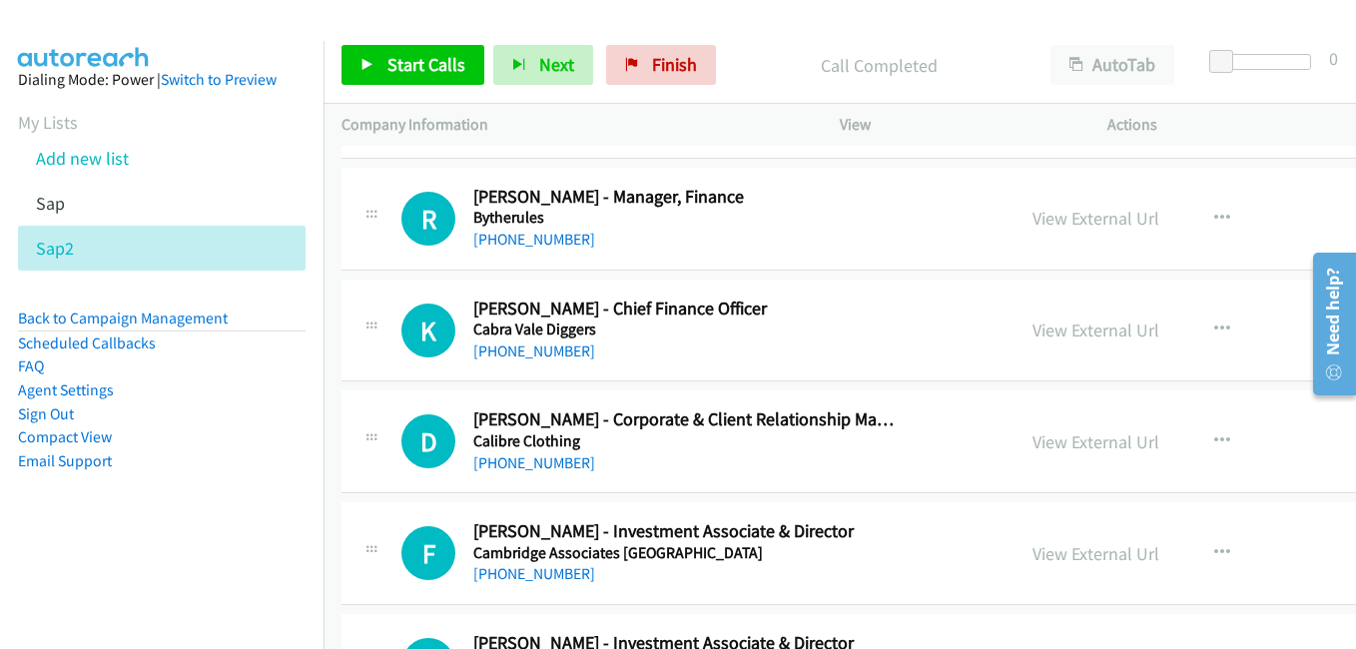
scroll to position [17270, 0]
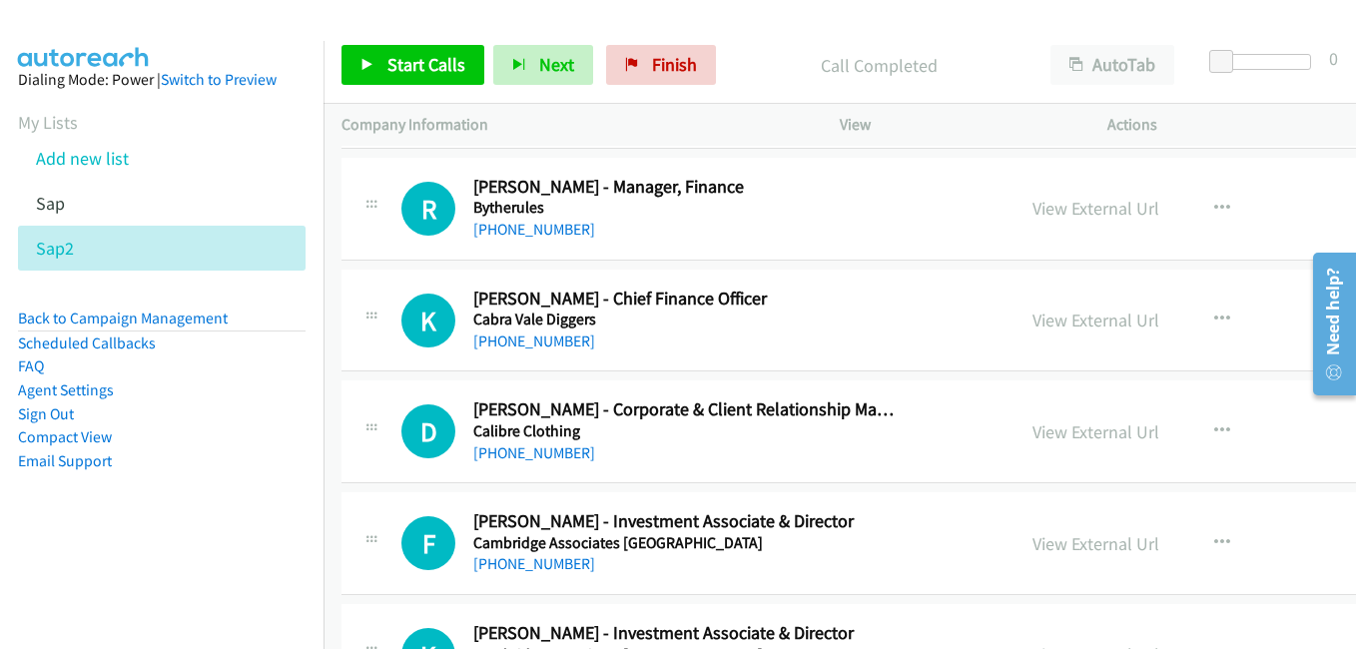
drag, startPoint x: 1053, startPoint y: 323, endPoint x: 224, endPoint y: 50, distance: 873.5
click at [1053, 323] on link "View External Url" at bounding box center [1095, 319] width 127 height 23
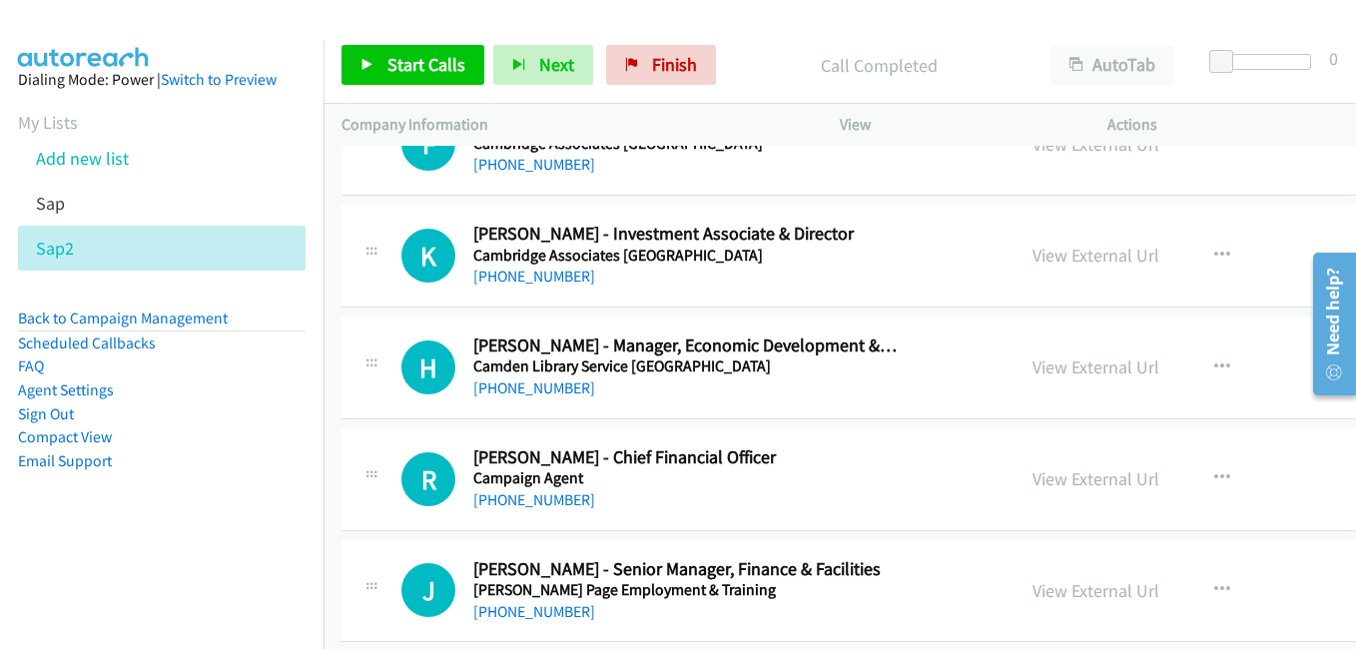
scroll to position [17769, 0]
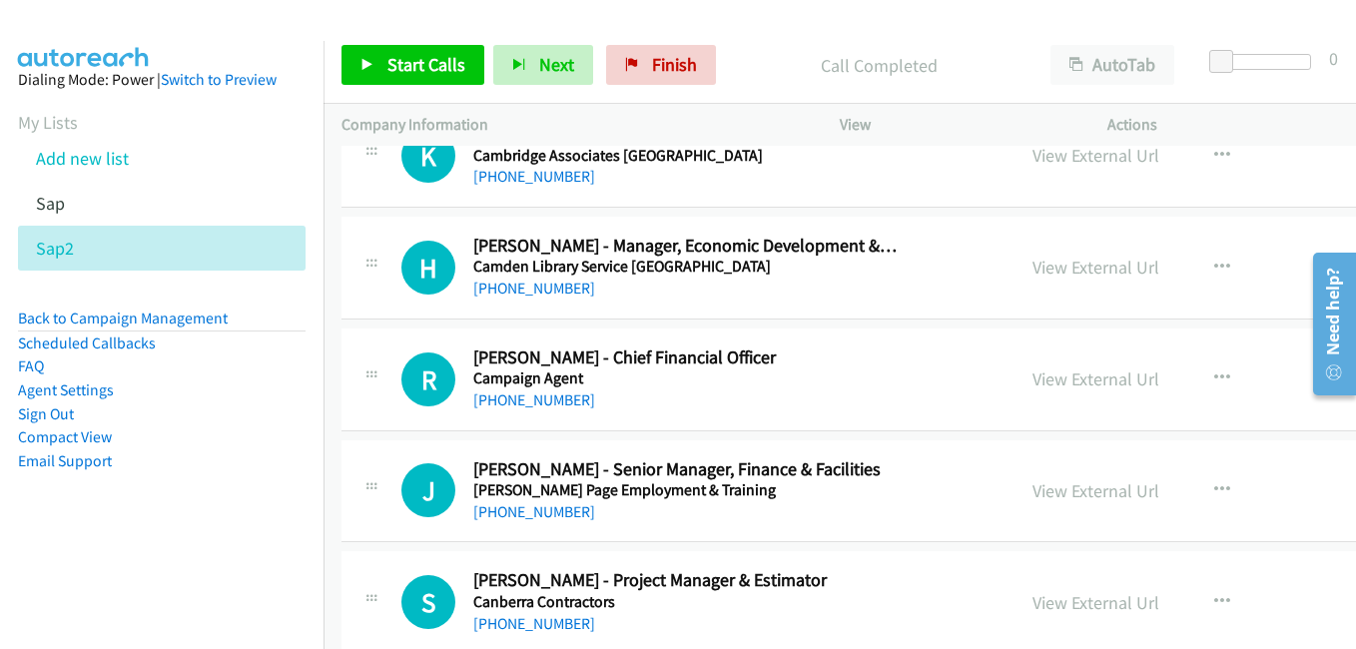
drag, startPoint x: 1076, startPoint y: 385, endPoint x: 320, endPoint y: 7, distance: 845.1
click at [1076, 385] on link "View External Url" at bounding box center [1095, 378] width 127 height 23
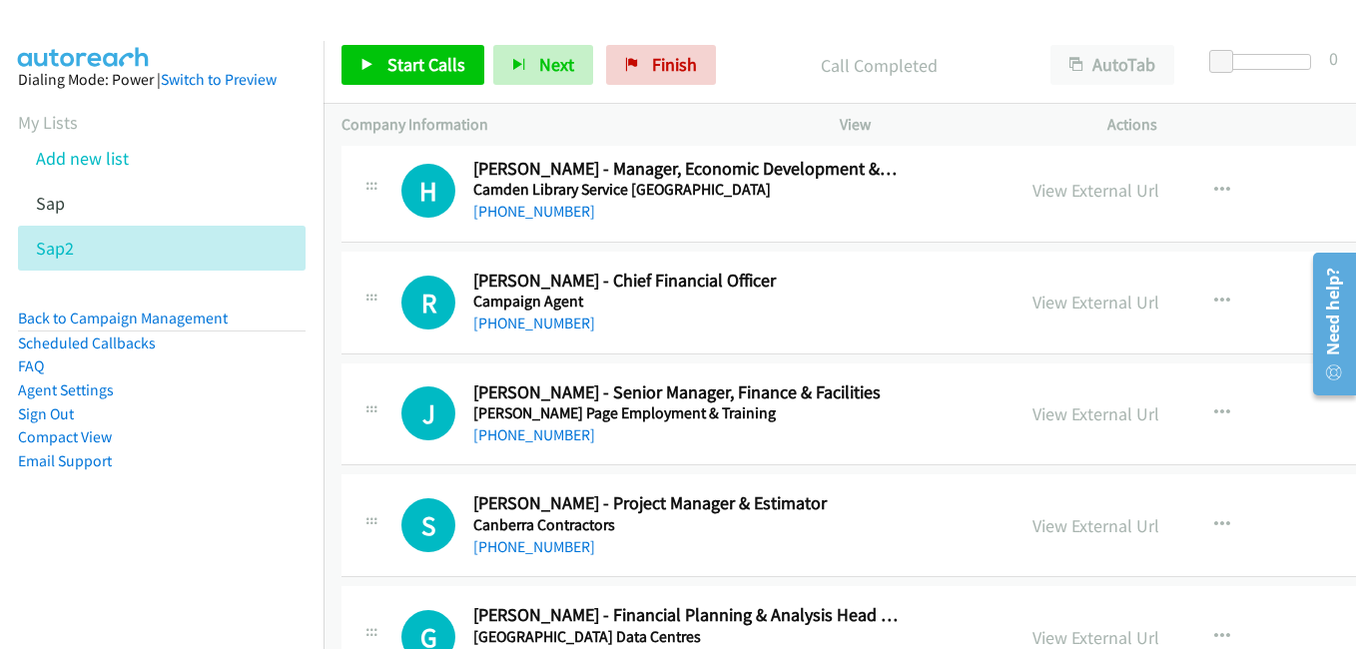
scroll to position [17869, 0]
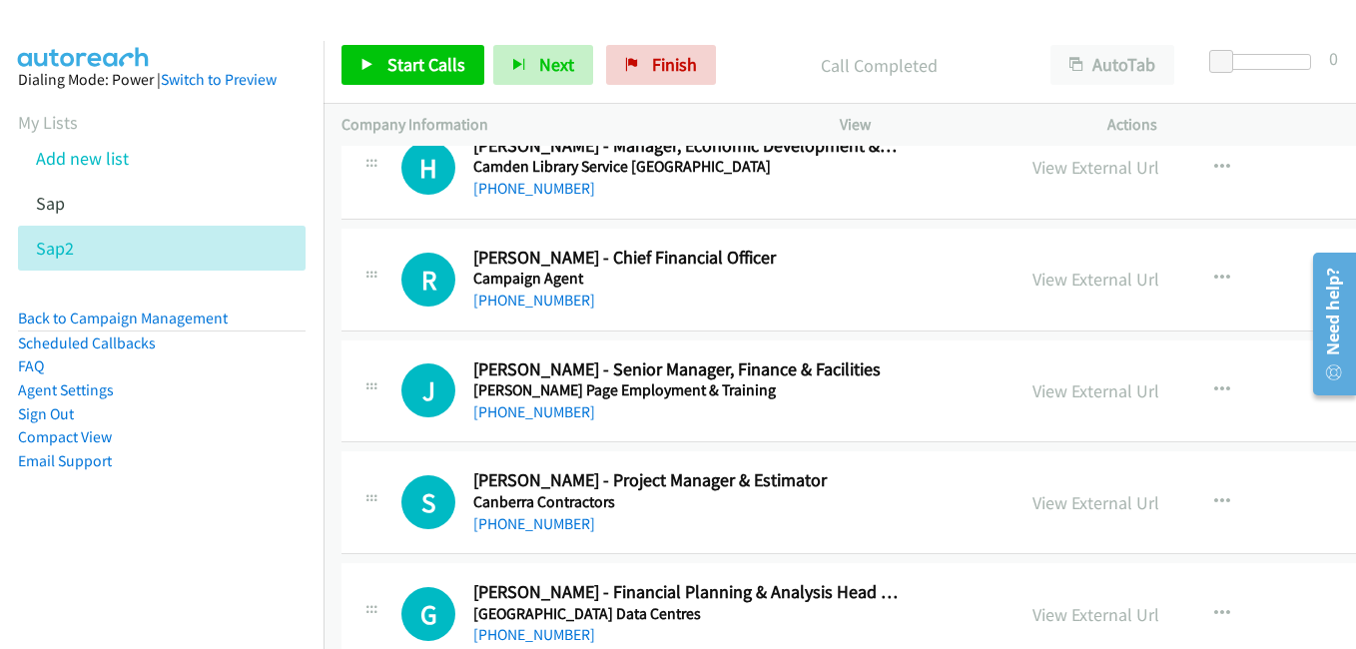
drag, startPoint x: 1084, startPoint y: 390, endPoint x: 638, endPoint y: 254, distance: 466.7
click at [1084, 390] on link "View External Url" at bounding box center [1095, 390] width 127 height 23
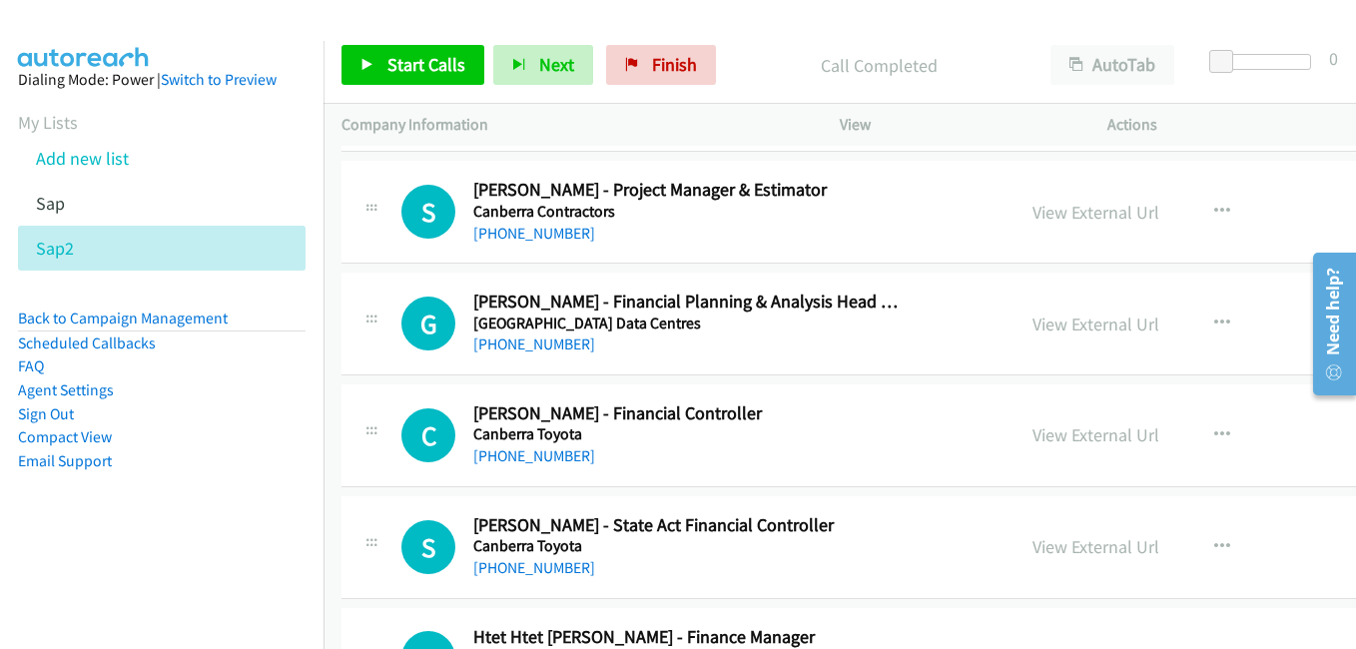
scroll to position [18168, 0]
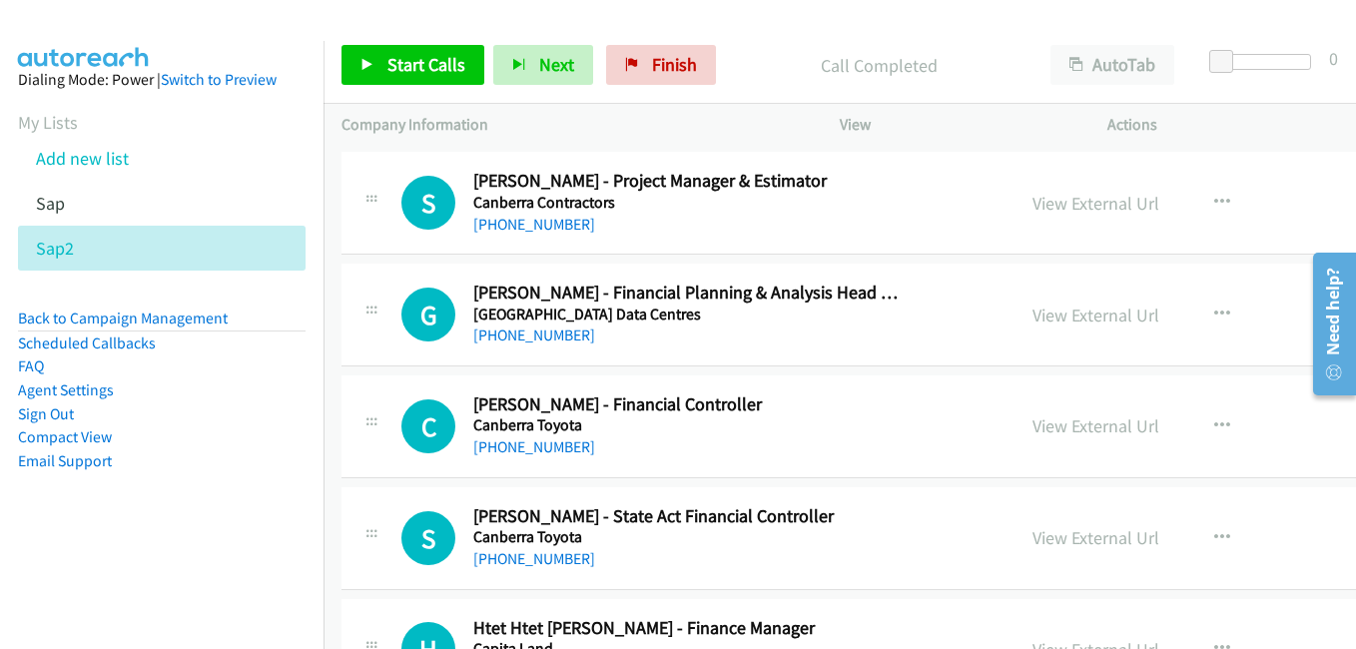
drag, startPoint x: 1034, startPoint y: 429, endPoint x: 655, endPoint y: 281, distance: 407.5
click at [1034, 429] on link "View External Url" at bounding box center [1095, 425] width 127 height 23
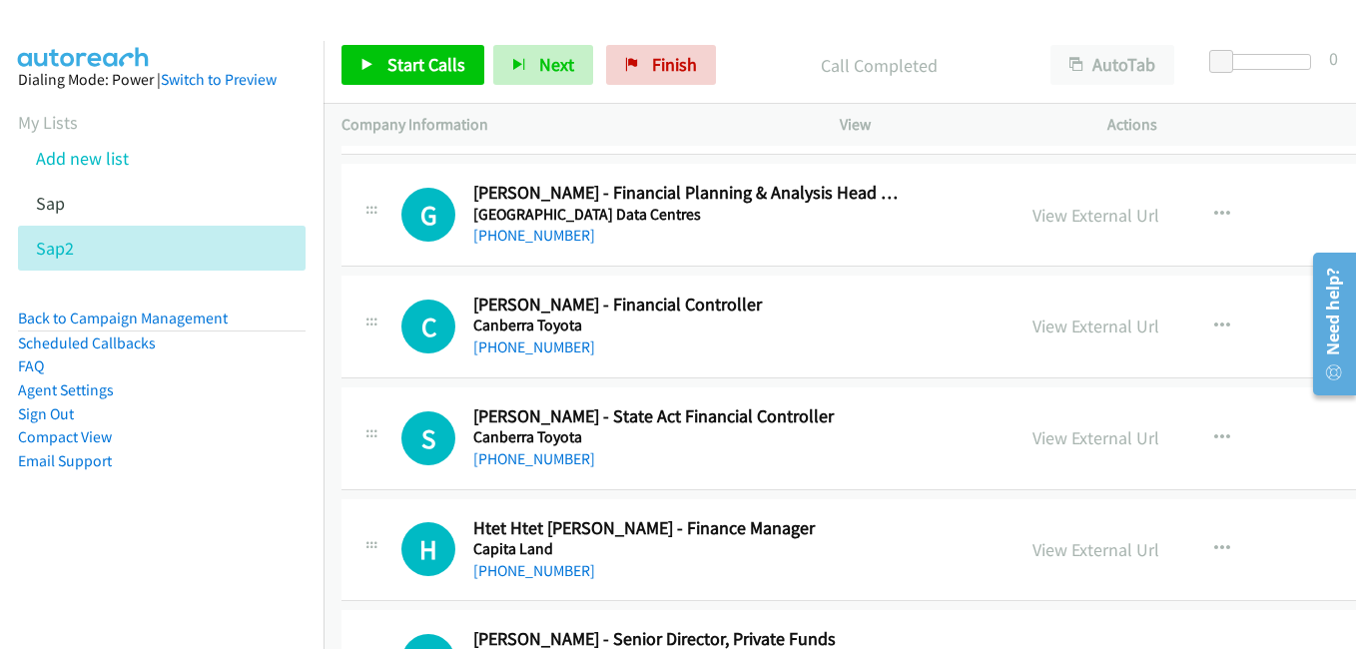
scroll to position [18368, 0]
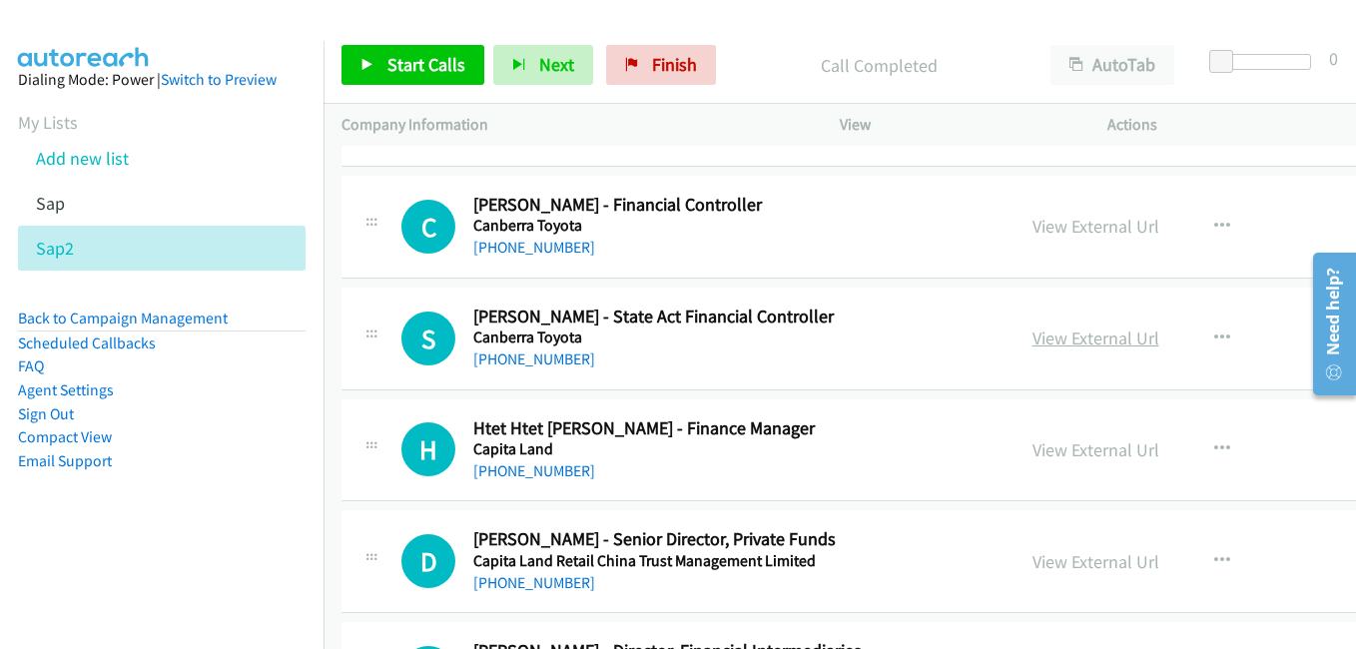
click at [1078, 341] on link "View External Url" at bounding box center [1095, 337] width 127 height 23
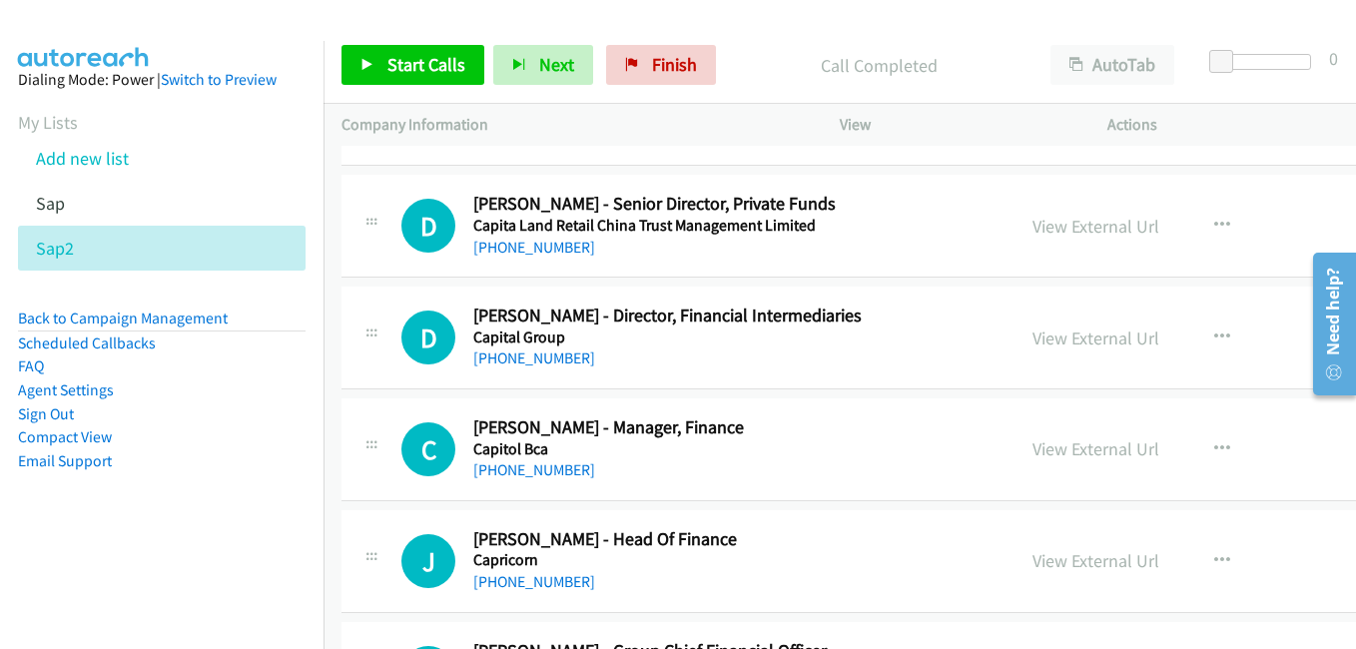
scroll to position [18767, 0]
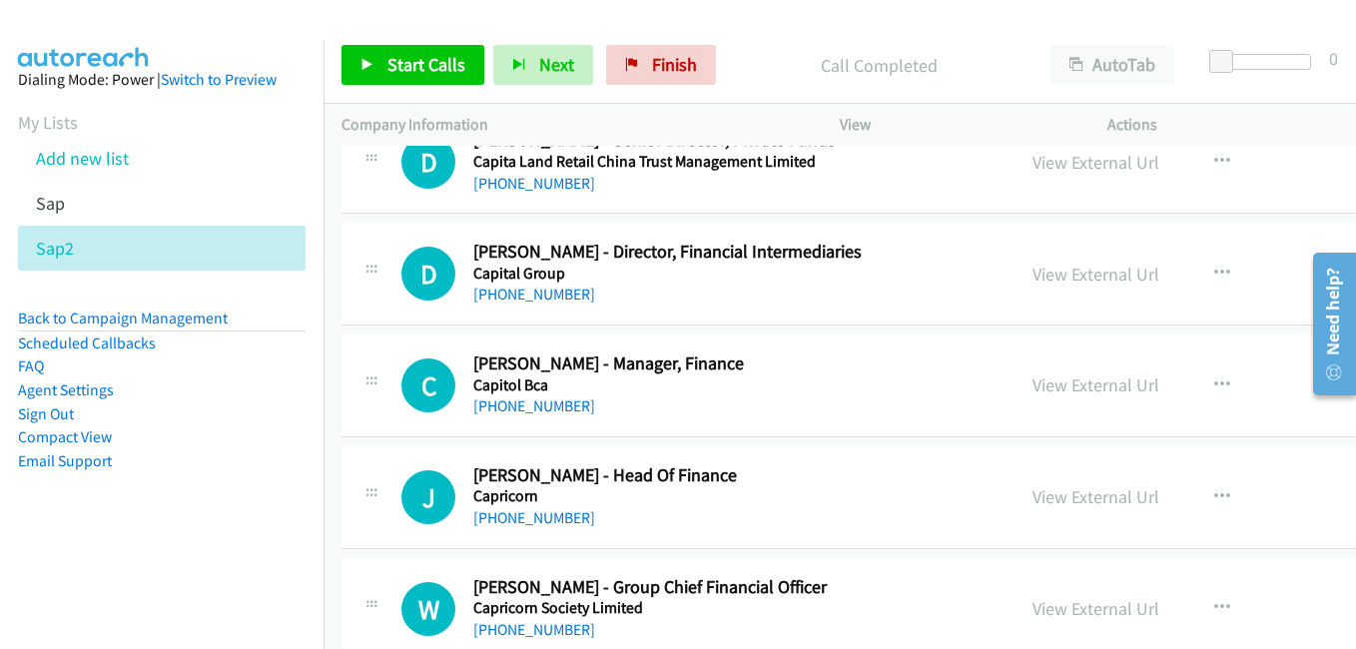
drag, startPoint x: 1042, startPoint y: 388, endPoint x: 1092, endPoint y: 415, distance: 56.7
click at [1042, 388] on link "View External Url" at bounding box center [1095, 384] width 127 height 23
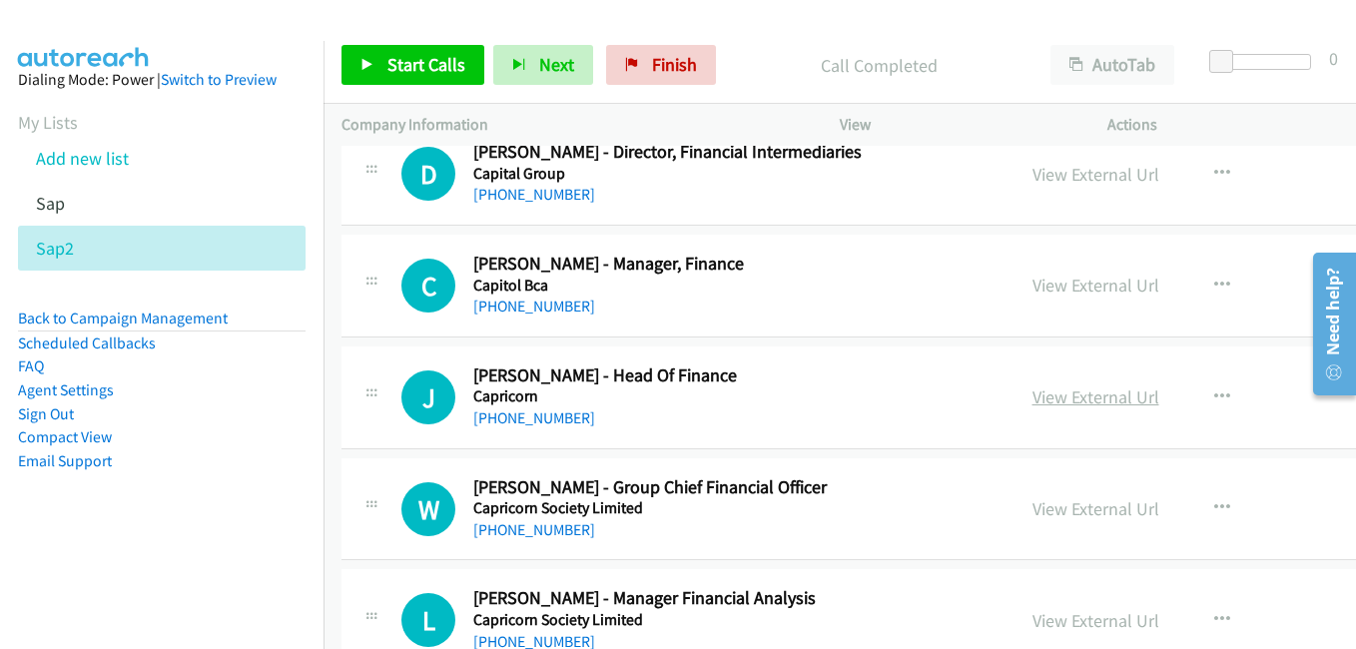
click at [1038, 400] on link "View External Url" at bounding box center [1095, 396] width 127 height 23
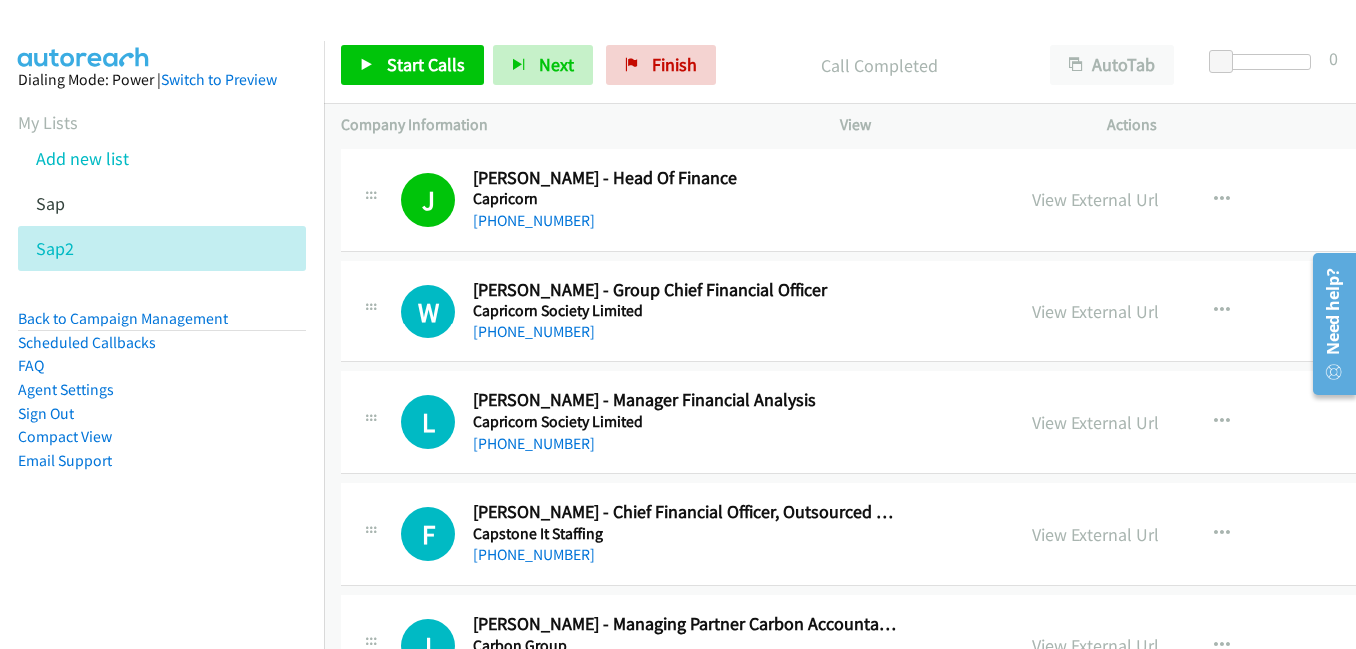
scroll to position [19067, 0]
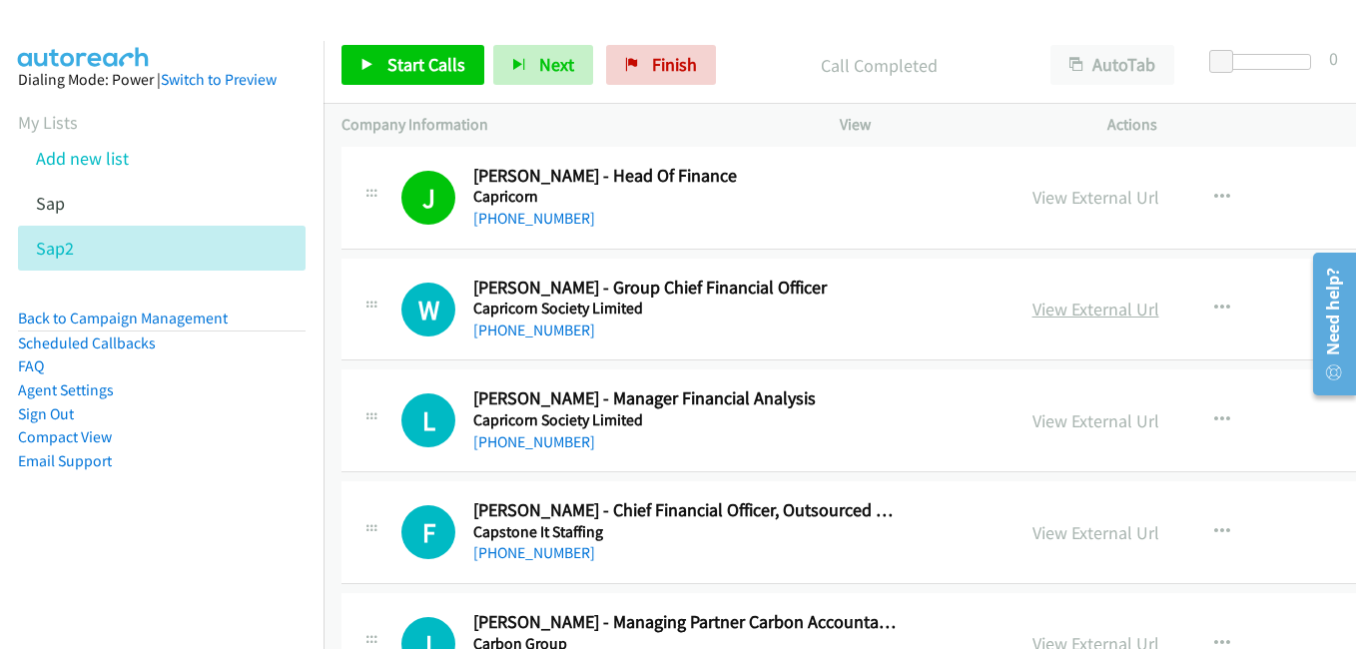
click at [1081, 319] on link "View External Url" at bounding box center [1095, 308] width 127 height 23
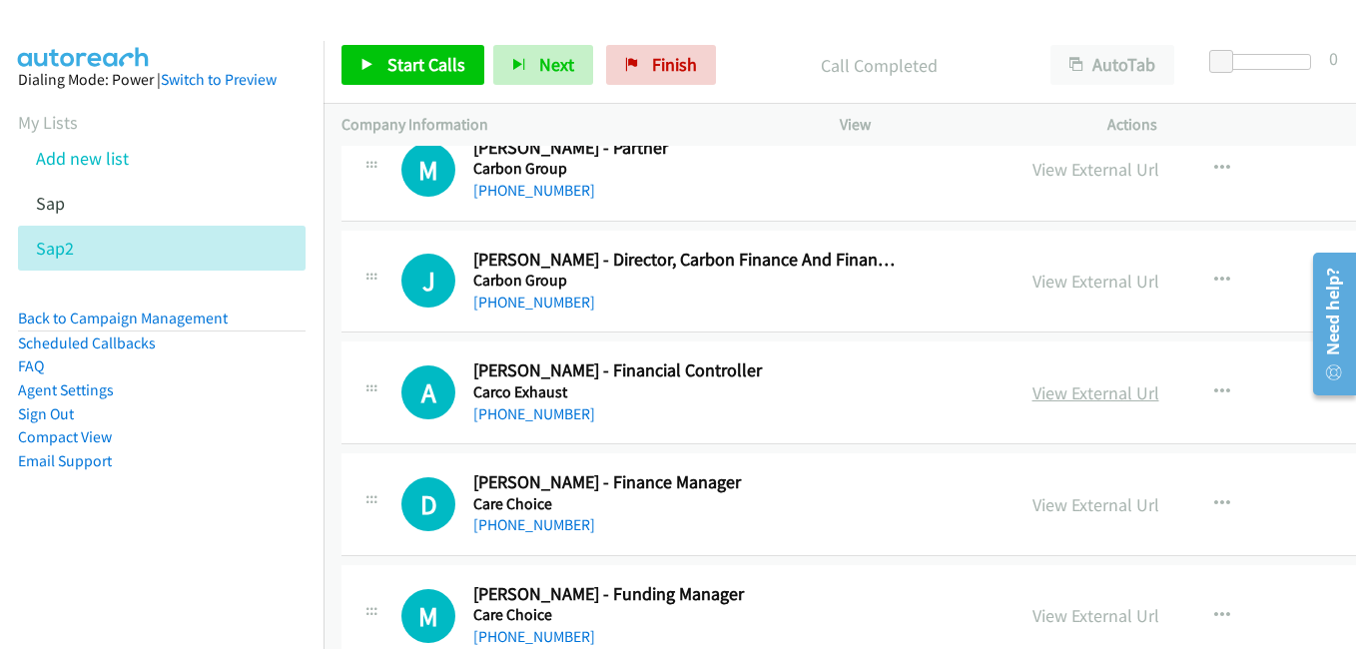
scroll to position [19766, 0]
drag, startPoint x: 1022, startPoint y: 396, endPoint x: 802, endPoint y: 335, distance: 228.9
click at [1032, 396] on link "View External Url" at bounding box center [1095, 391] width 127 height 23
drag, startPoint x: 1019, startPoint y: 501, endPoint x: 207, endPoint y: 12, distance: 948.5
click at [1060, 502] on link "View External Url" at bounding box center [1095, 503] width 127 height 23
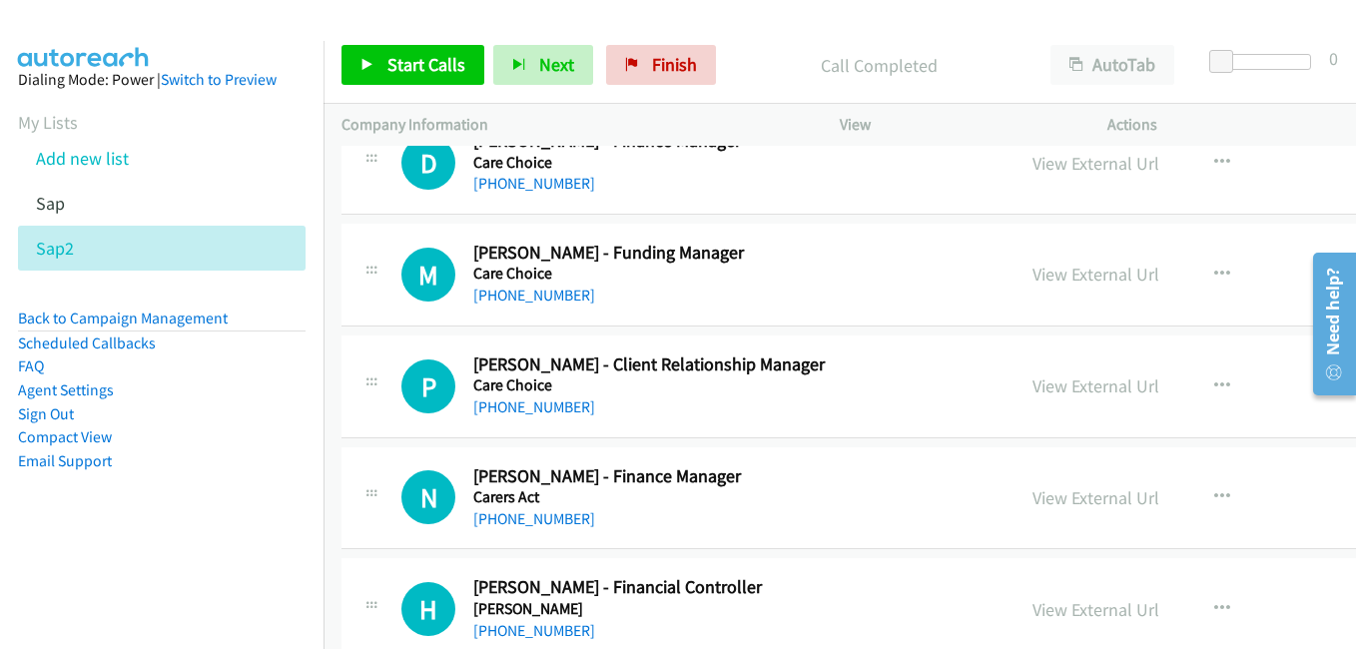
scroll to position [20265, 0]
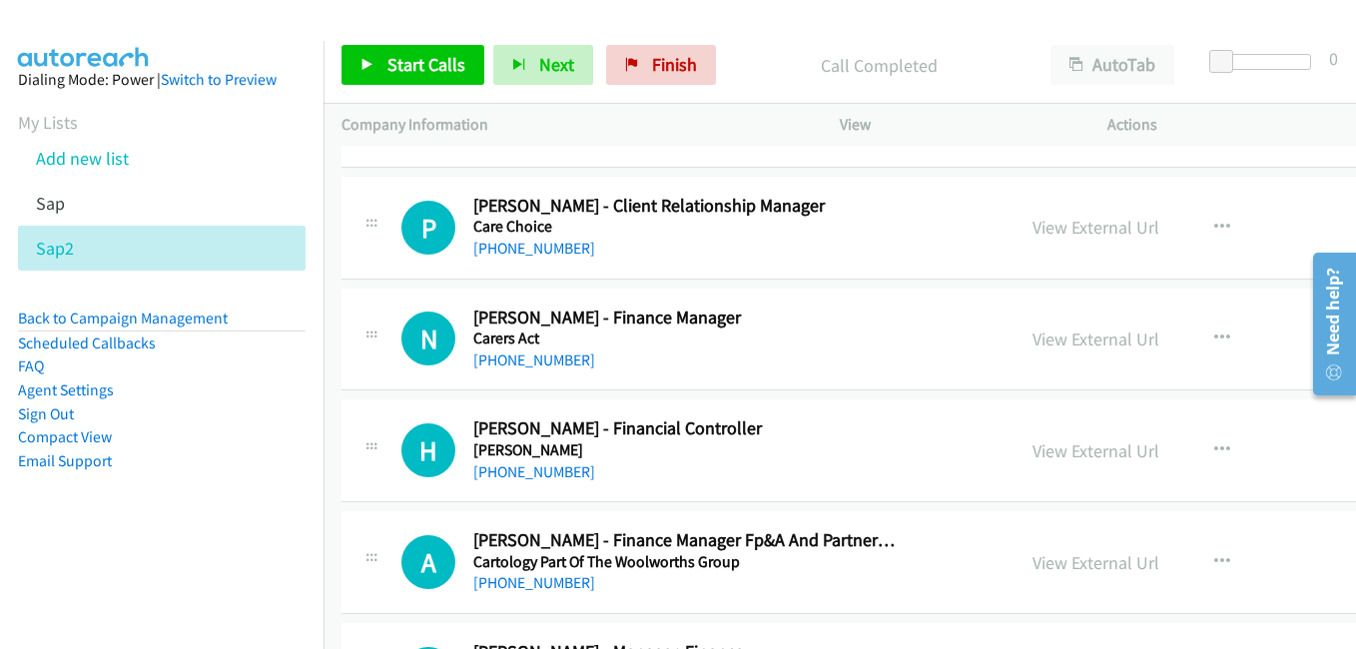
click at [1033, 338] on link "View External Url" at bounding box center [1095, 338] width 127 height 23
